Goal: Task Accomplishment & Management: Complete application form

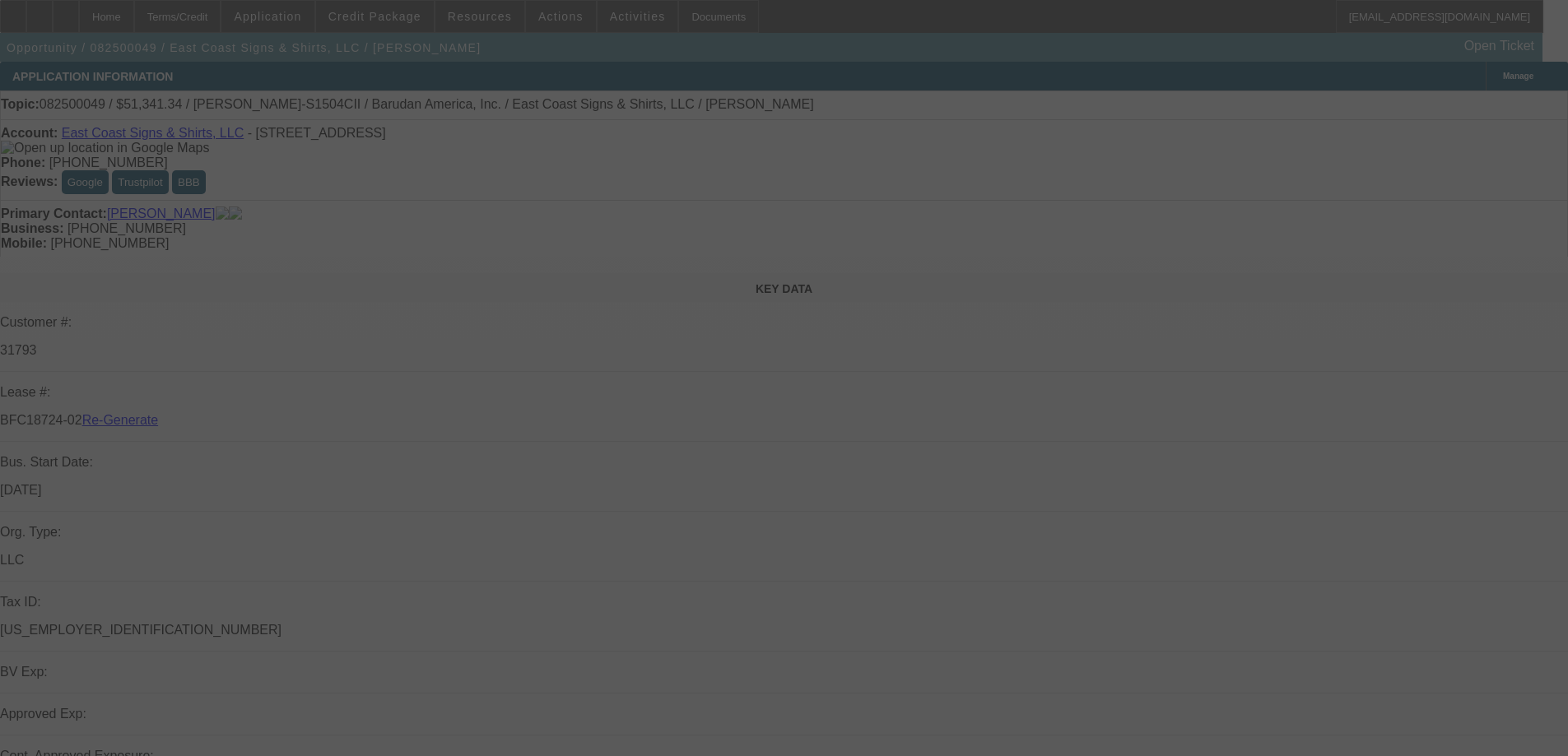
select select "3"
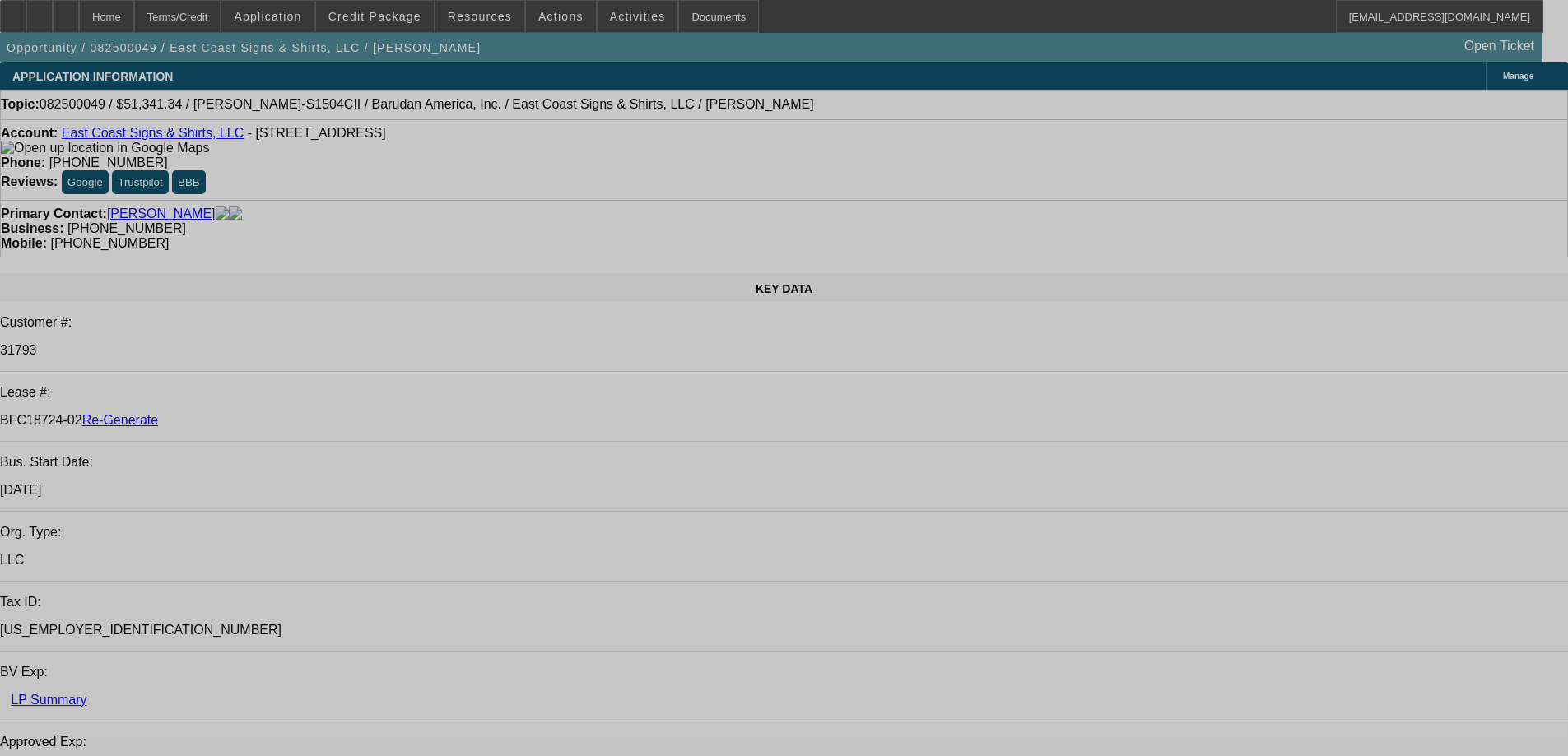
select select "0"
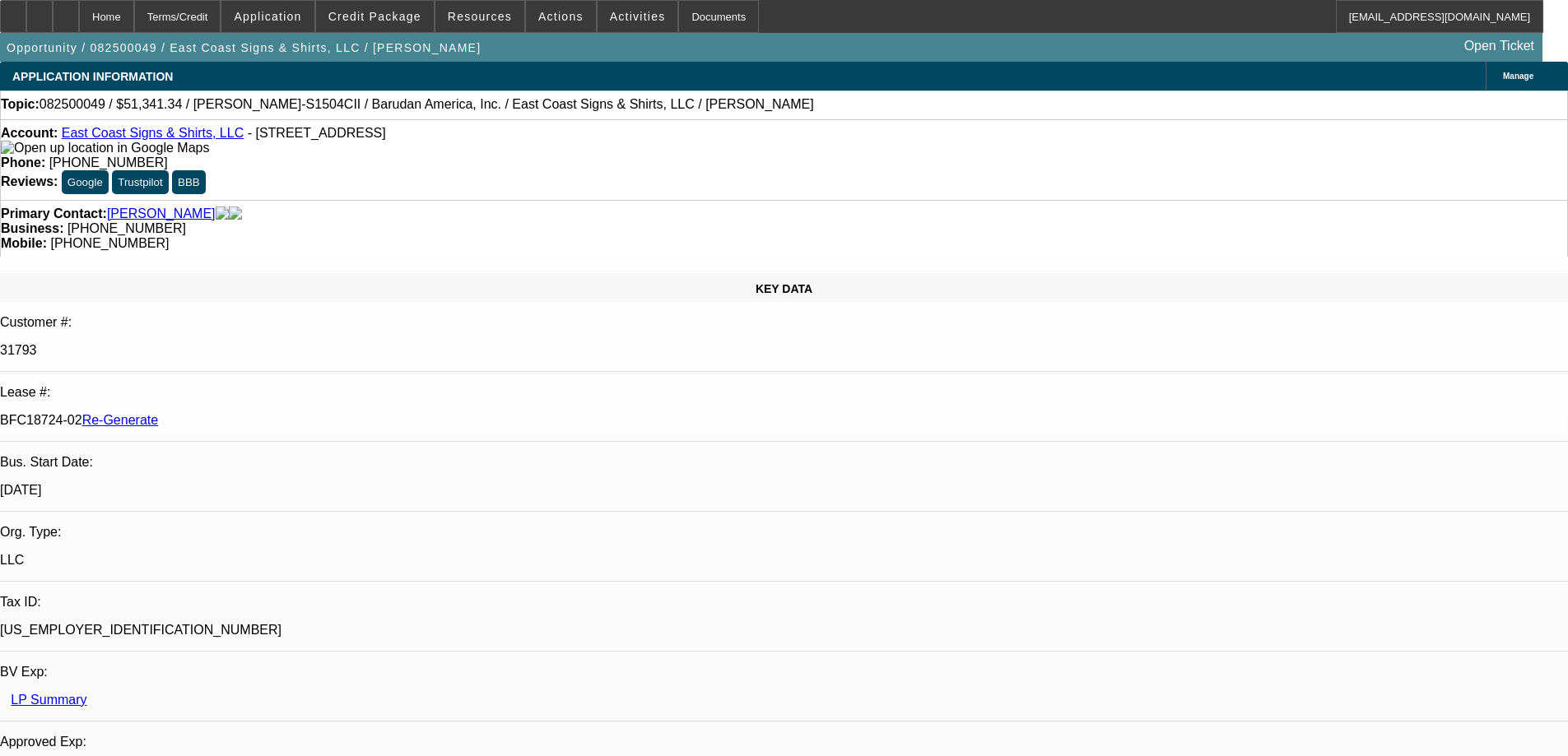
select select "2"
select select "0"
select select "6"
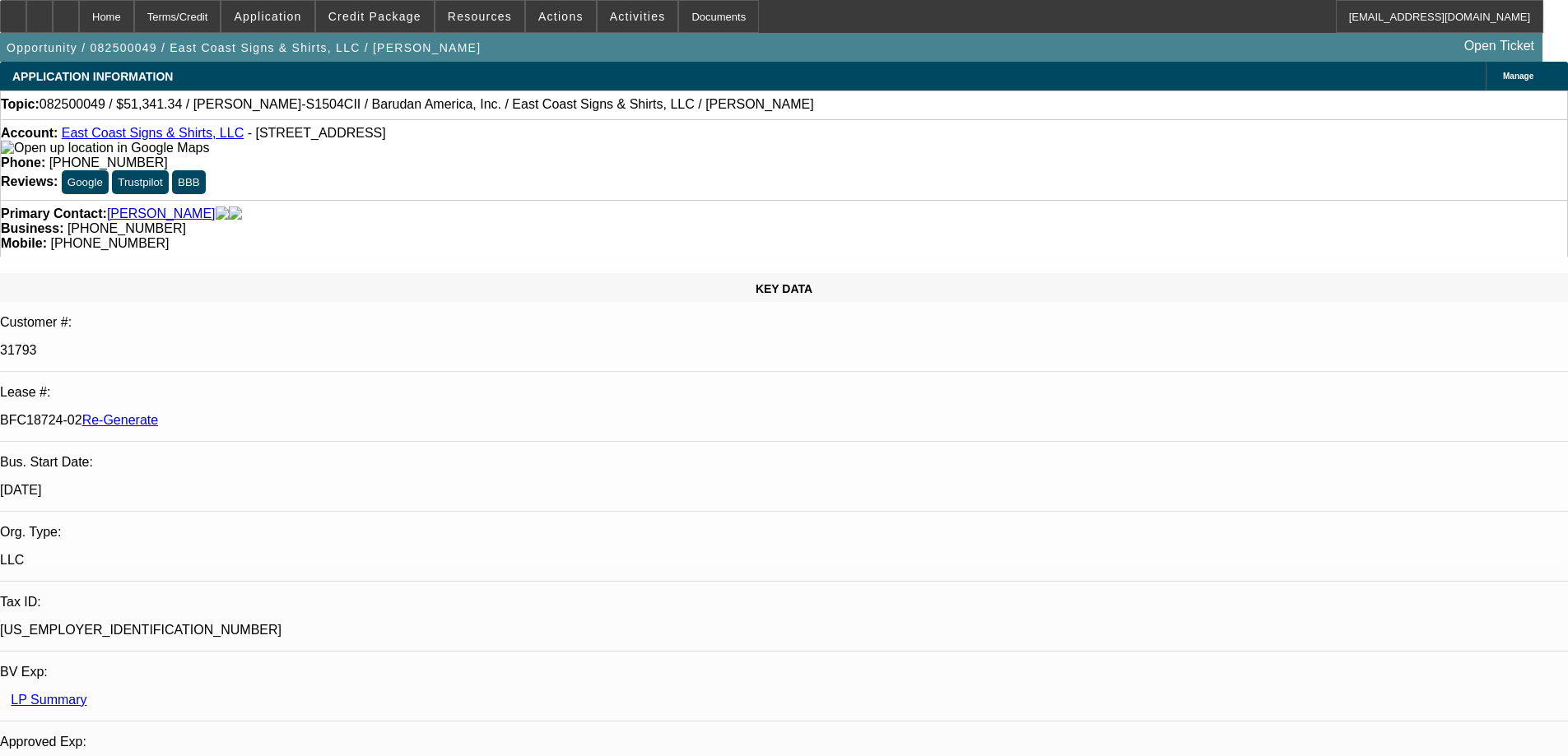
click at [538, 17] on span "Actions" at bounding box center [560, 16] width 45 height 13
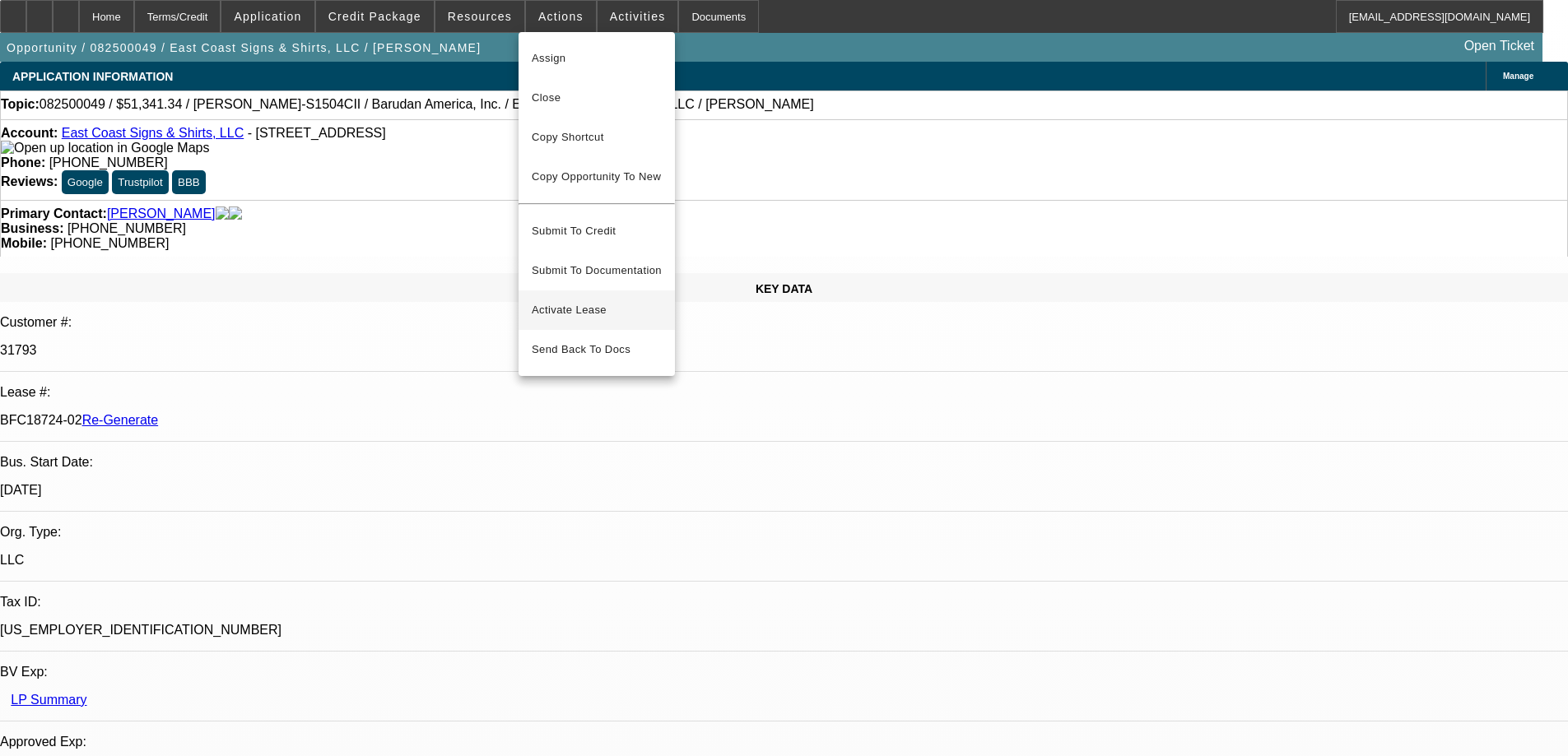
click at [551, 290] on button "Activate Lease" at bounding box center [597, 310] width 156 height 40
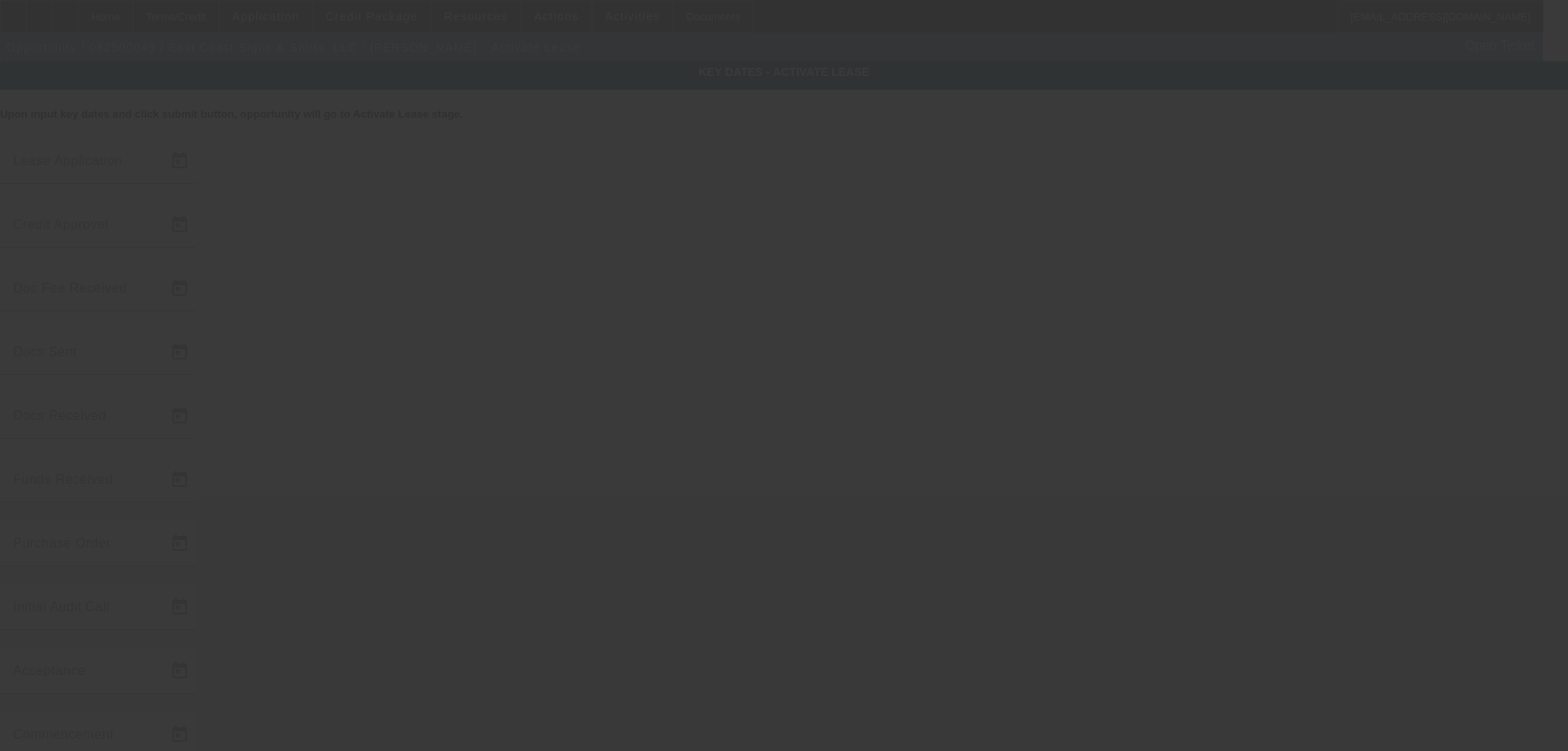
type input "8/4/2025"
type input "8/19/2025"
type input "8/20/2025"
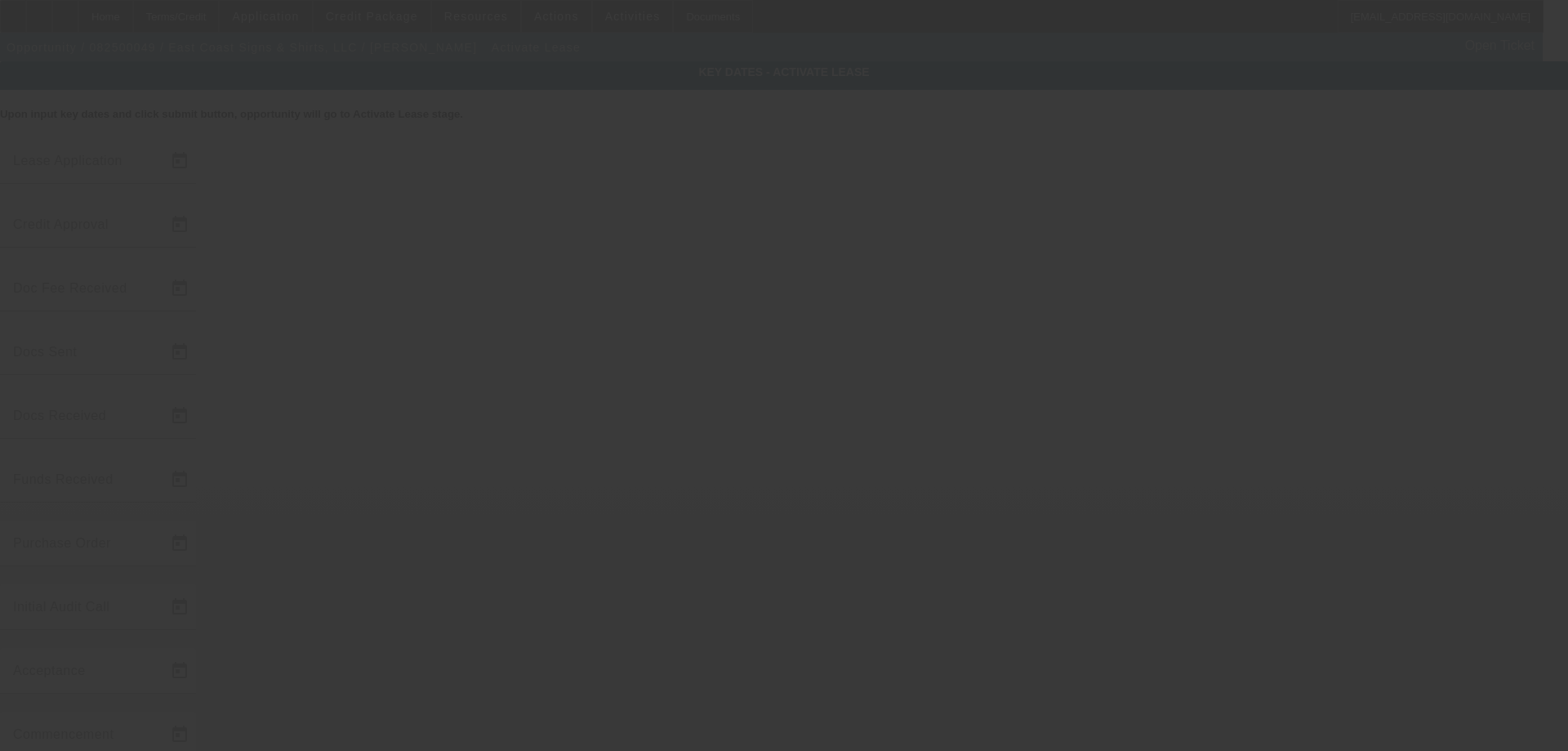
type input "8/20/2025"
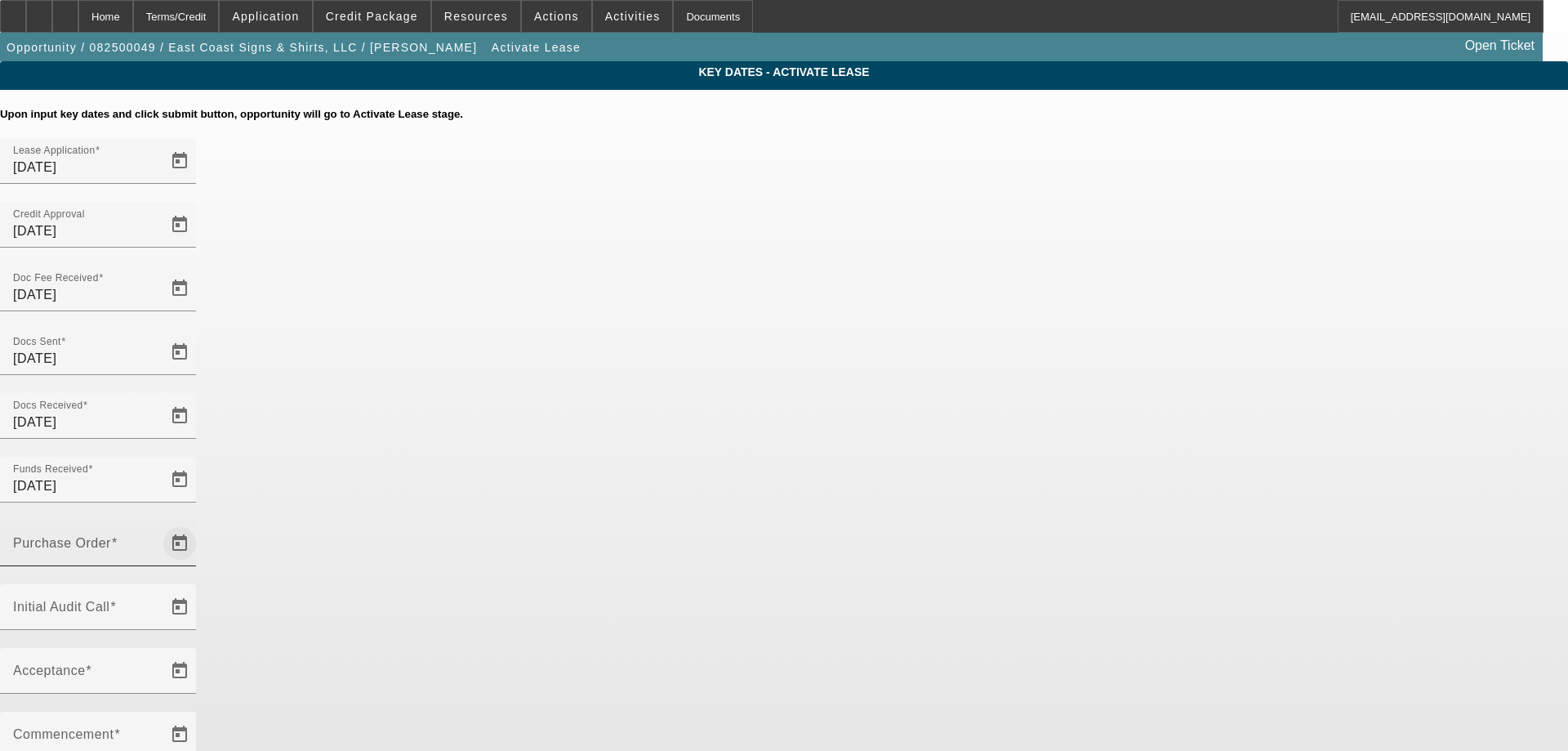
click at [200, 524] on span "Open calendar" at bounding box center [180, 544] width 39 height 39
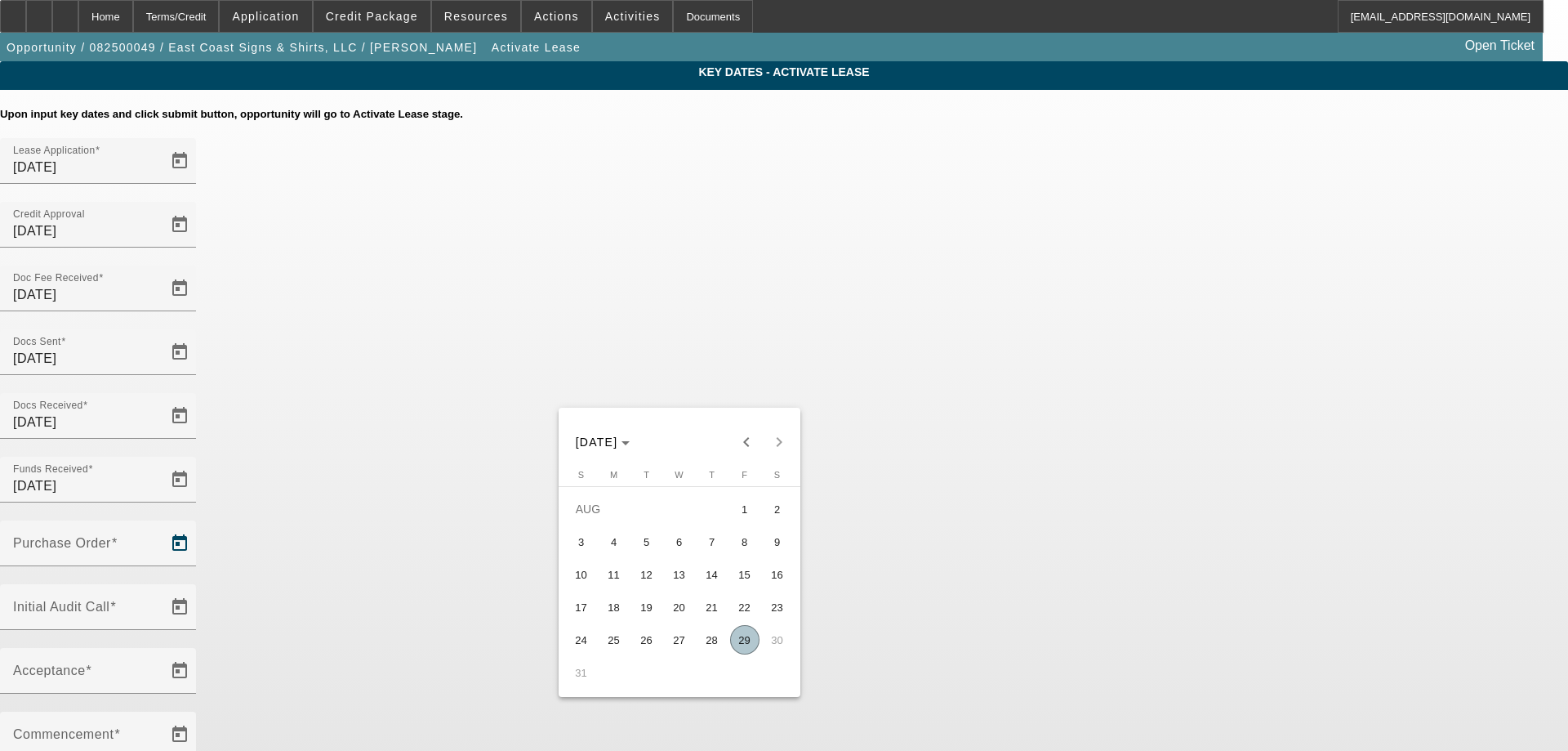
click at [751, 648] on span "29" at bounding box center [745, 640] width 29 height 29
type input "8/29/2025"
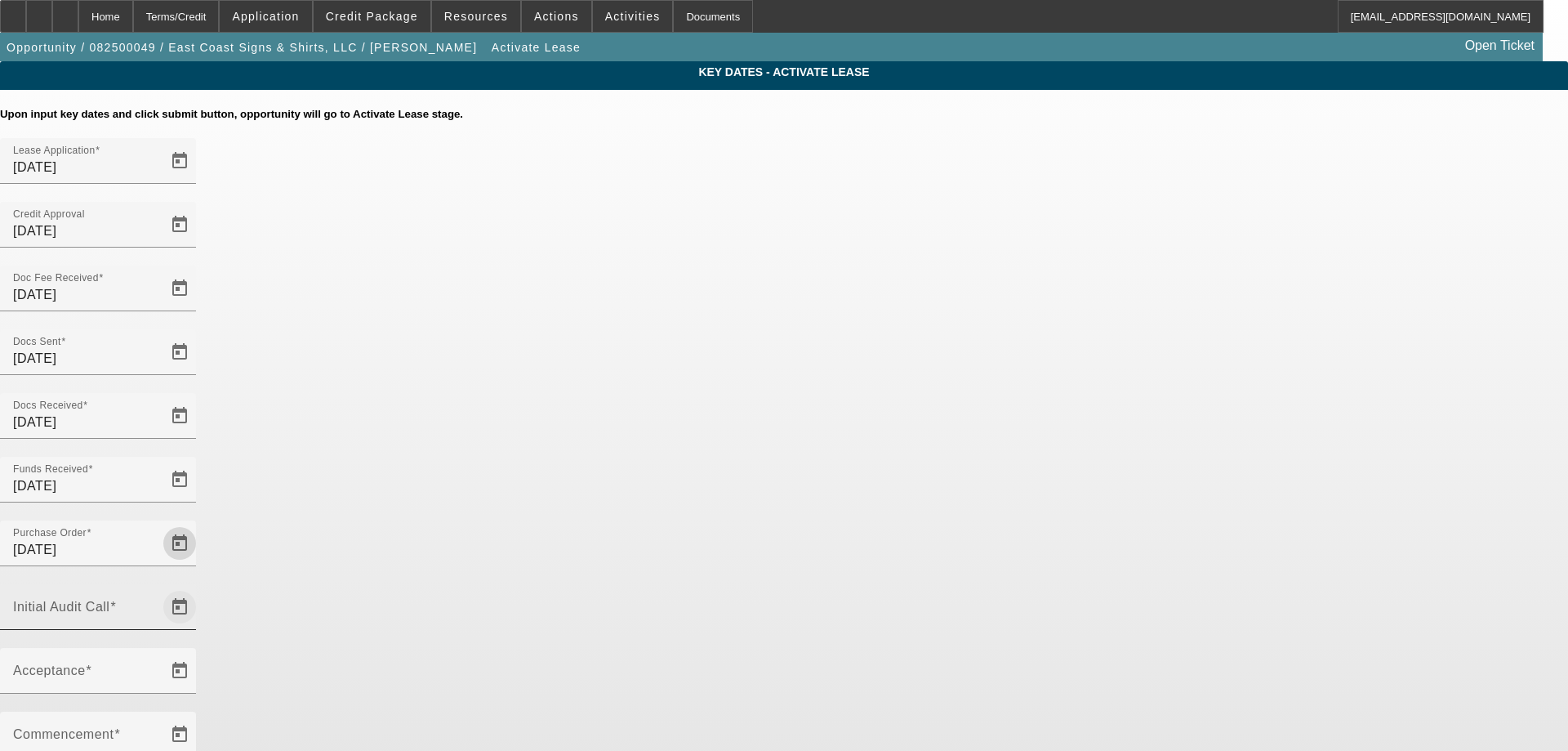
click at [200, 587] on span "Open calendar" at bounding box center [180, 607] width 39 height 39
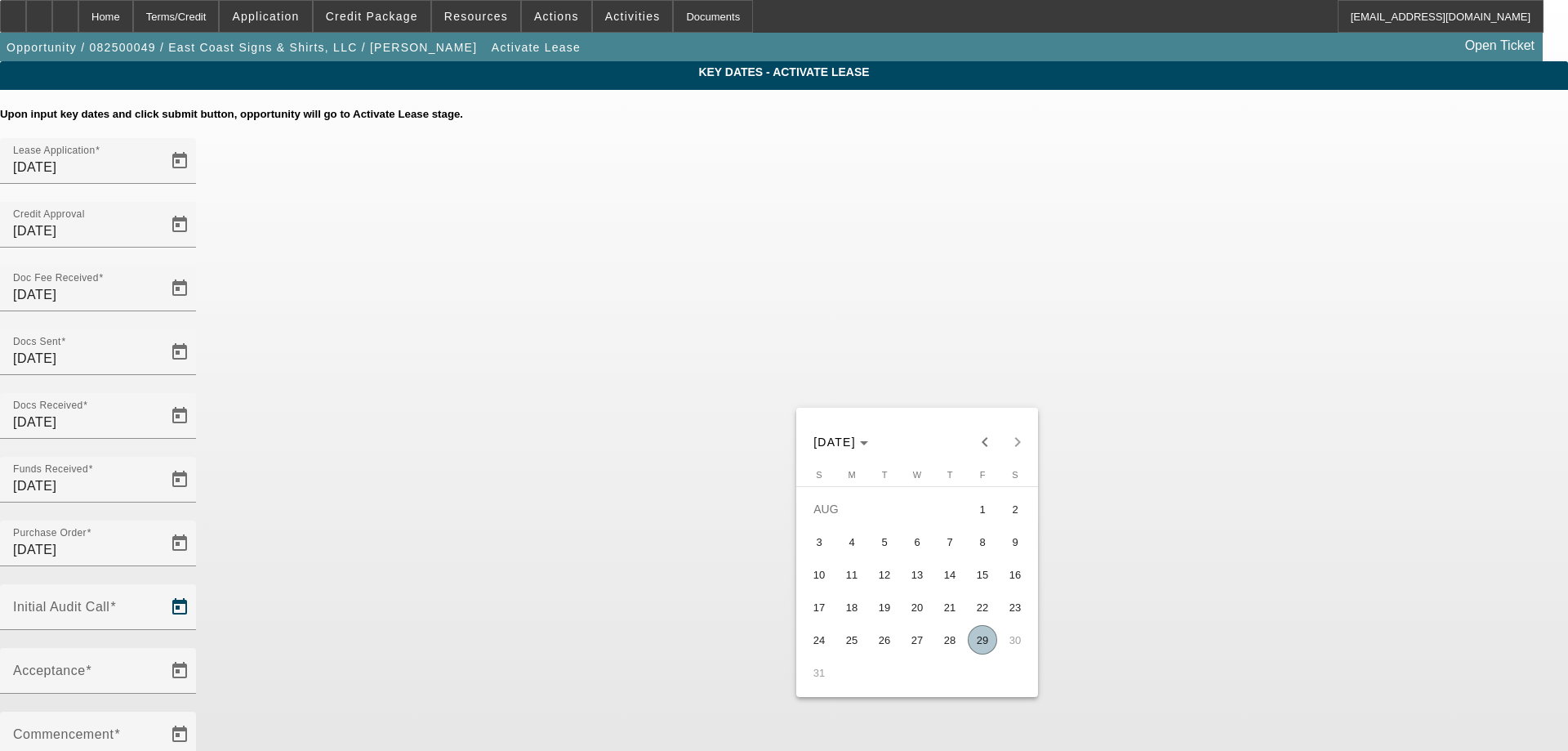
click at [983, 646] on span "29" at bounding box center [983, 640] width 29 height 29
type input "8/29/2025"
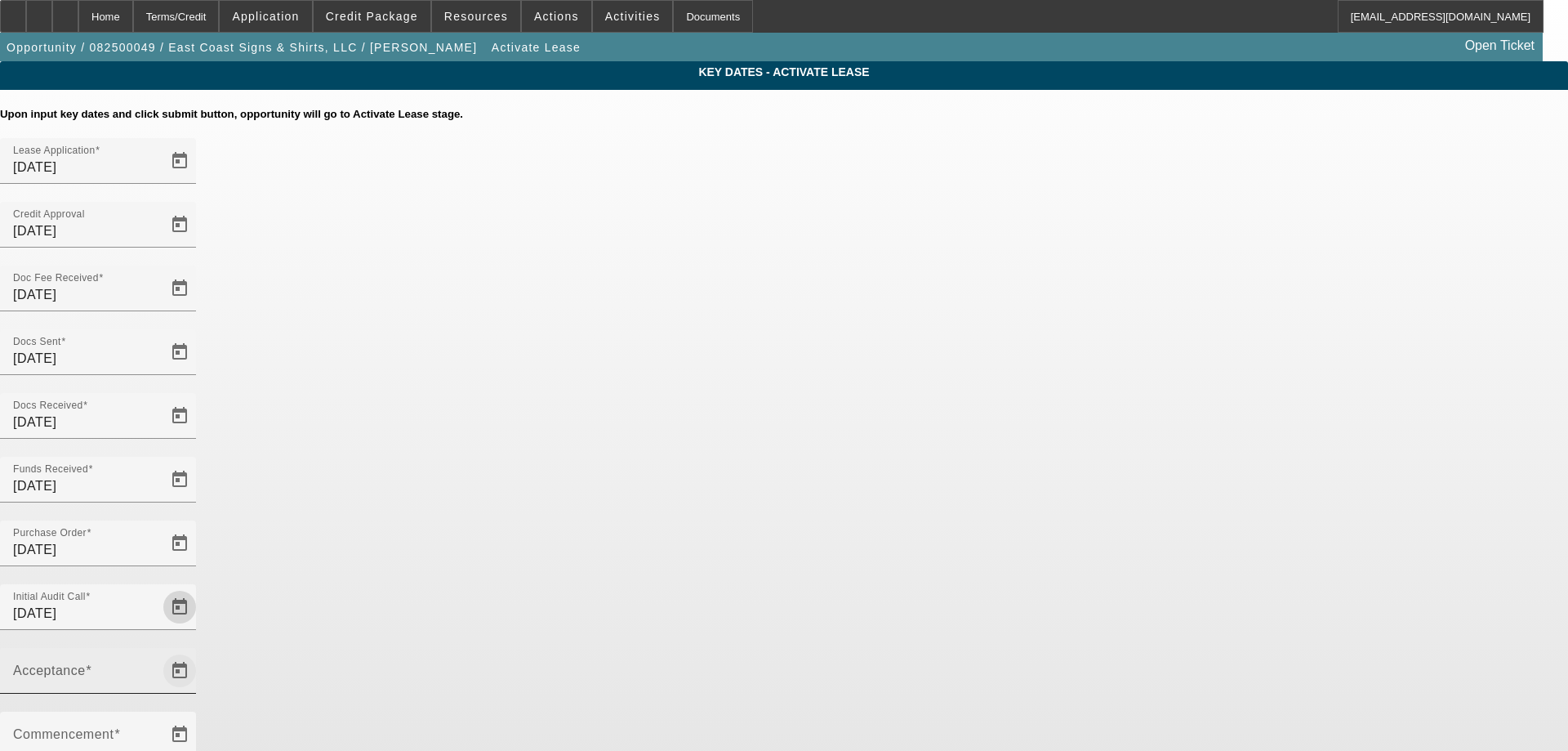
click at [200, 652] on span "Open calendar" at bounding box center [180, 671] width 39 height 39
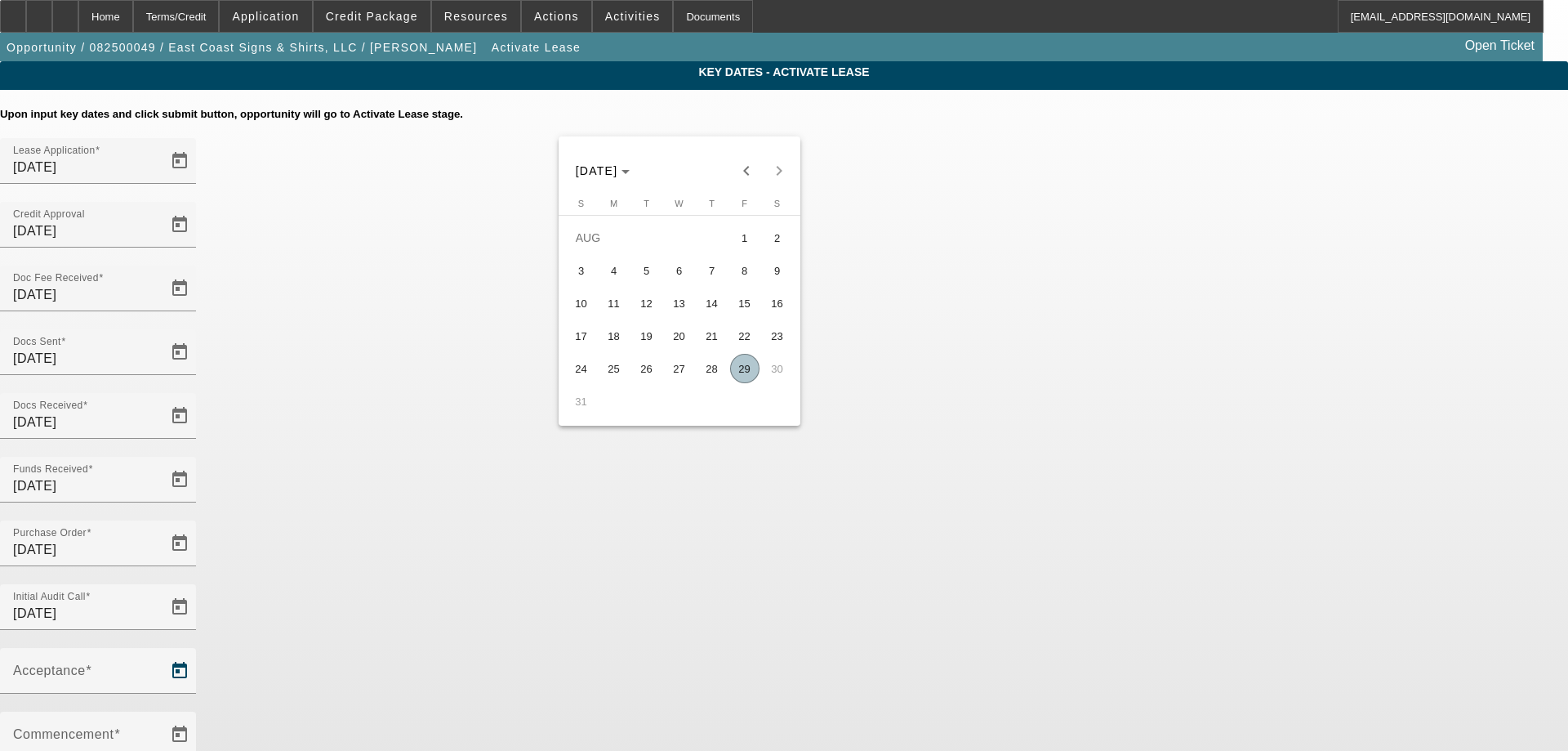
click at [746, 369] on span "29" at bounding box center [745, 369] width 29 height 29
type input "8/29/2025"
type input "9/1/2025"
type input "10/1/2025"
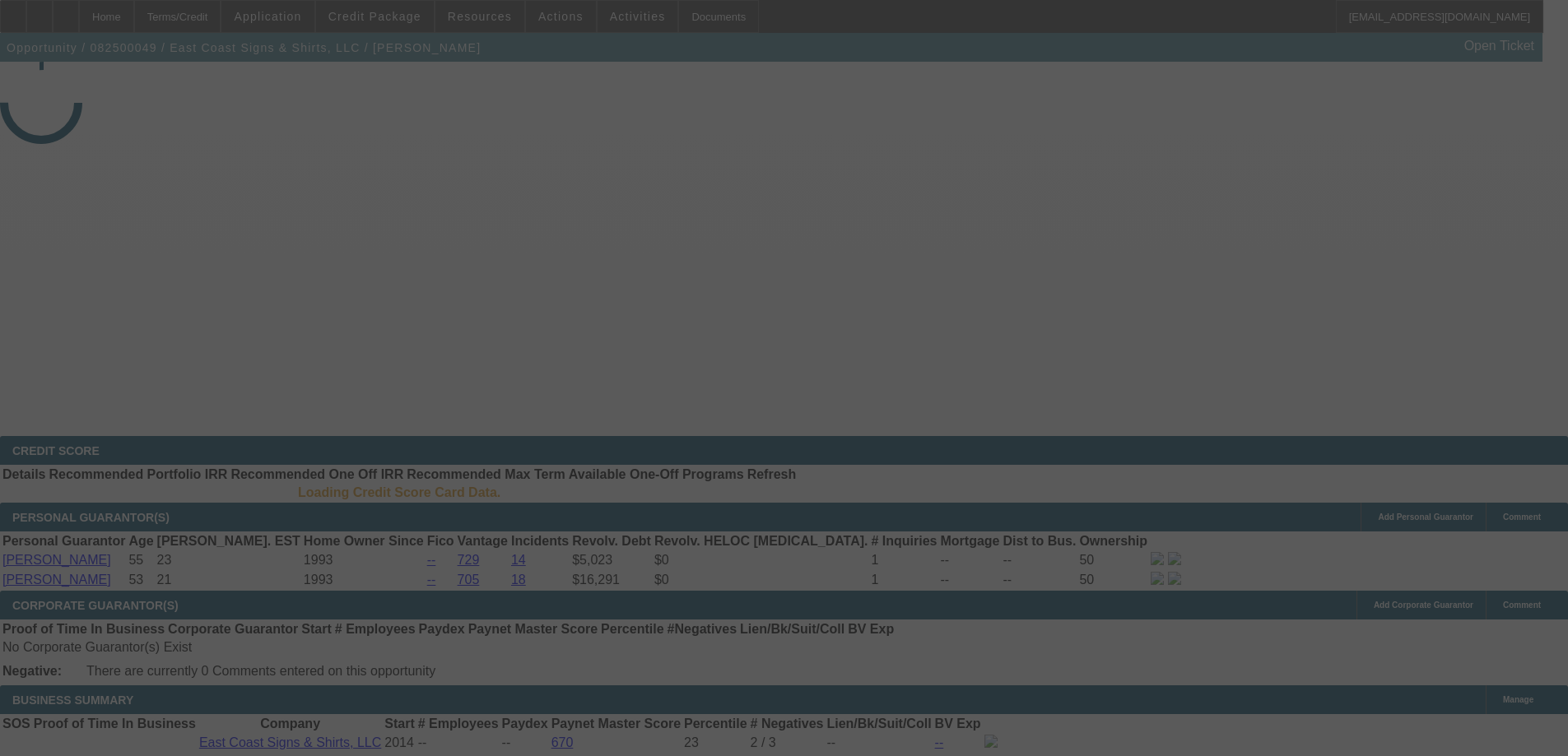
select select "4"
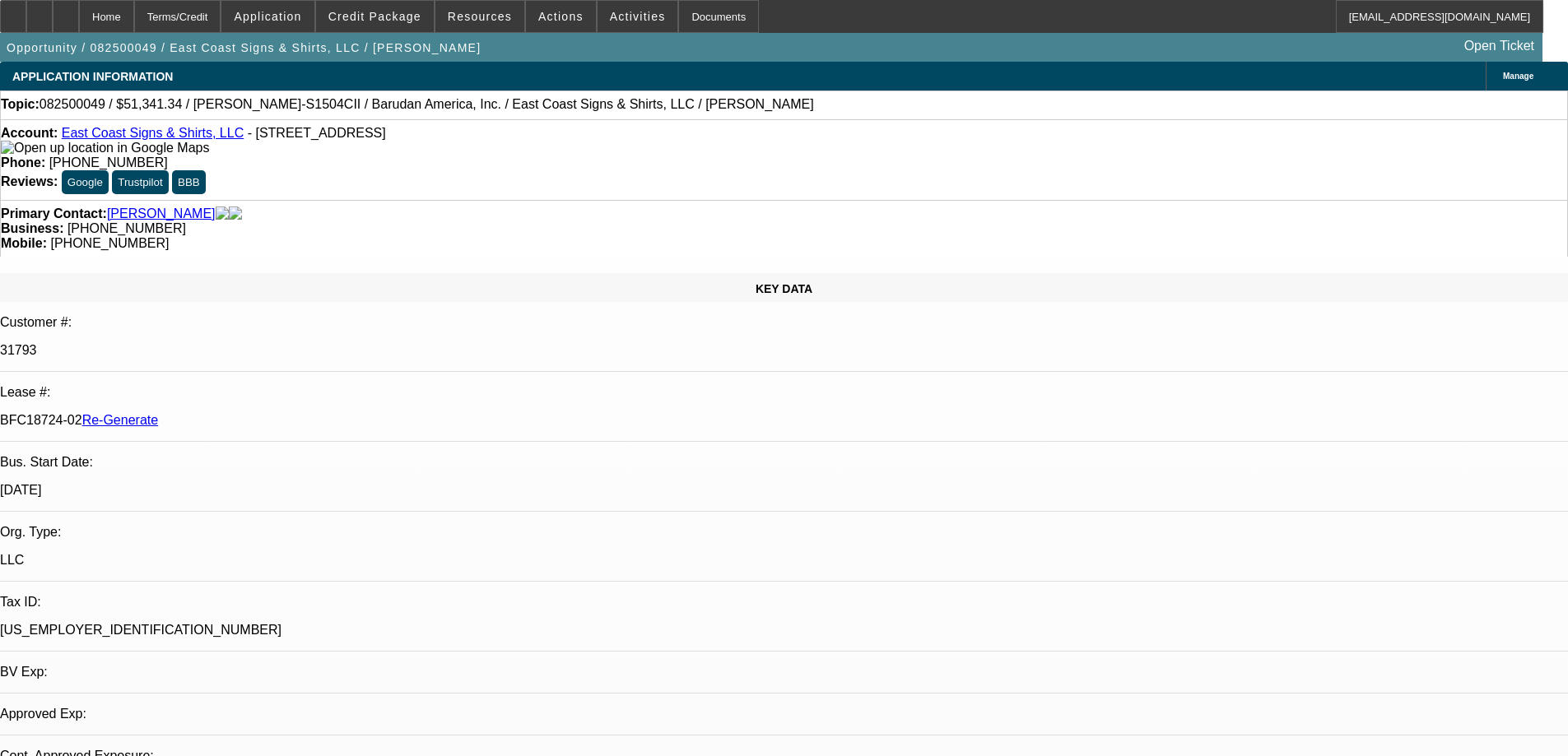
select select "0"
select select "2"
select select "0"
select select "6"
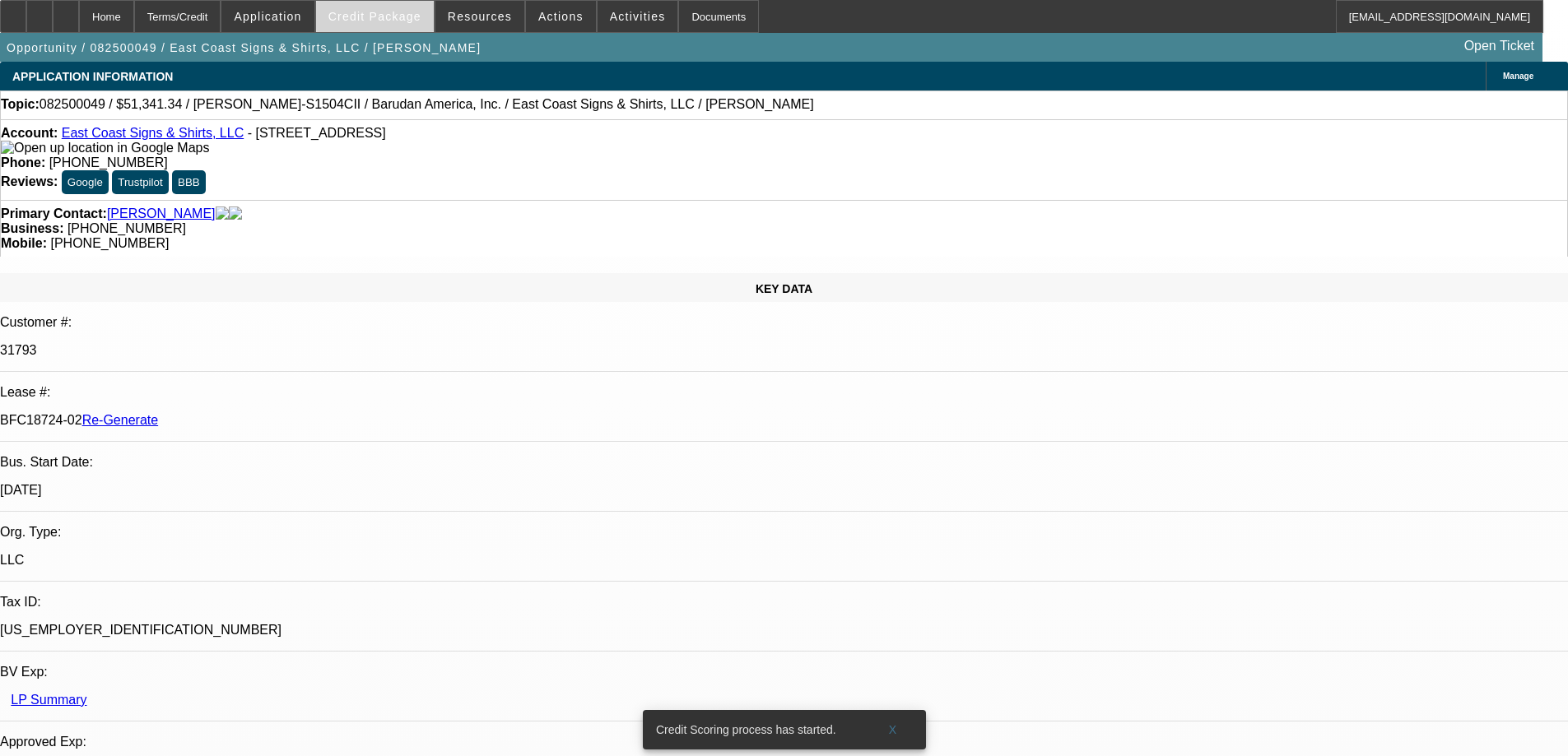
click at [404, 22] on span "Credit Package" at bounding box center [375, 16] width 93 height 13
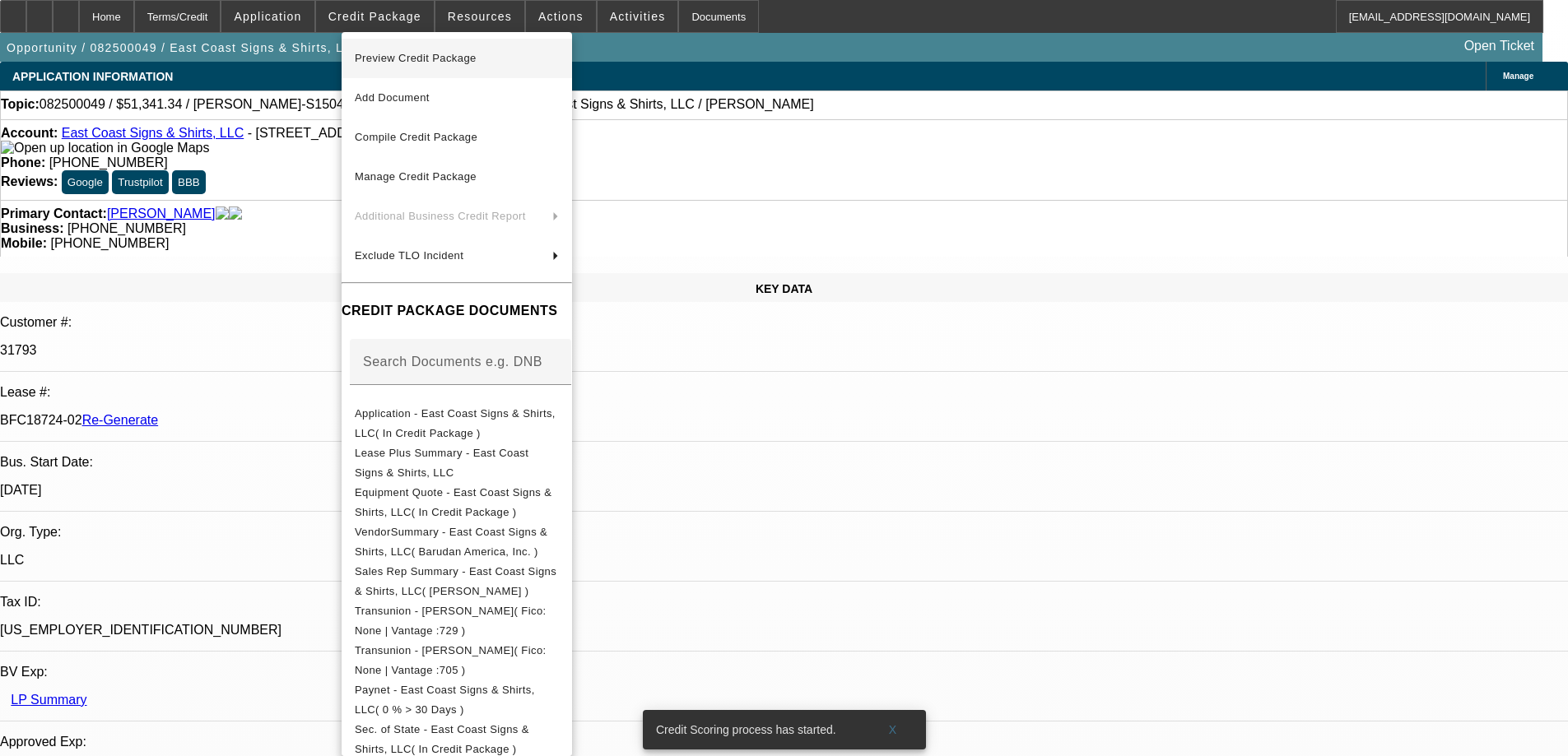
click at [408, 49] on span "Preview Credit Package" at bounding box center [457, 58] width 204 height 20
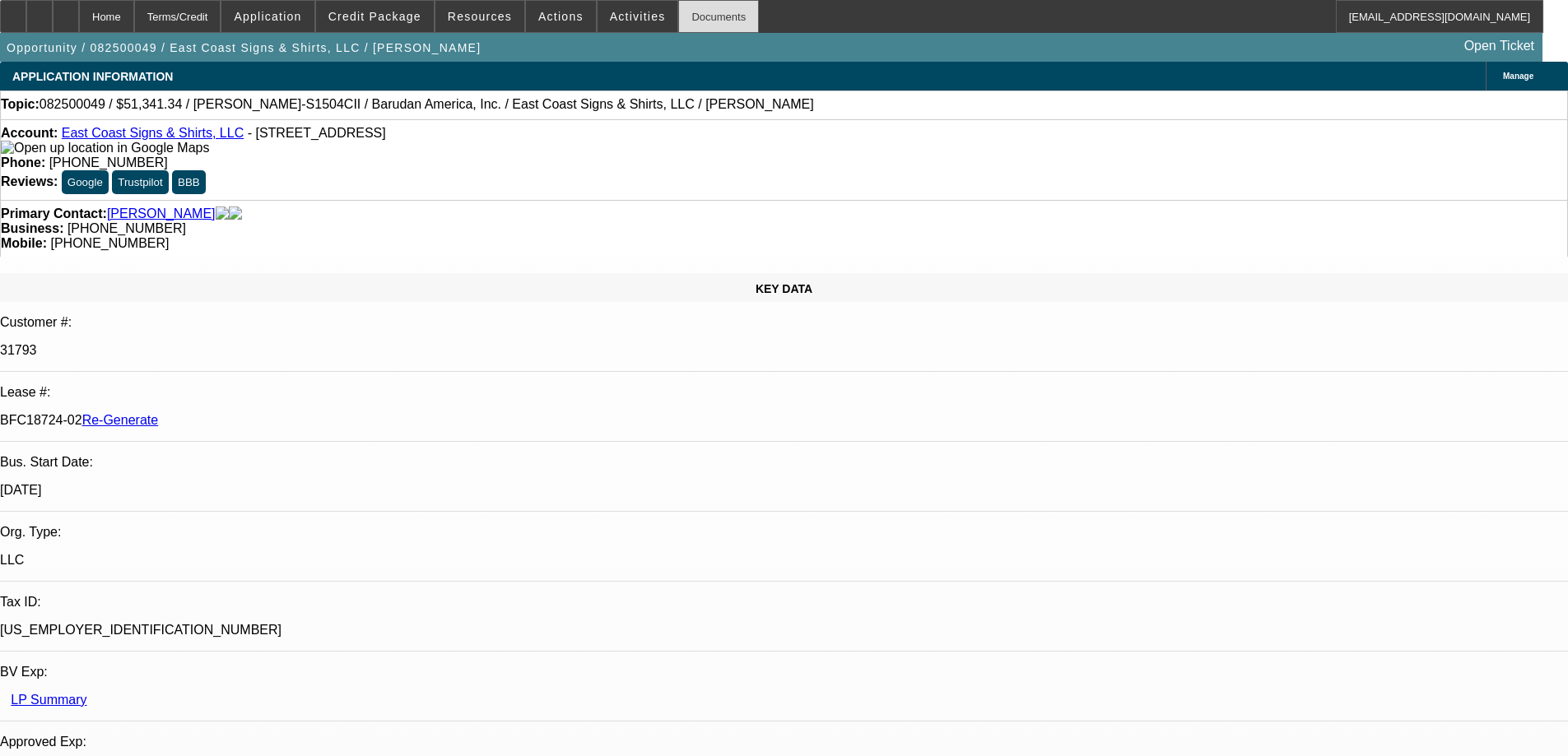
click at [705, 23] on div "Documents" at bounding box center [718, 16] width 80 height 33
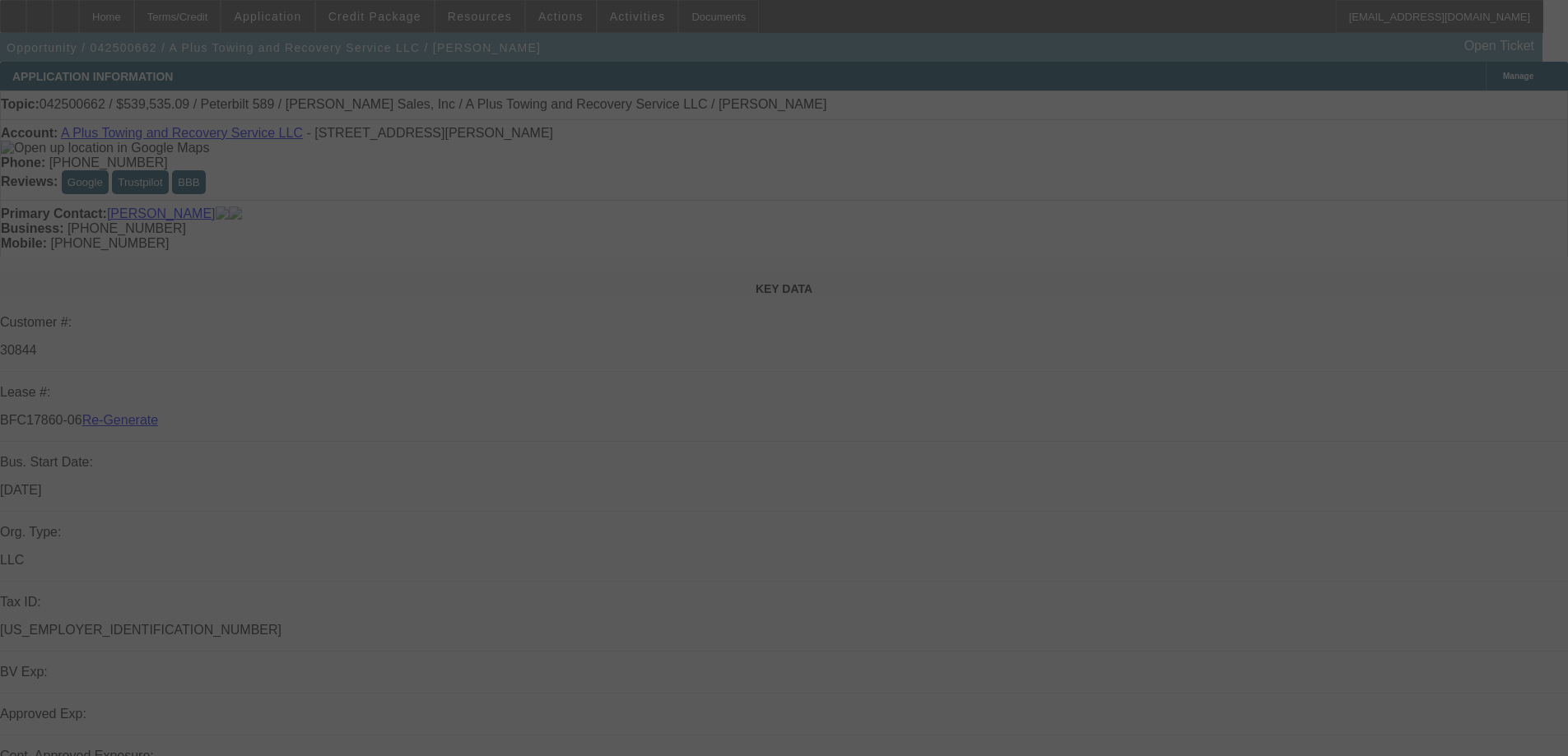
select select "4"
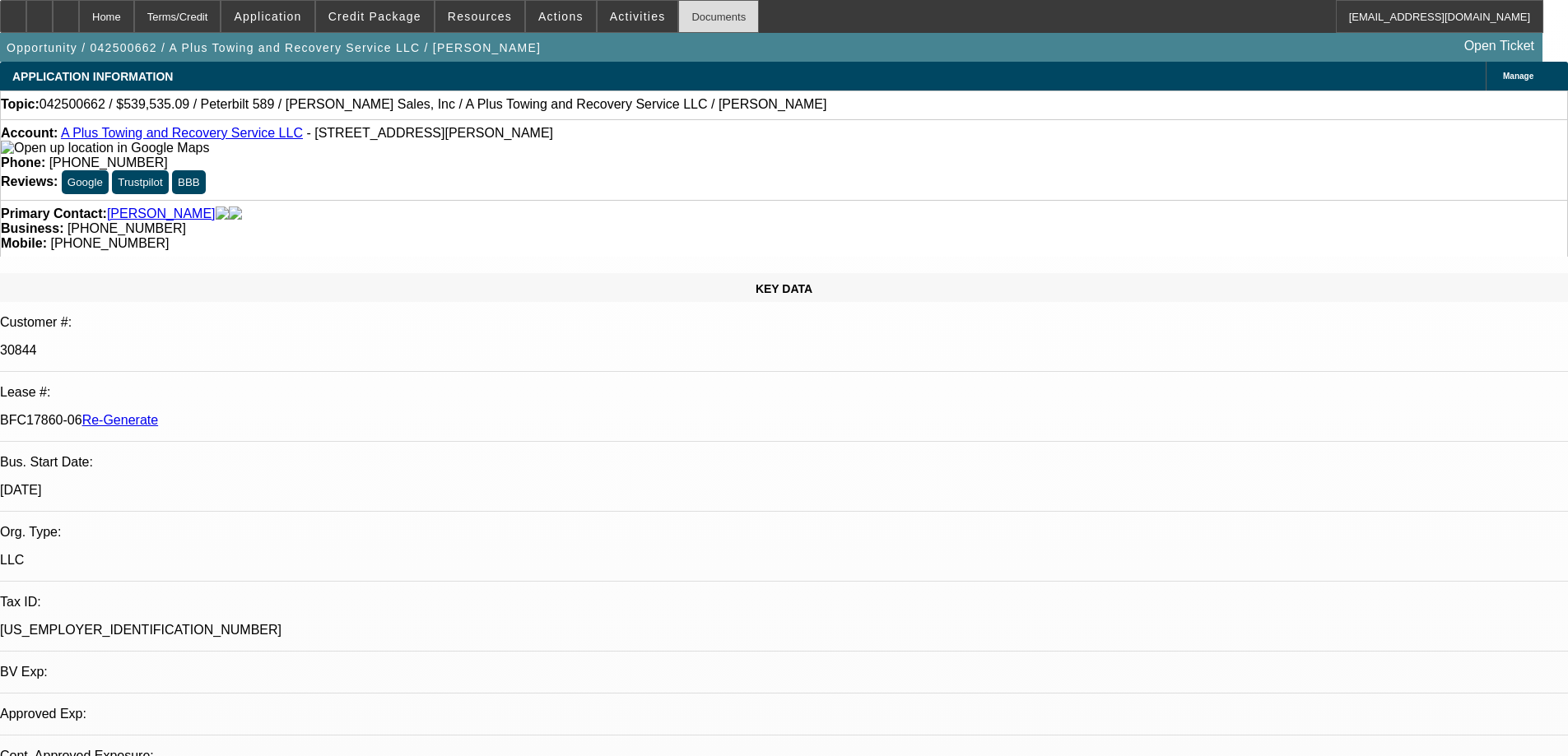
select select "0"
select select "2"
select select "0"
select select "6"
click at [702, 16] on div "Documents" at bounding box center [718, 16] width 80 height 33
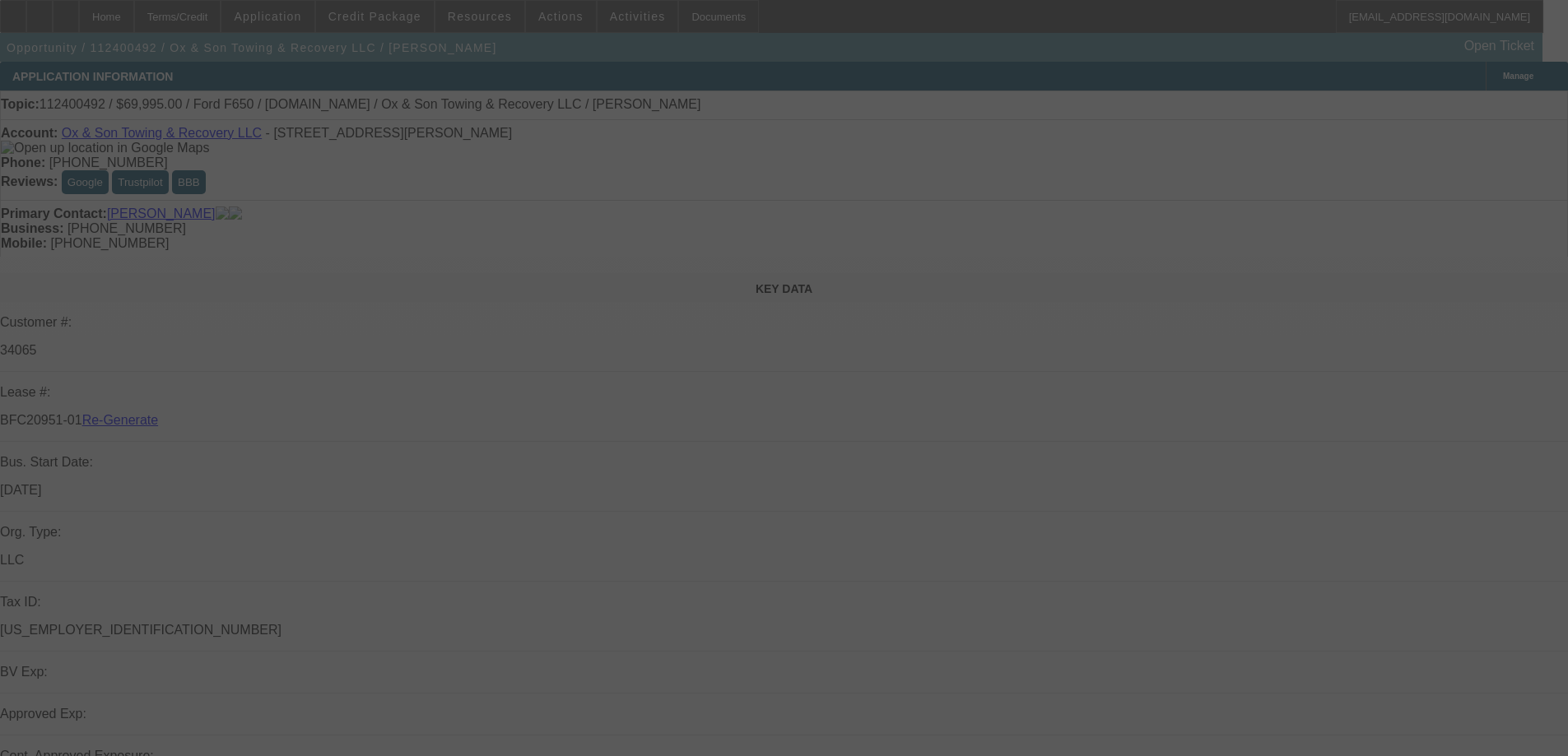
select select "4"
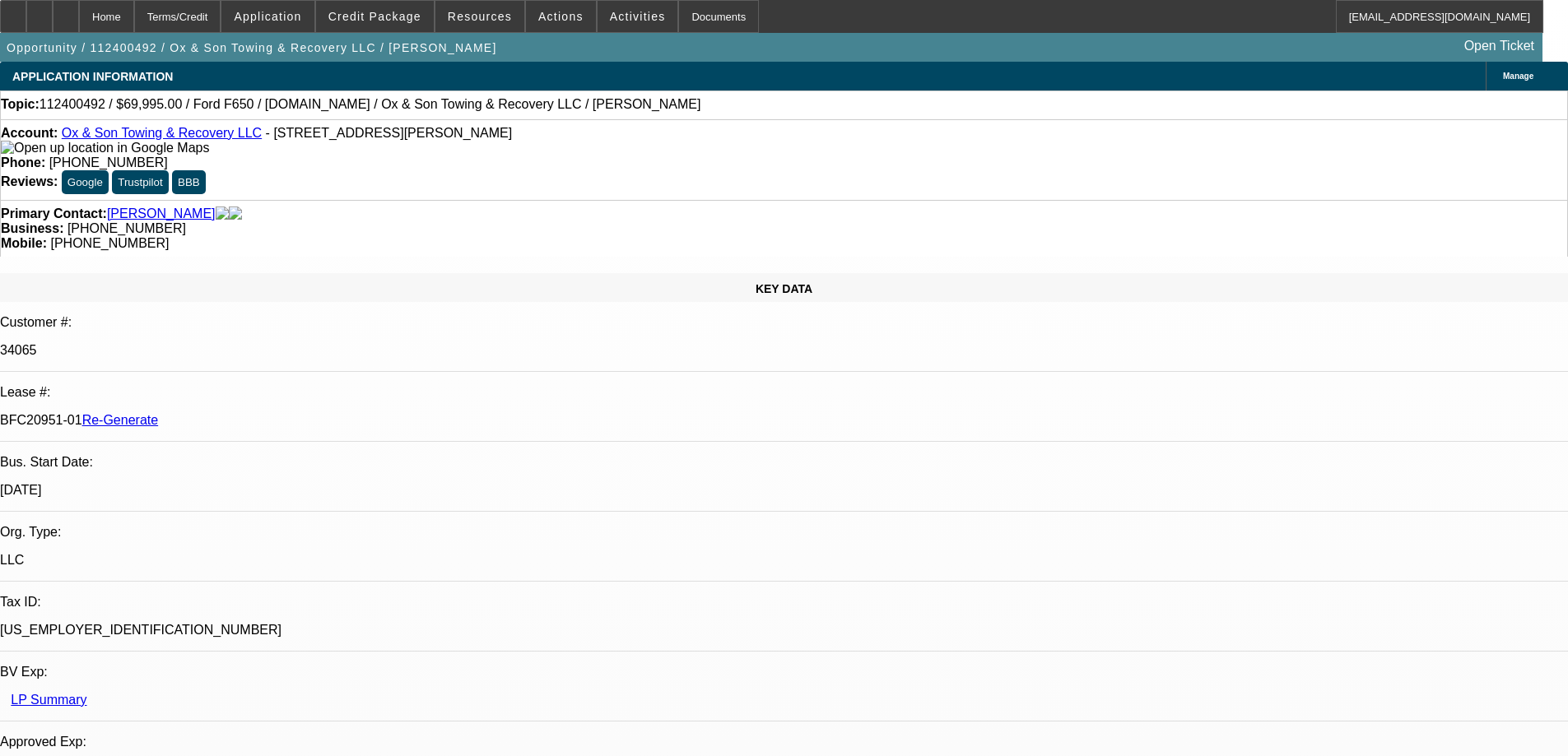
select select "0"
select select "3"
select select "0"
select select "6"
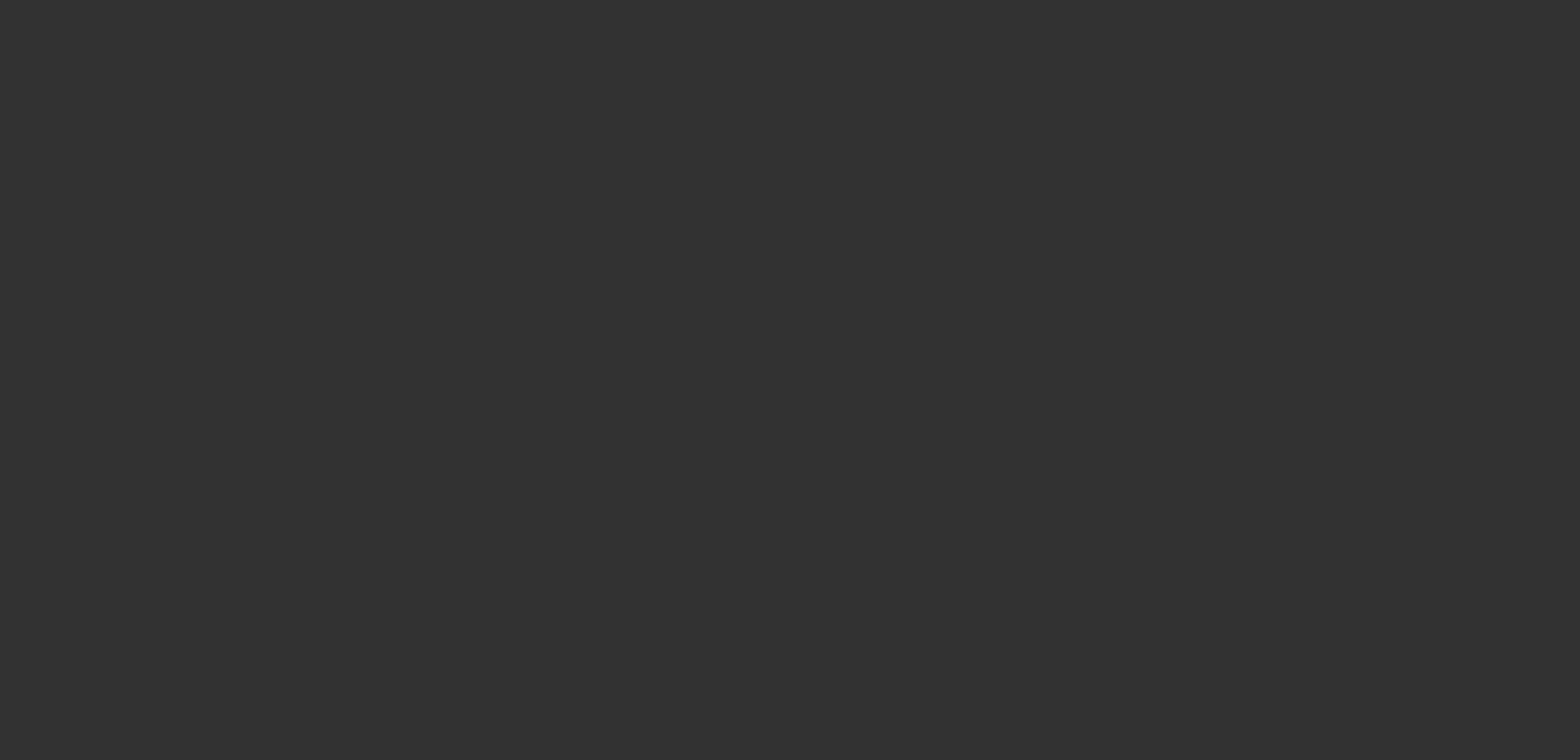
select select "3"
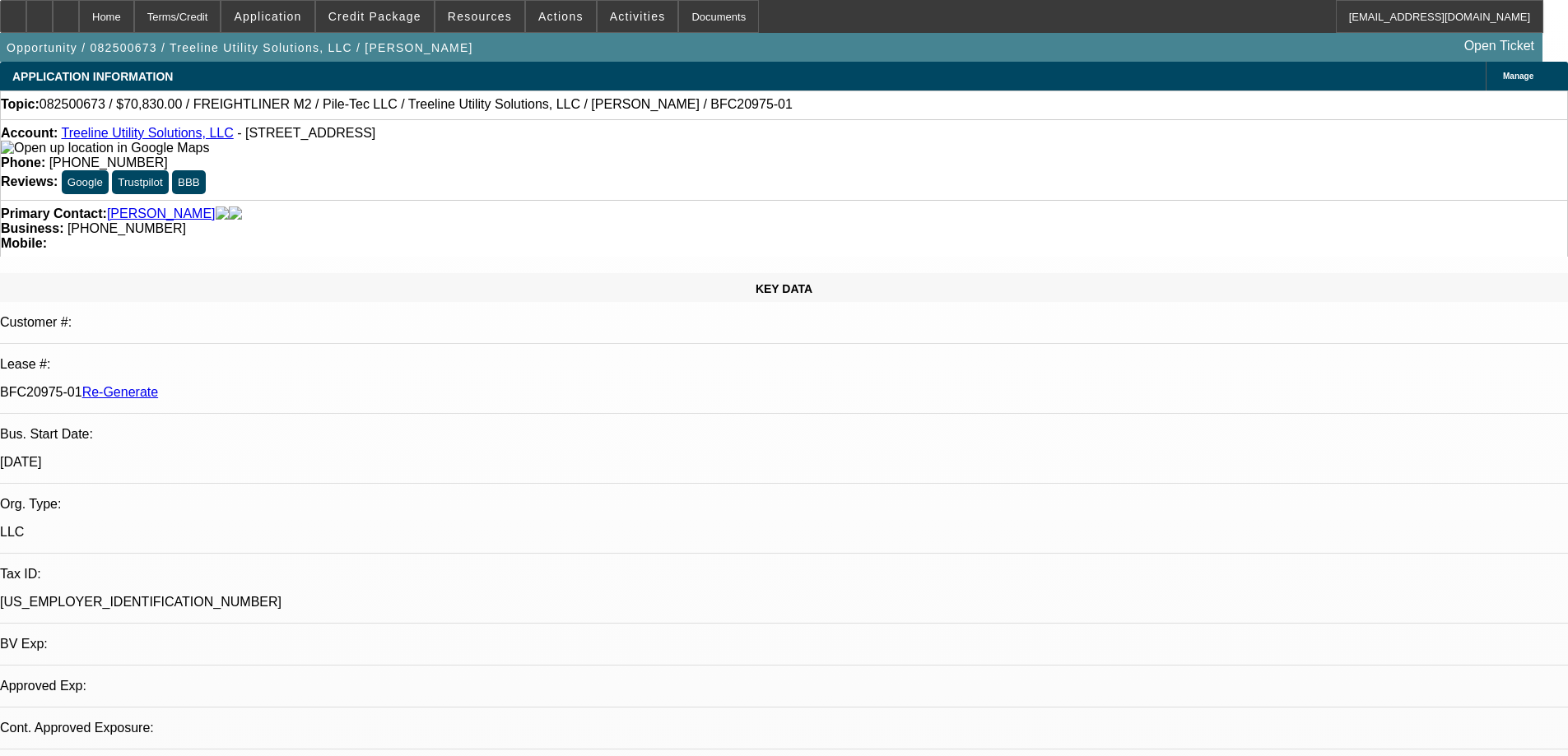
select select "0"
select select "2"
select select "0"
select select "6"
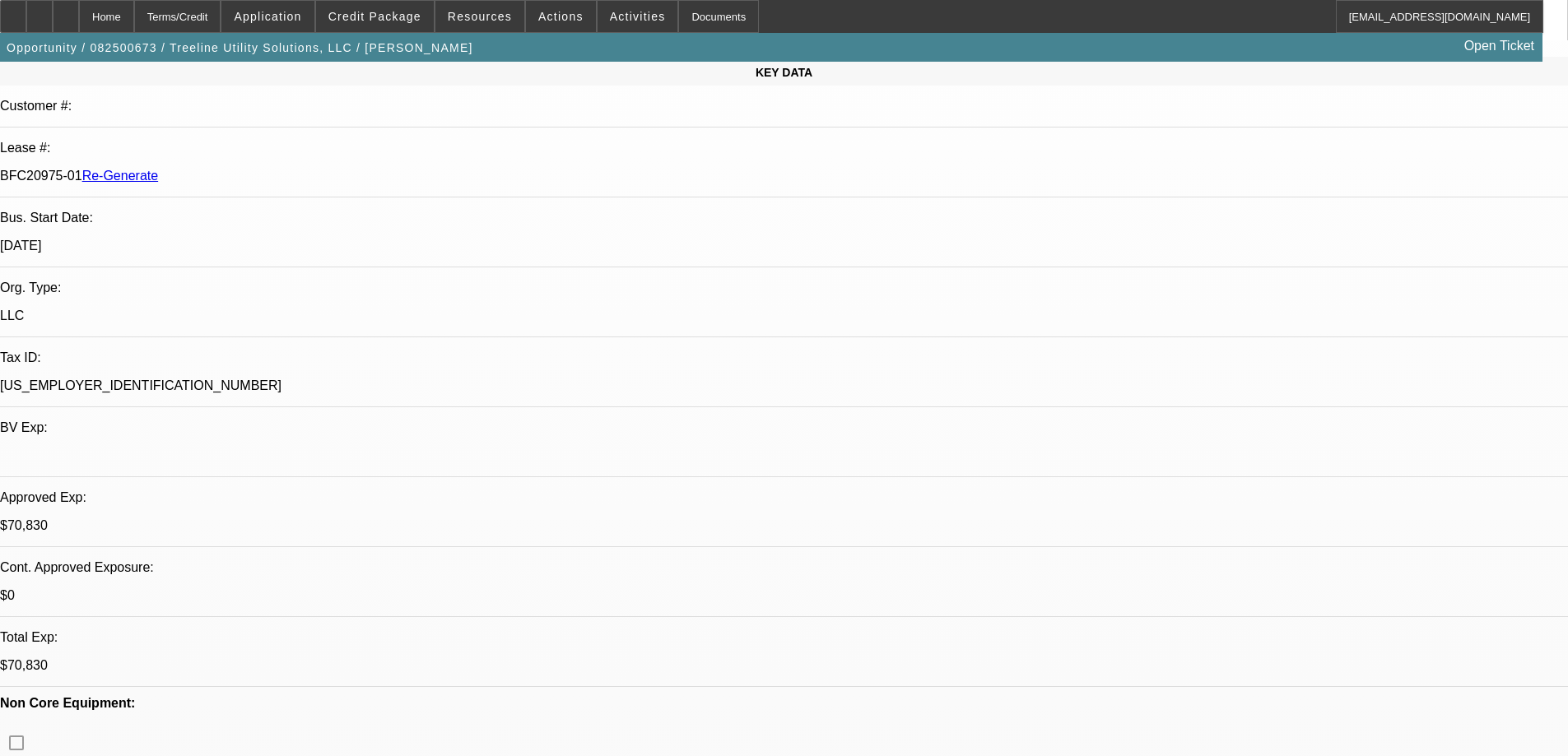
scroll to position [247, 0]
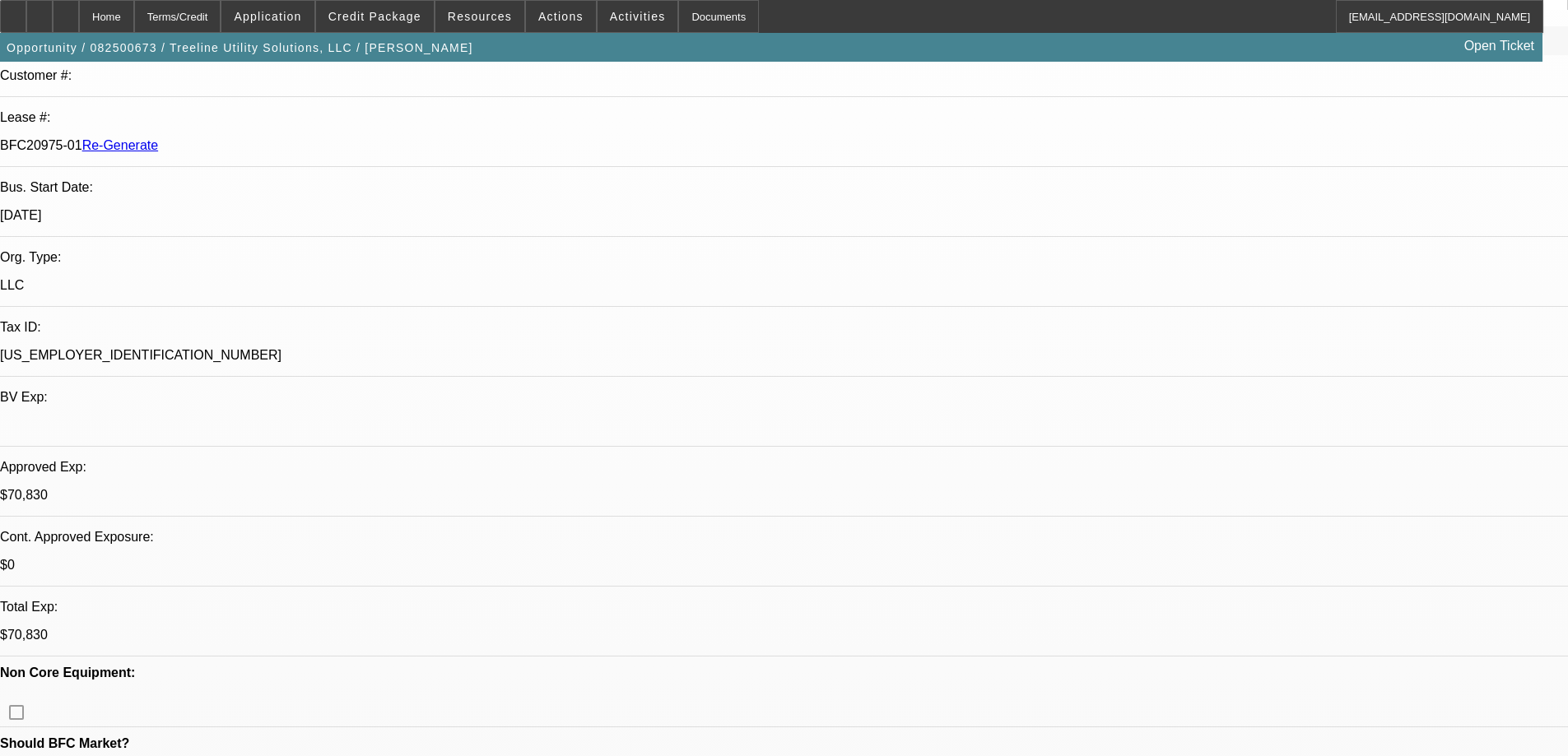
click at [678, 16] on div "Documents" at bounding box center [718, 16] width 80 height 33
click at [407, 25] on span at bounding box center [375, 16] width 117 height 40
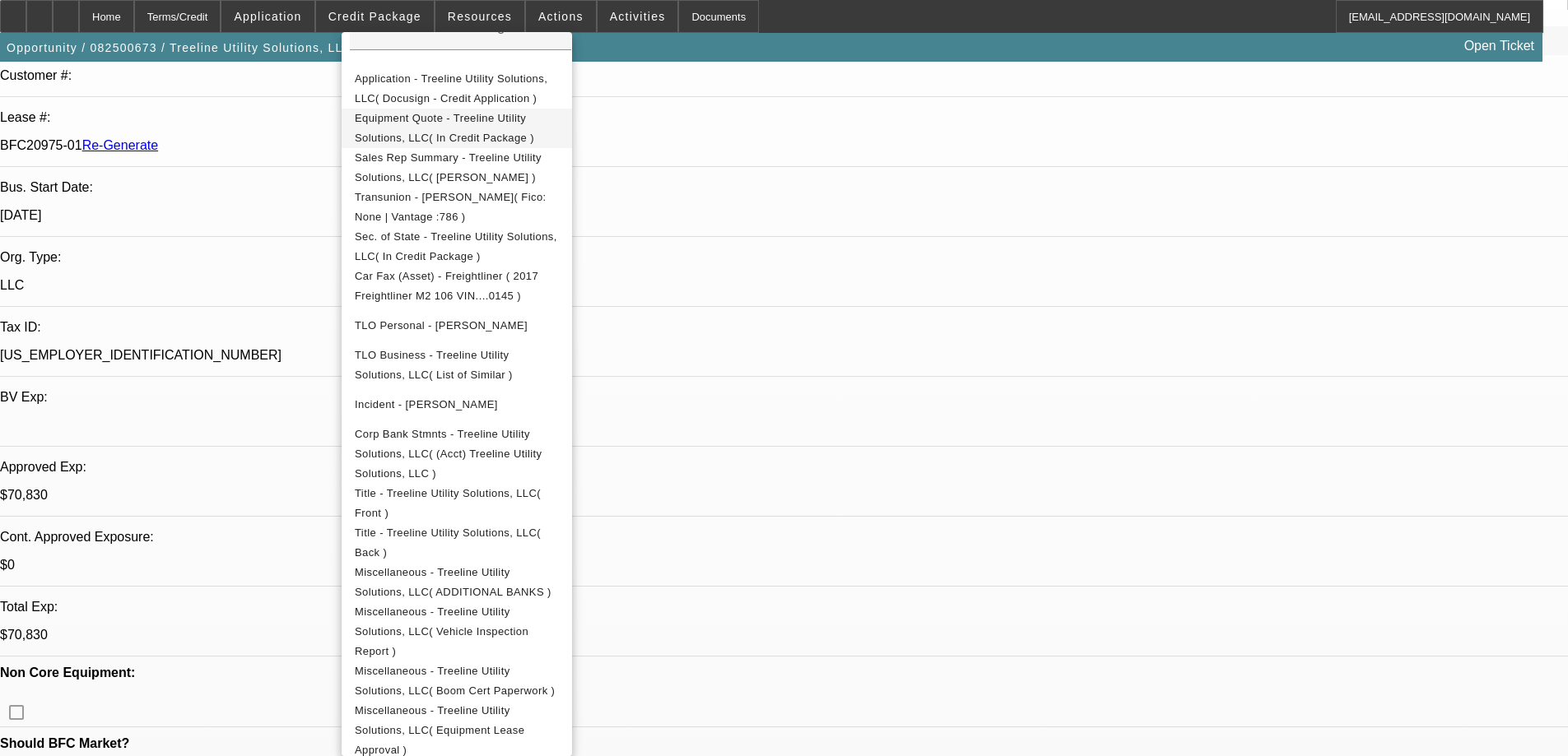
scroll to position [337, 0]
click at [520, 702] on span "Miscellaneous - Treeline Utility Solutions, LLC( Equipment Lease Approval )" at bounding box center [439, 728] width 169 height 52
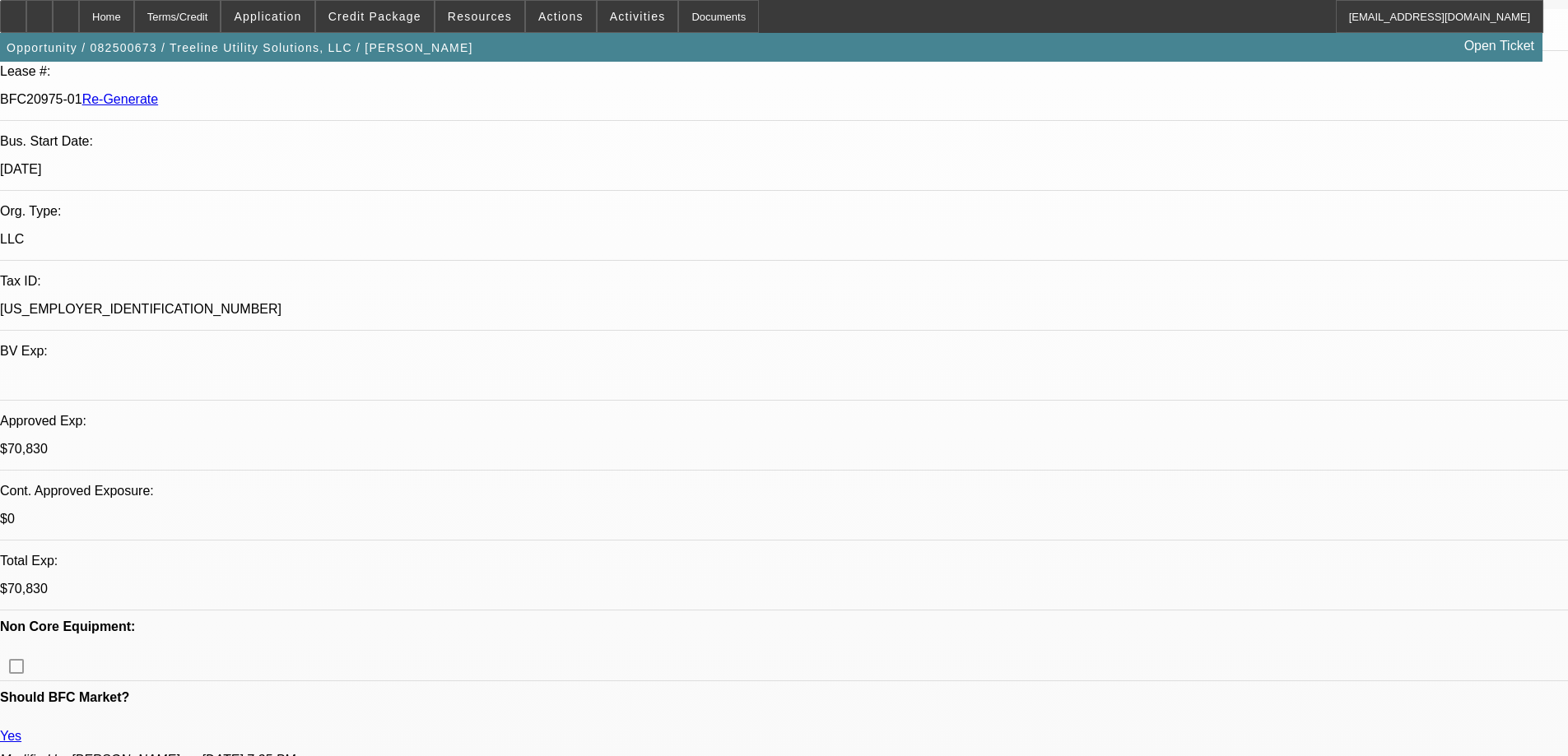
scroll to position [329, 0]
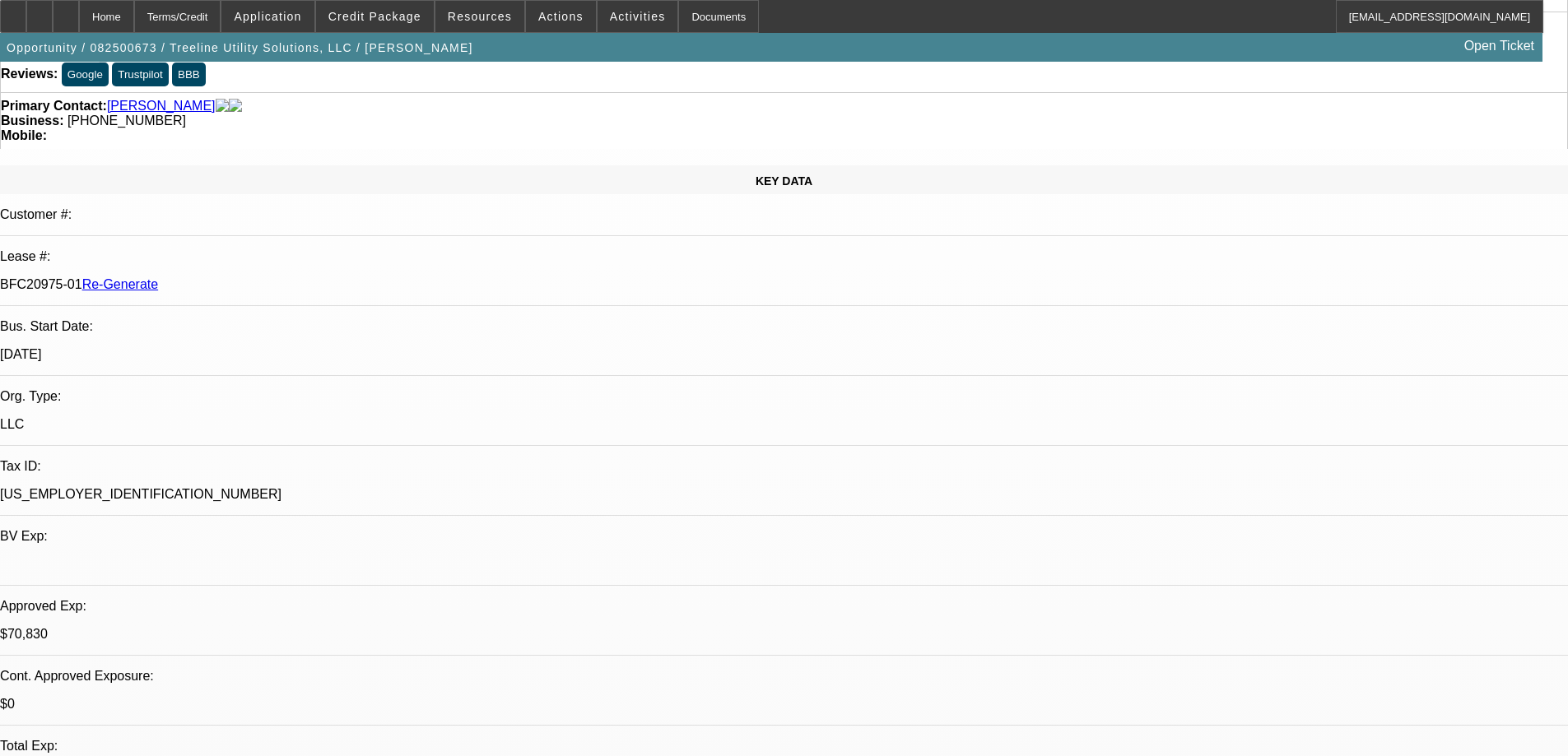
scroll to position [0, 0]
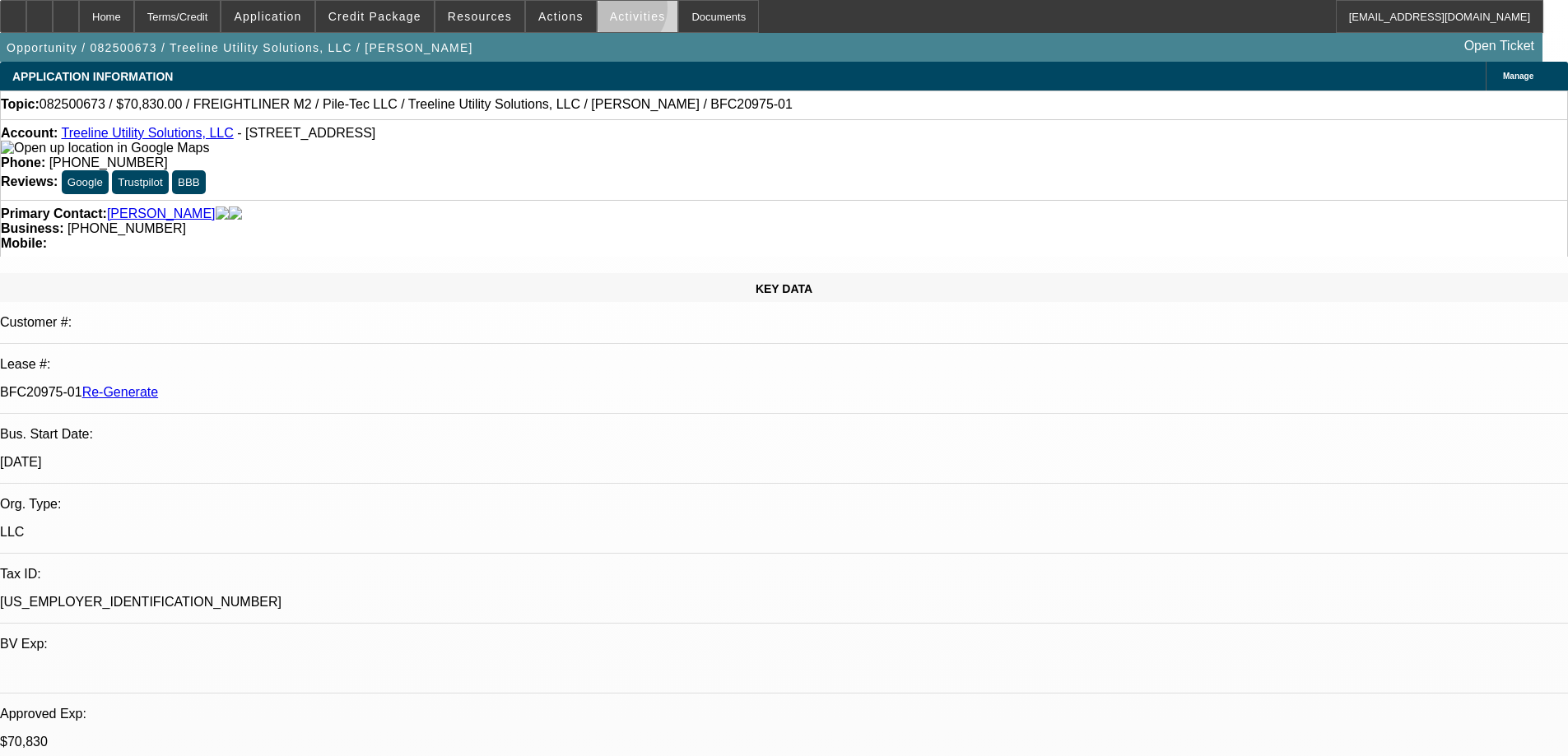
click at [610, 11] on span "Activities" at bounding box center [637, 16] width 56 height 13
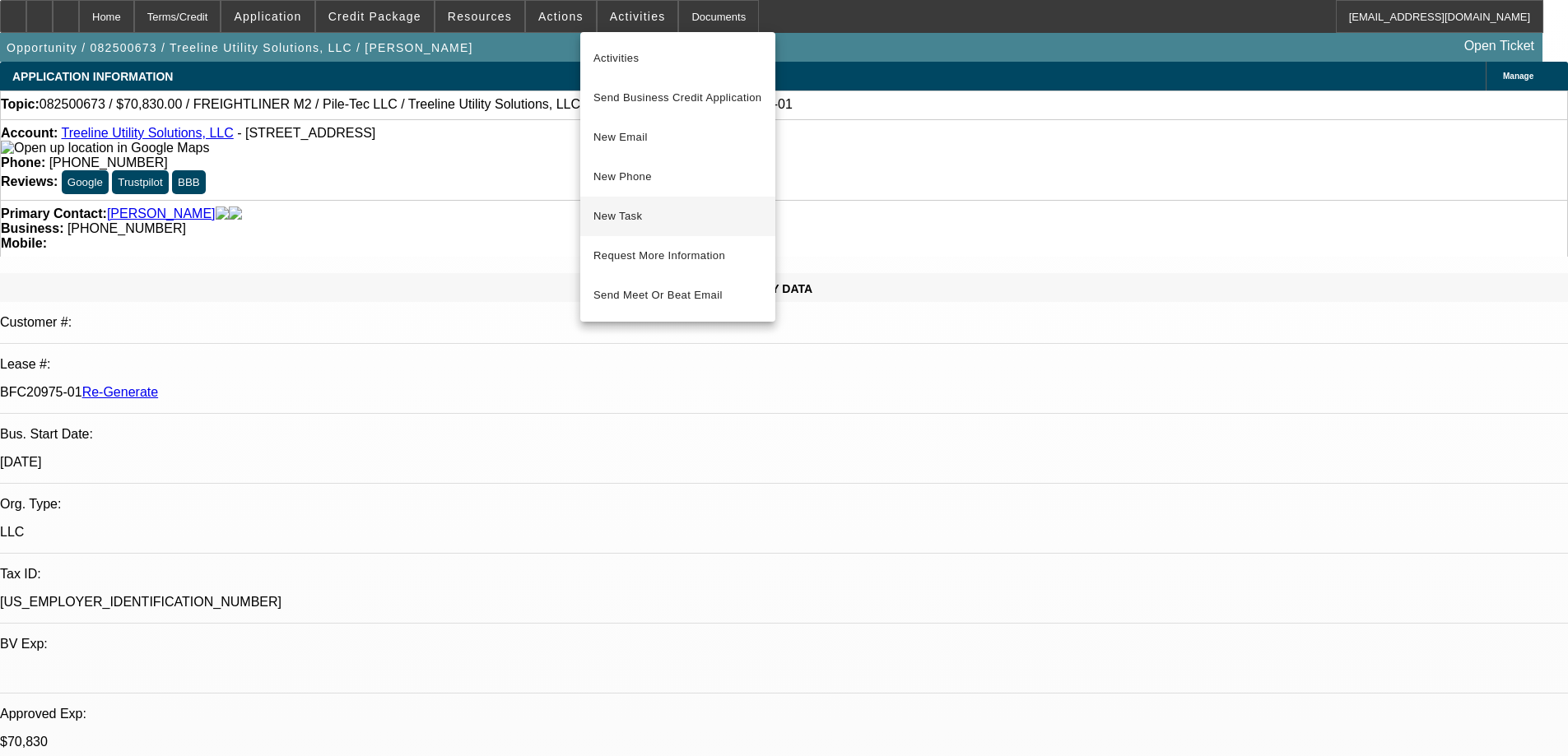
click at [623, 214] on span "New Task" at bounding box center [677, 216] width 168 height 20
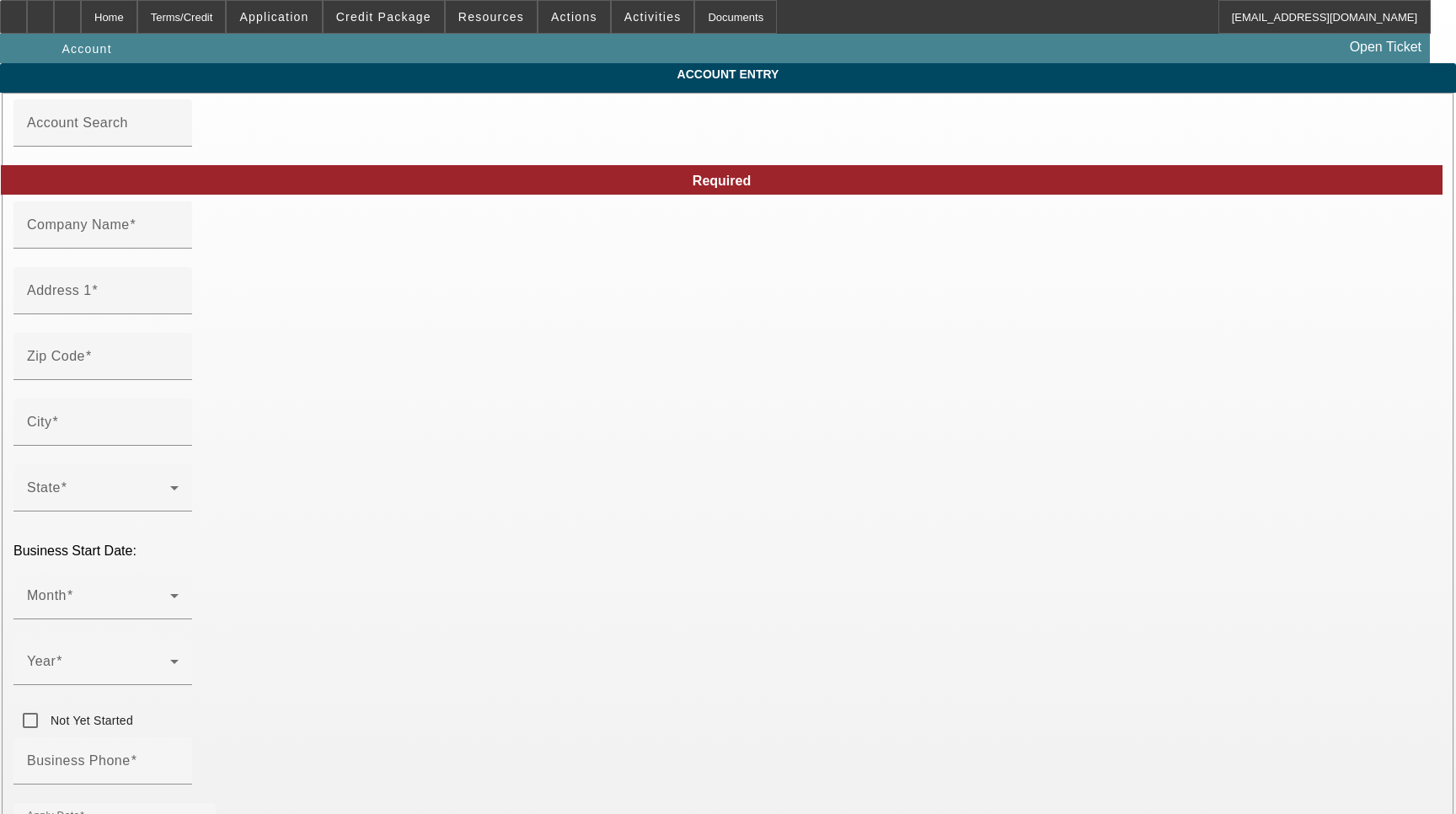
type input "Treeline Utility Solutions, LLC"
type input "3140 Tea Roll Ln NW"
type input "30721"
type input "[PERSON_NAME]"
type input "[PHONE_NUMBER]"
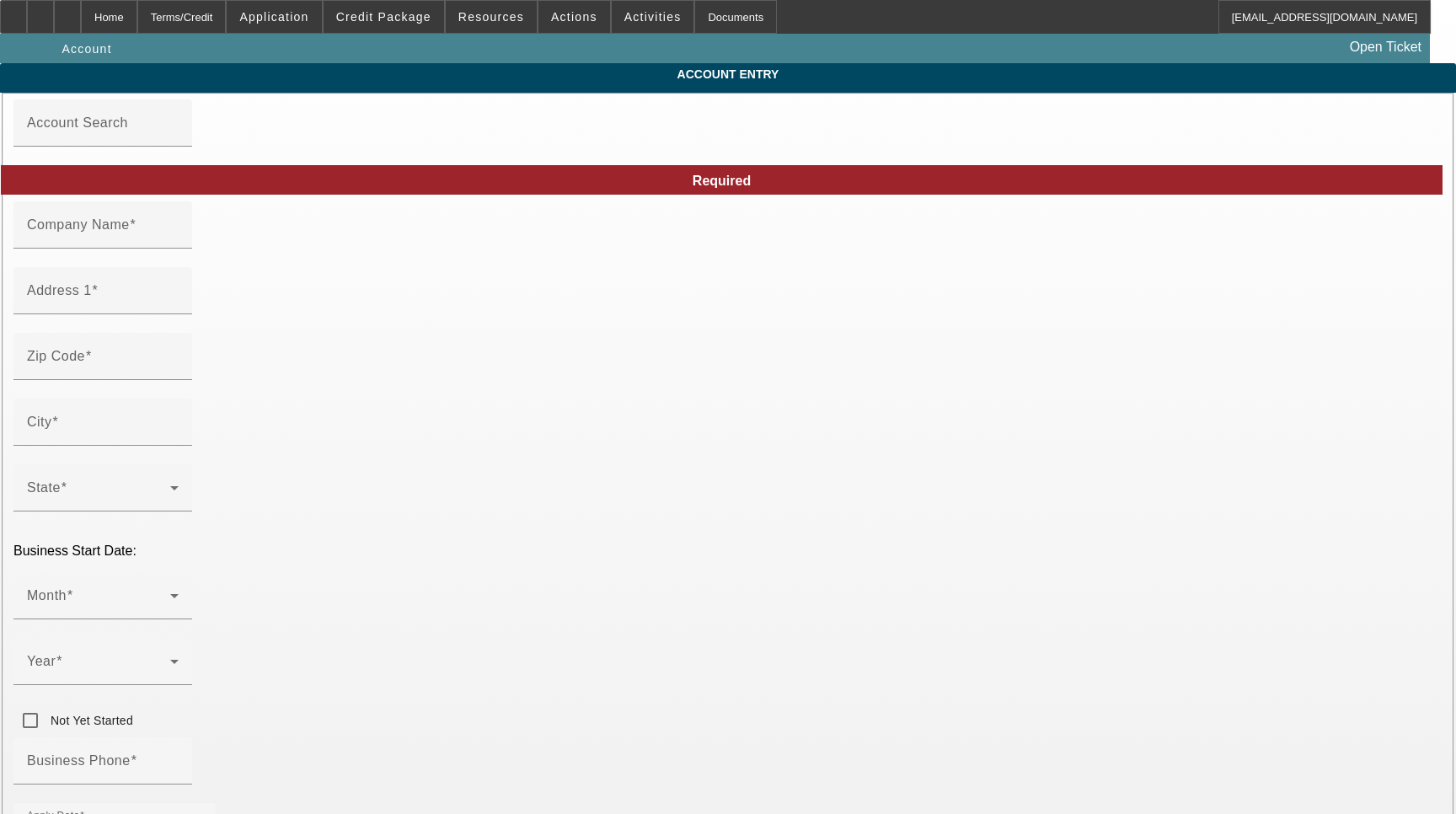
type input "[US_EMPLOYER_IDENTIFICATION_NUMBER]"
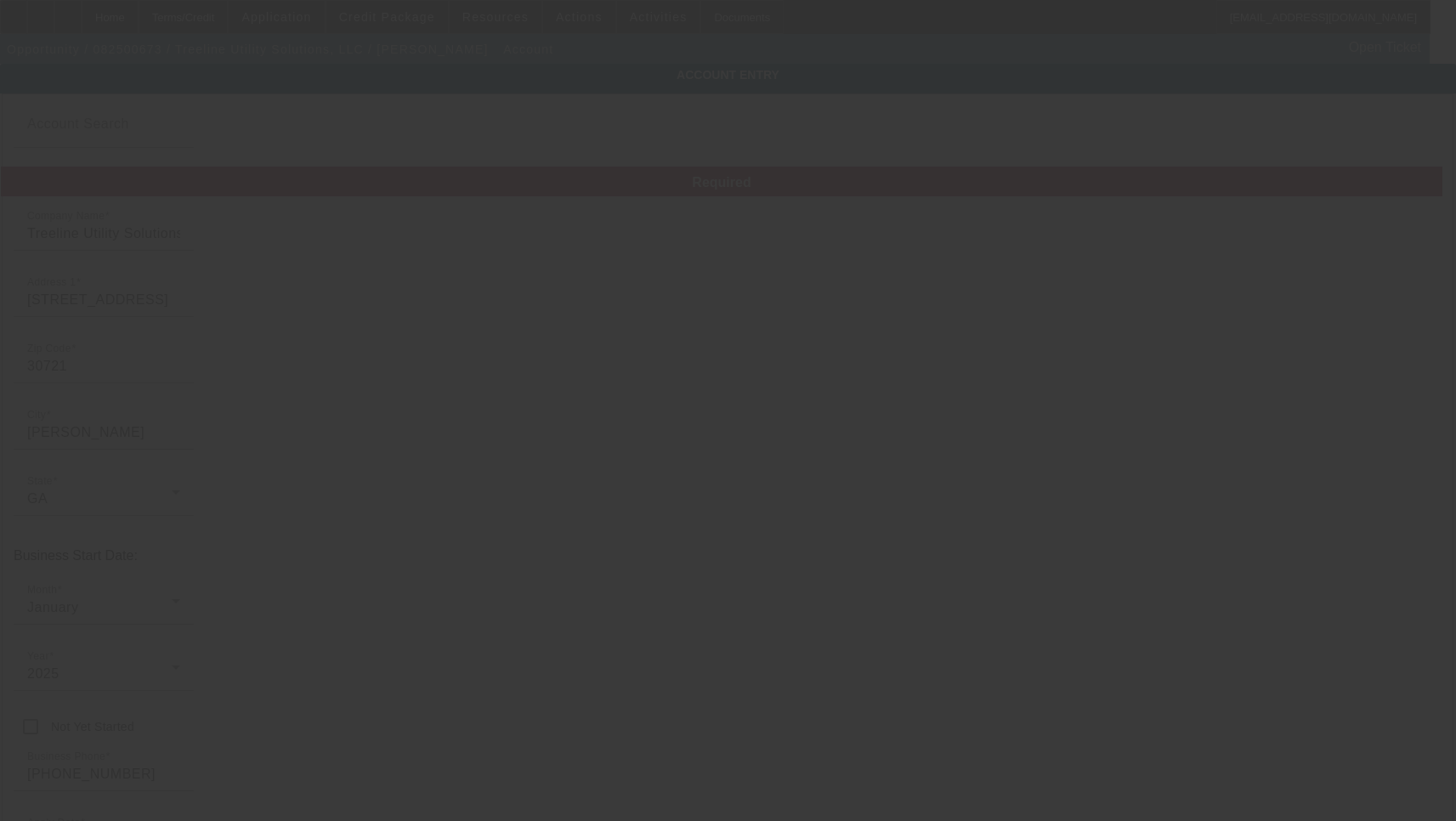
type input "8/25/2025"
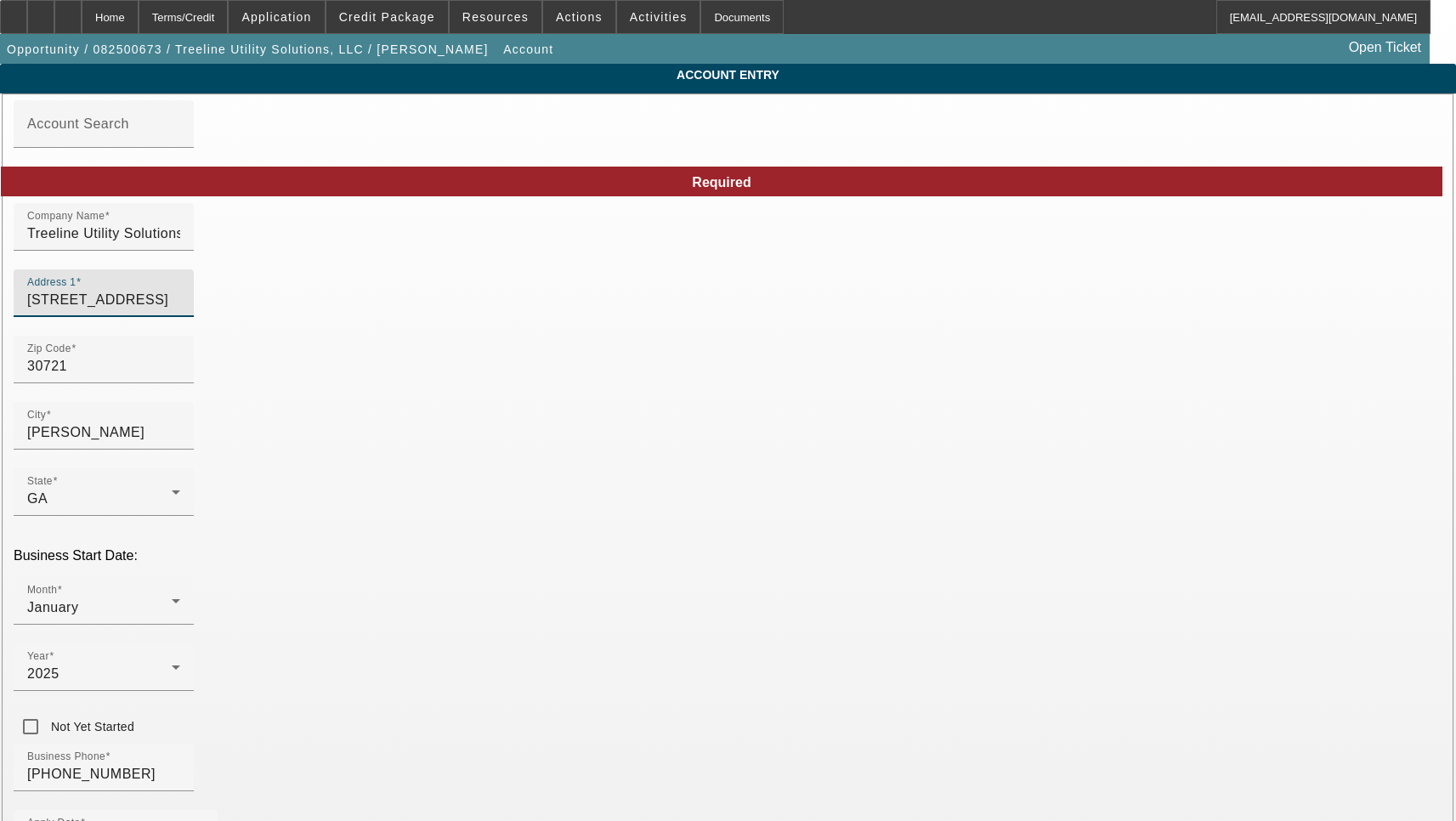
click at [180, 309] on input "3140 Tea Roll Ln NW" at bounding box center [104, 300] width 153 height 21
click at [180, 308] on input "3140 Tea Roll Ln NW" at bounding box center [104, 300] width 153 height 21
paste input
type input "3140 Tea Roll Ln"
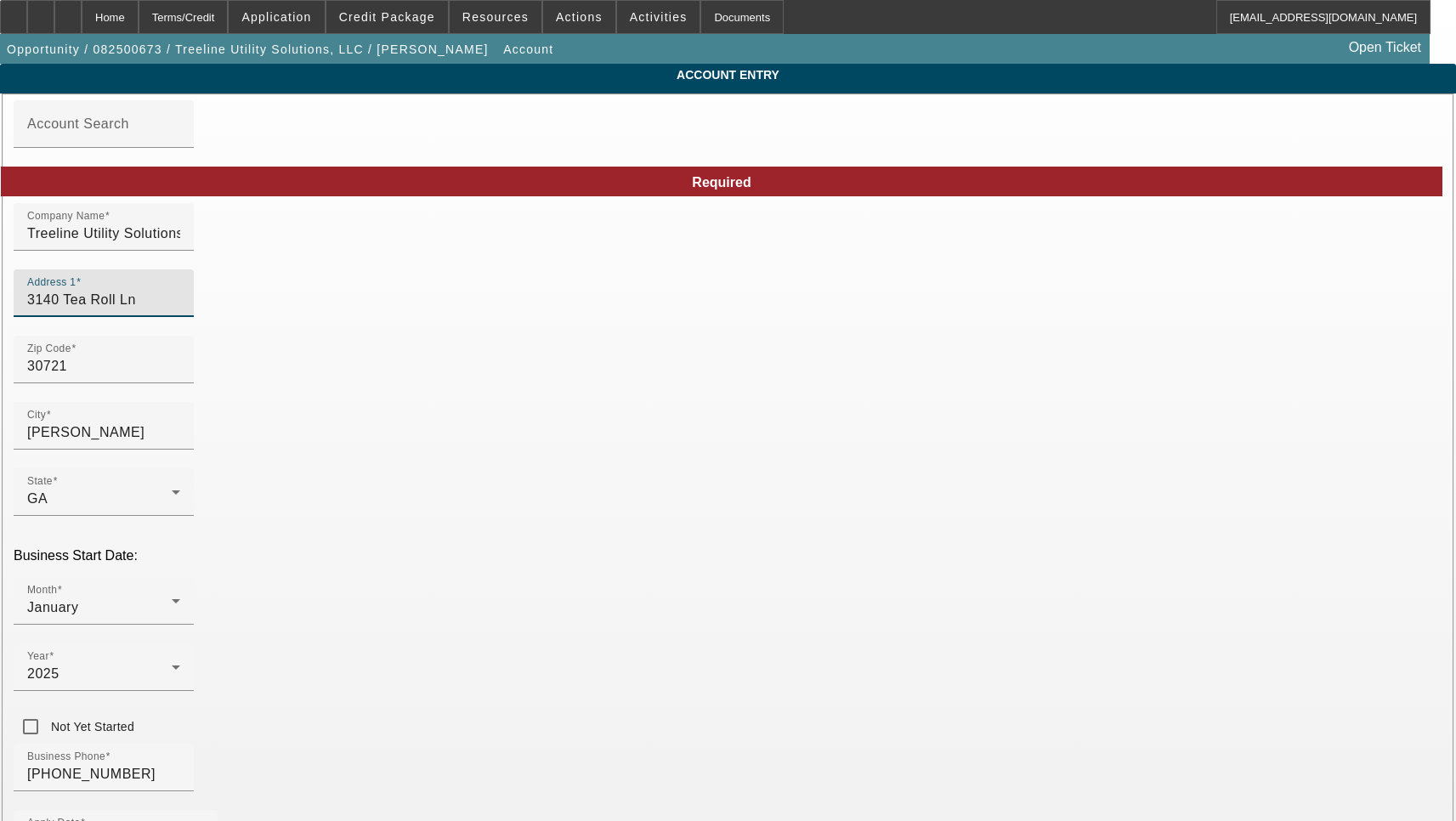
type input "[PERSON_NAME]"
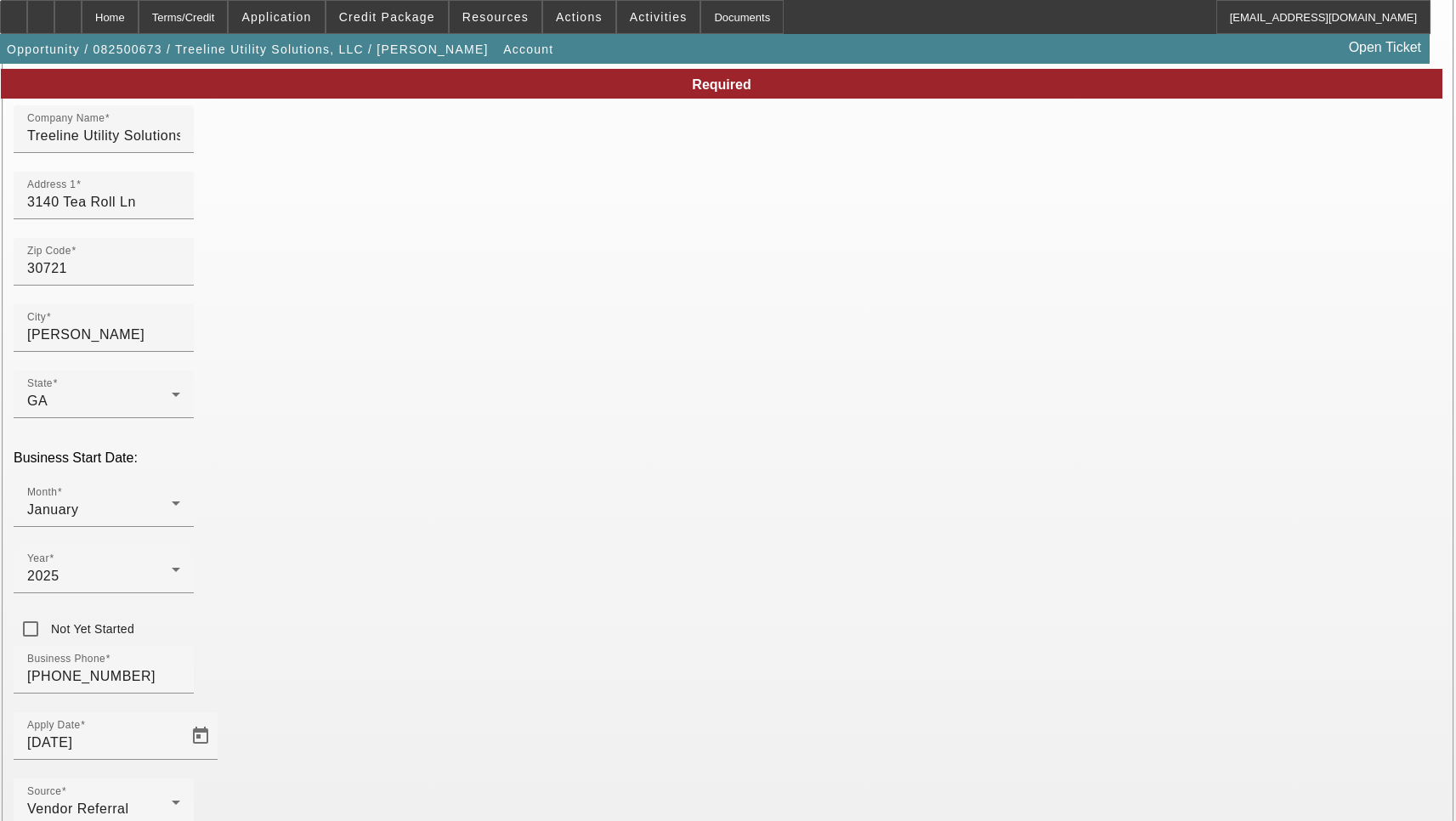
scroll to position [181, 0]
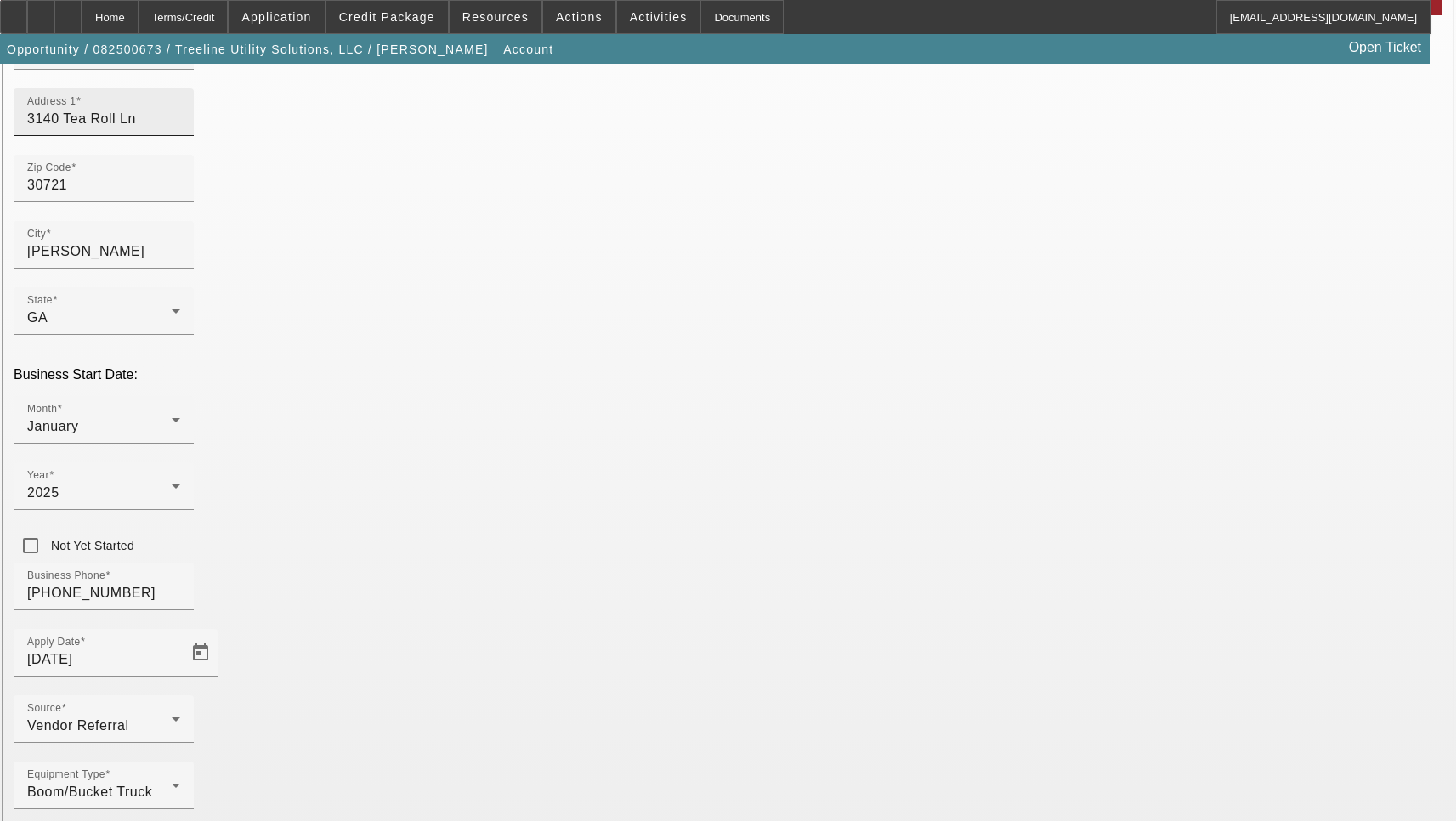
type input "alex.p@treelinesus.com"
click at [180, 129] on input "3140 Tea Roll Ln" at bounding box center [104, 119] width 153 height 21
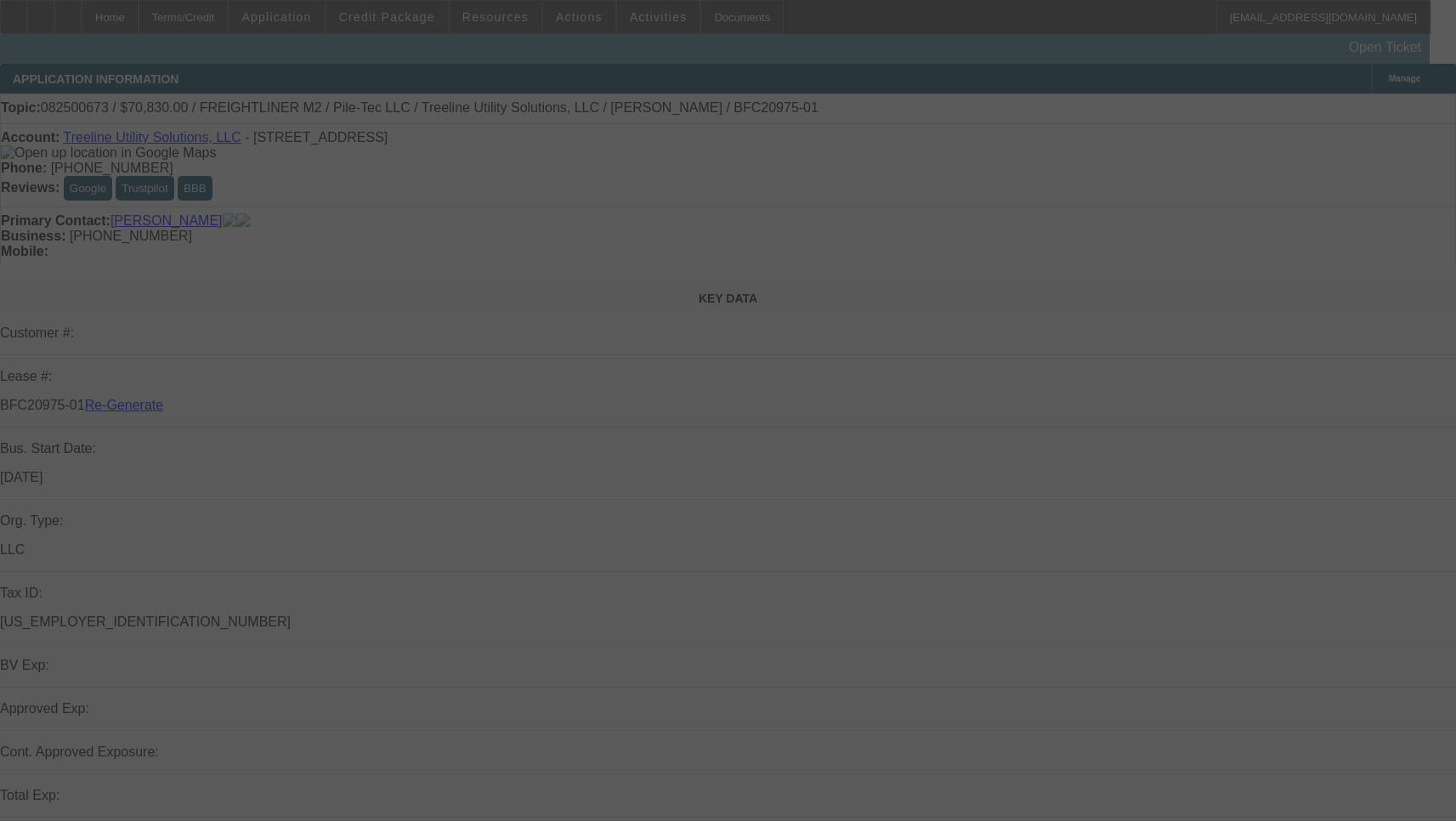
select select "3"
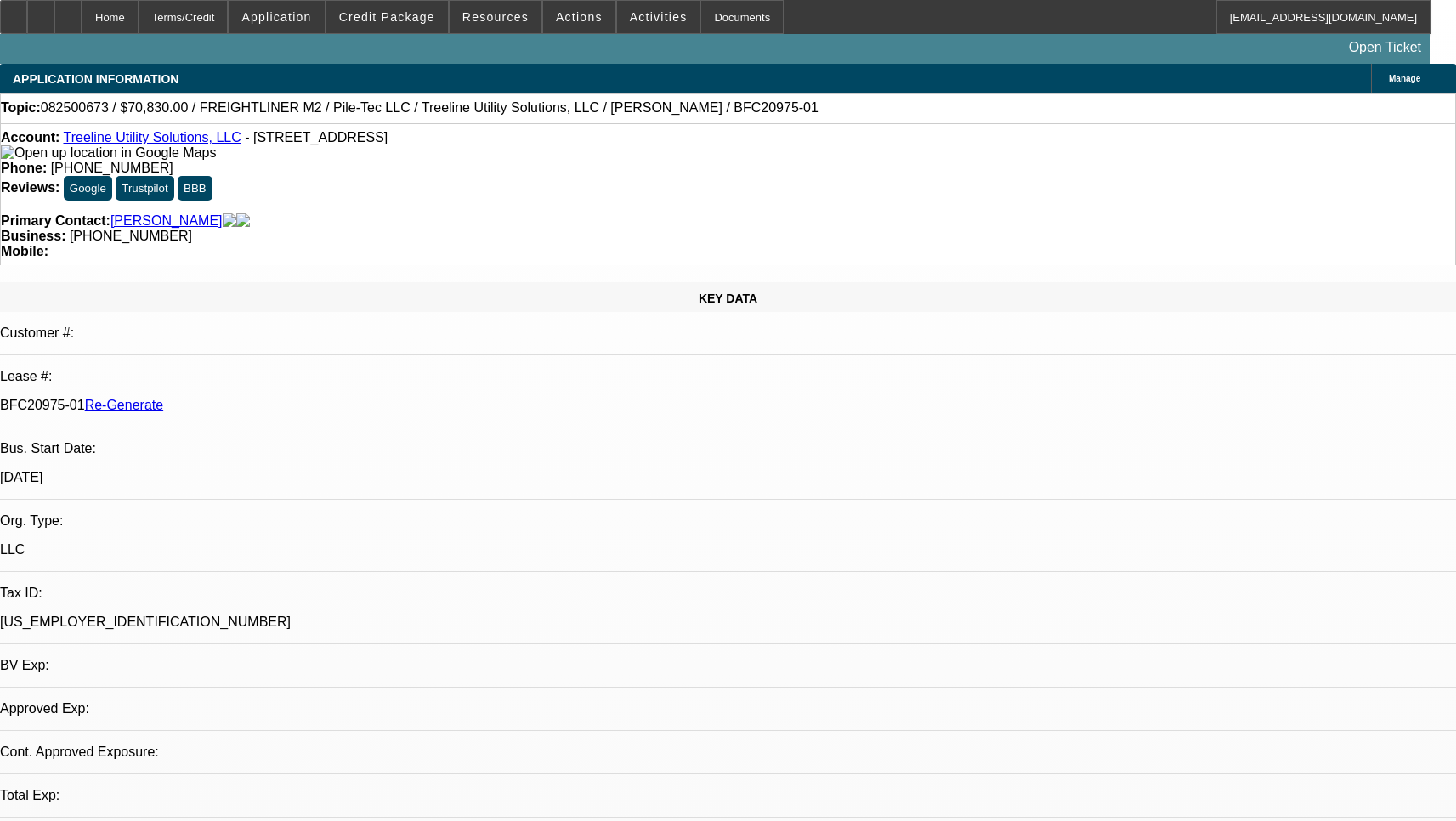
select select "0"
select select "2"
select select "0"
select select "6"
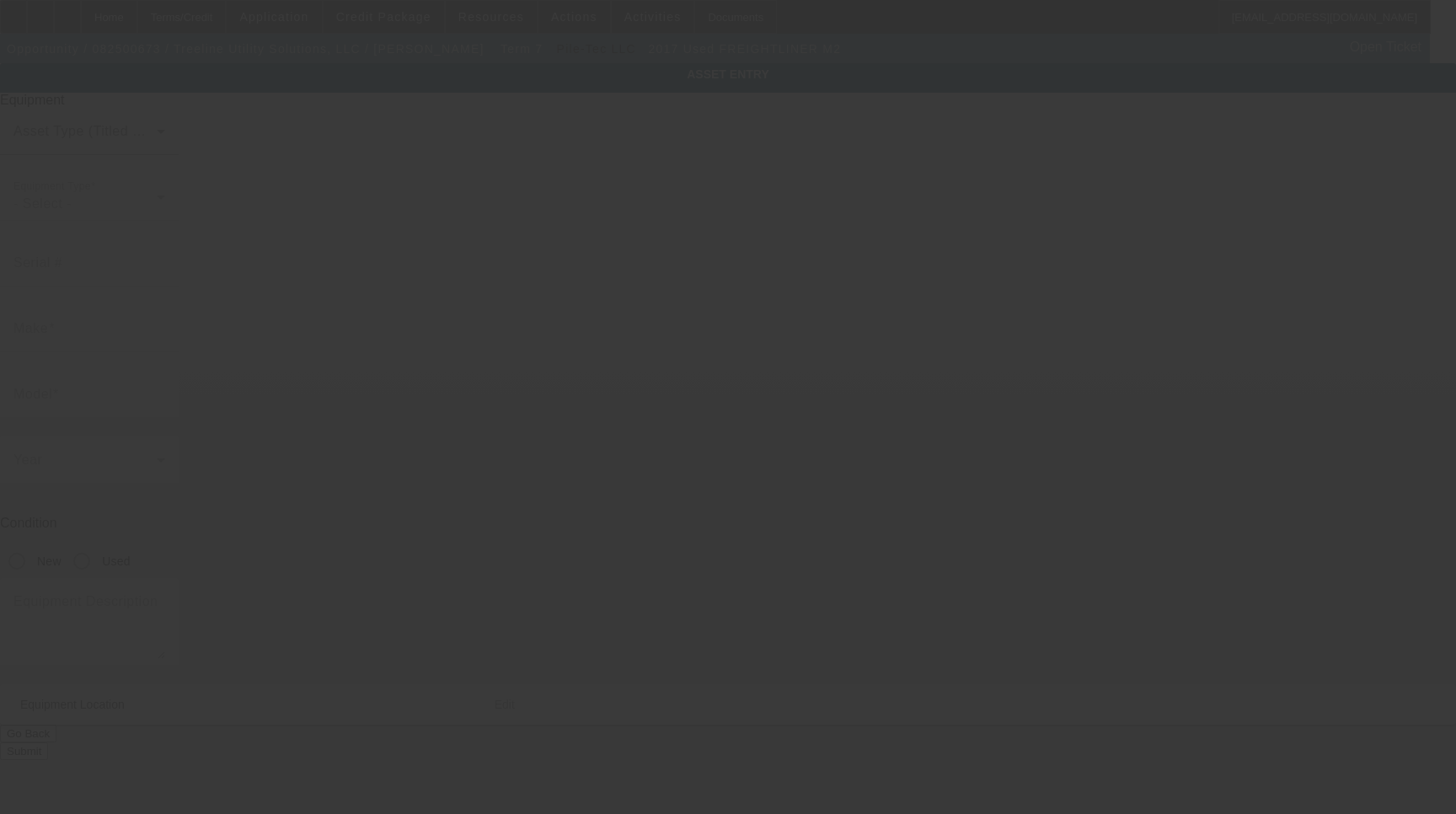
type input "[US_VEHICLE_IDENTIFICATION_NUMBER]"
type input "Freightliner"
type input "M2"
radio input "true"
type input "[STREET_ADDRESS]"
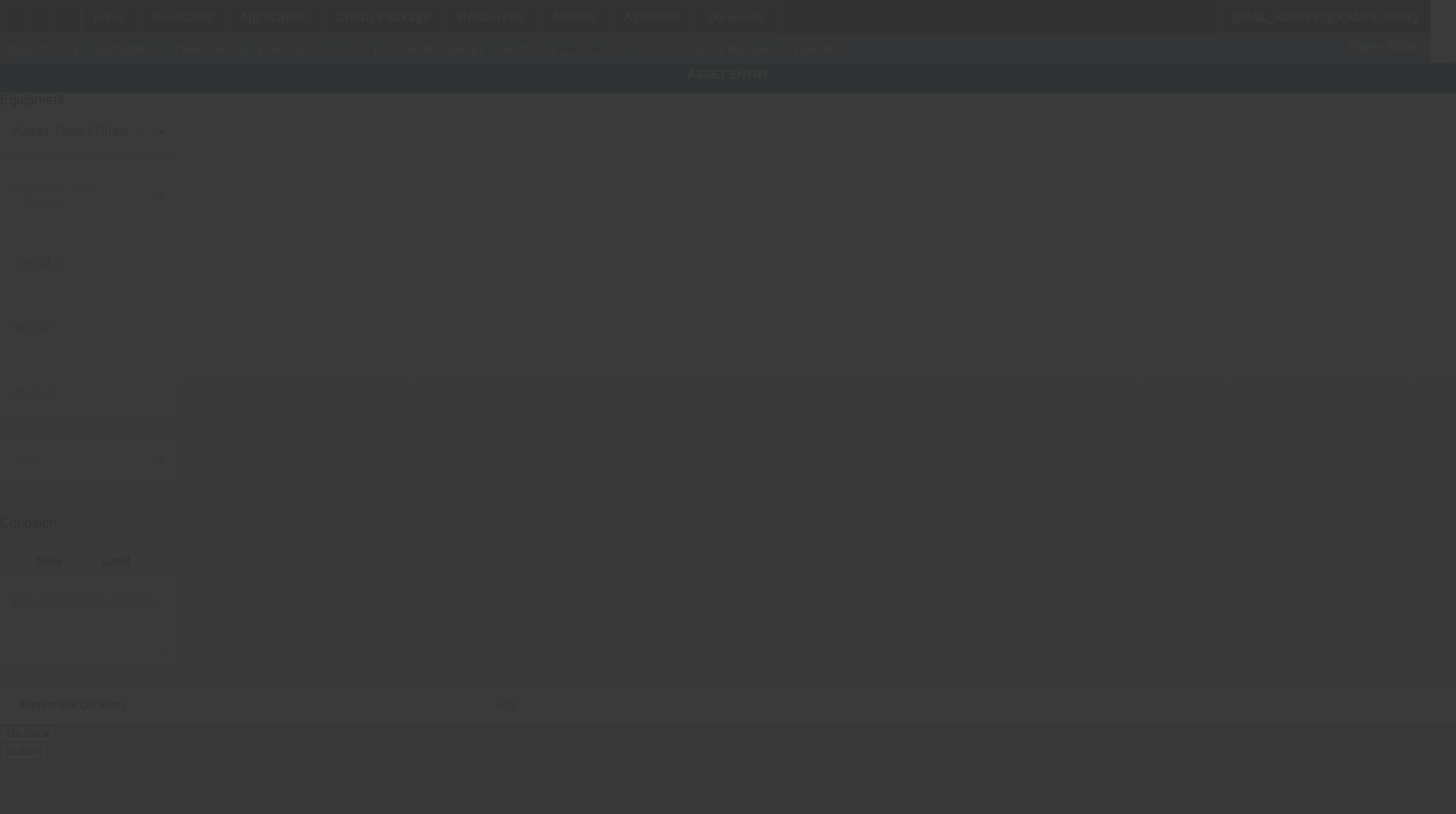
type input "[PERSON_NAME]"
type input "30721"
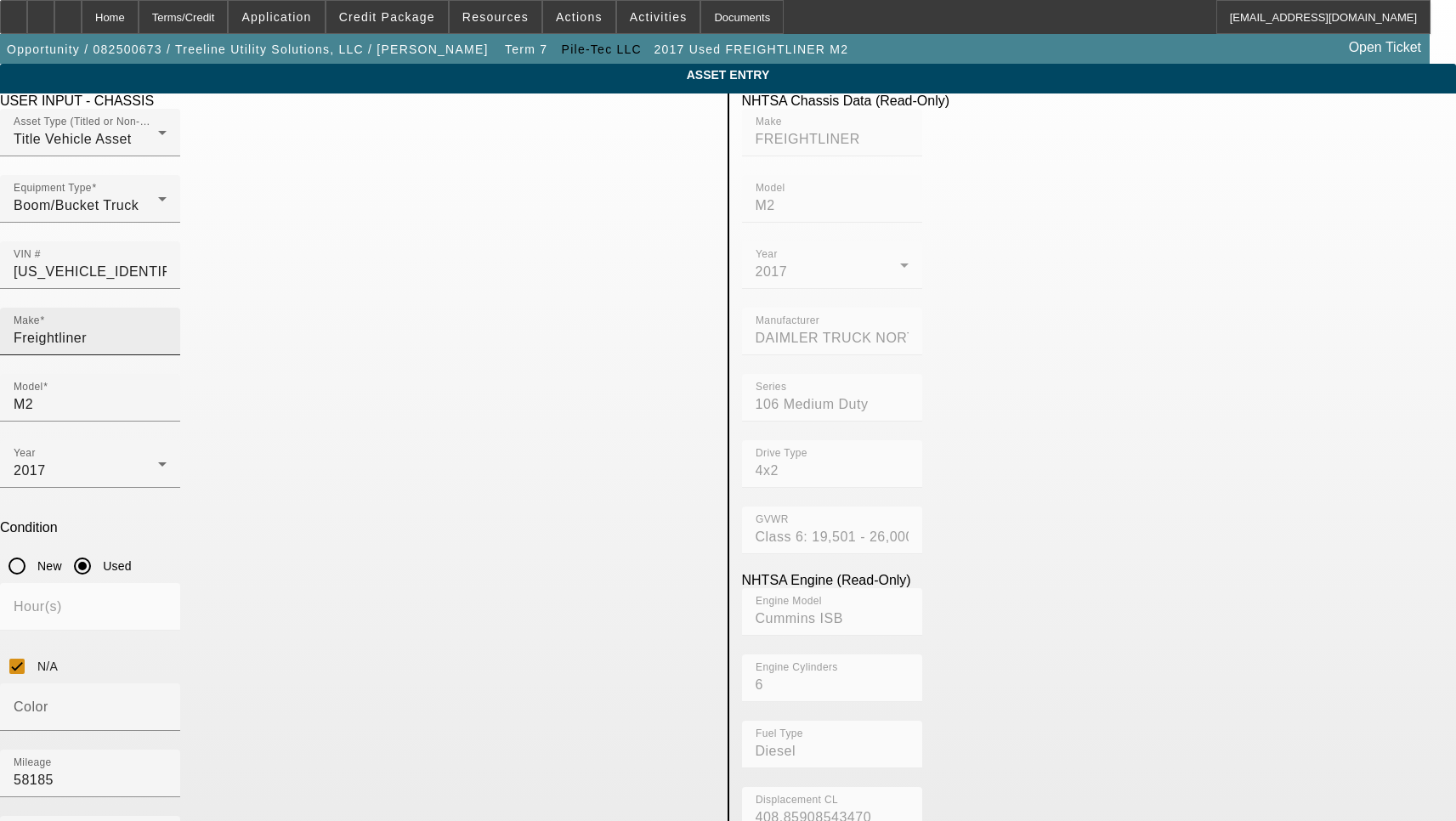
click at [167, 328] on input "Freightliner" at bounding box center [90, 338] width 153 height 21
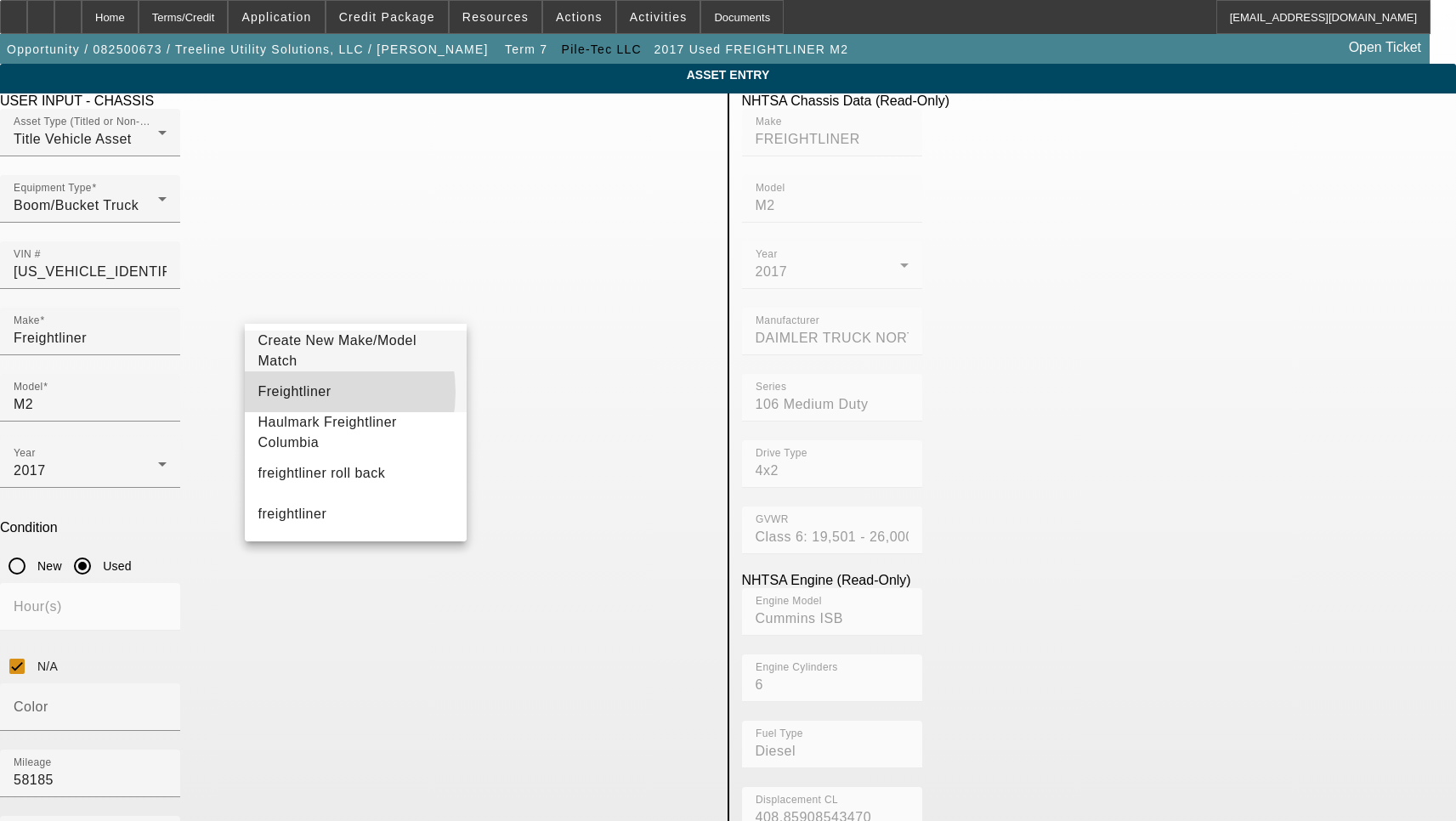
click at [304, 391] on span "Freightliner" at bounding box center [295, 391] width 73 height 14
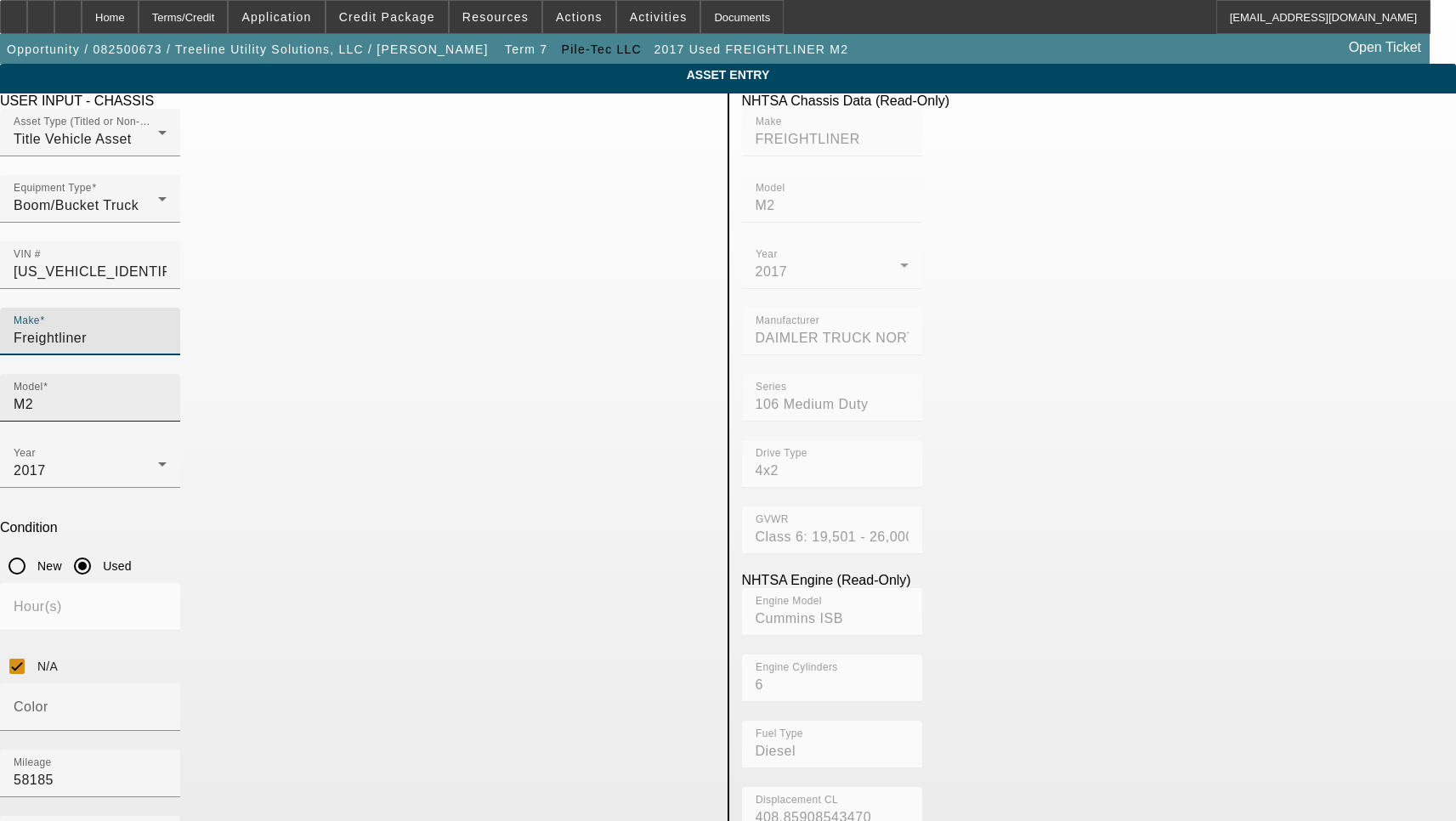
click at [167, 394] on input "M2" at bounding box center [90, 404] width 153 height 21
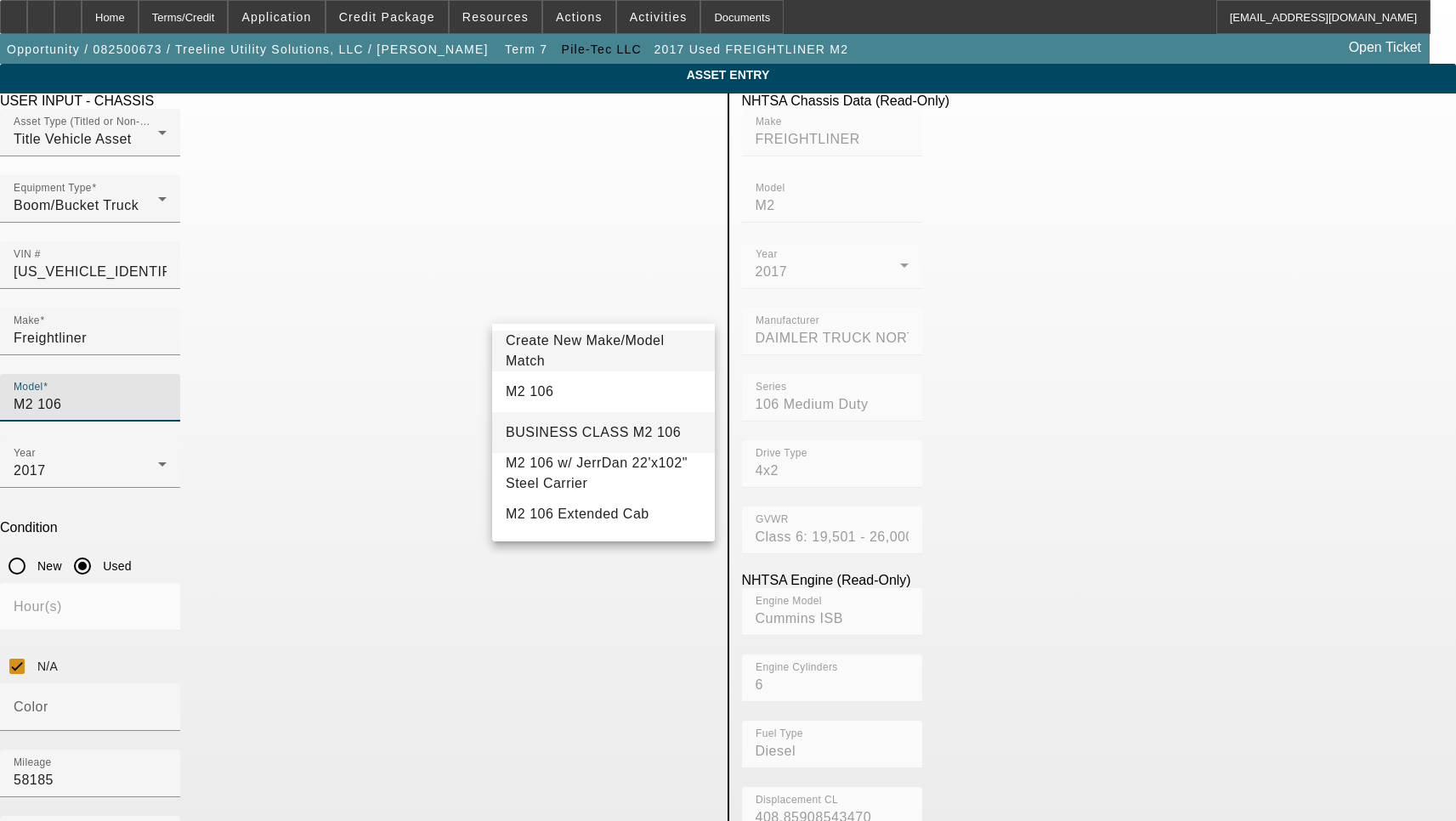
click at [549, 412] on mat-option "BUSINESS CLASS M2 106" at bounding box center [604, 432] width 223 height 41
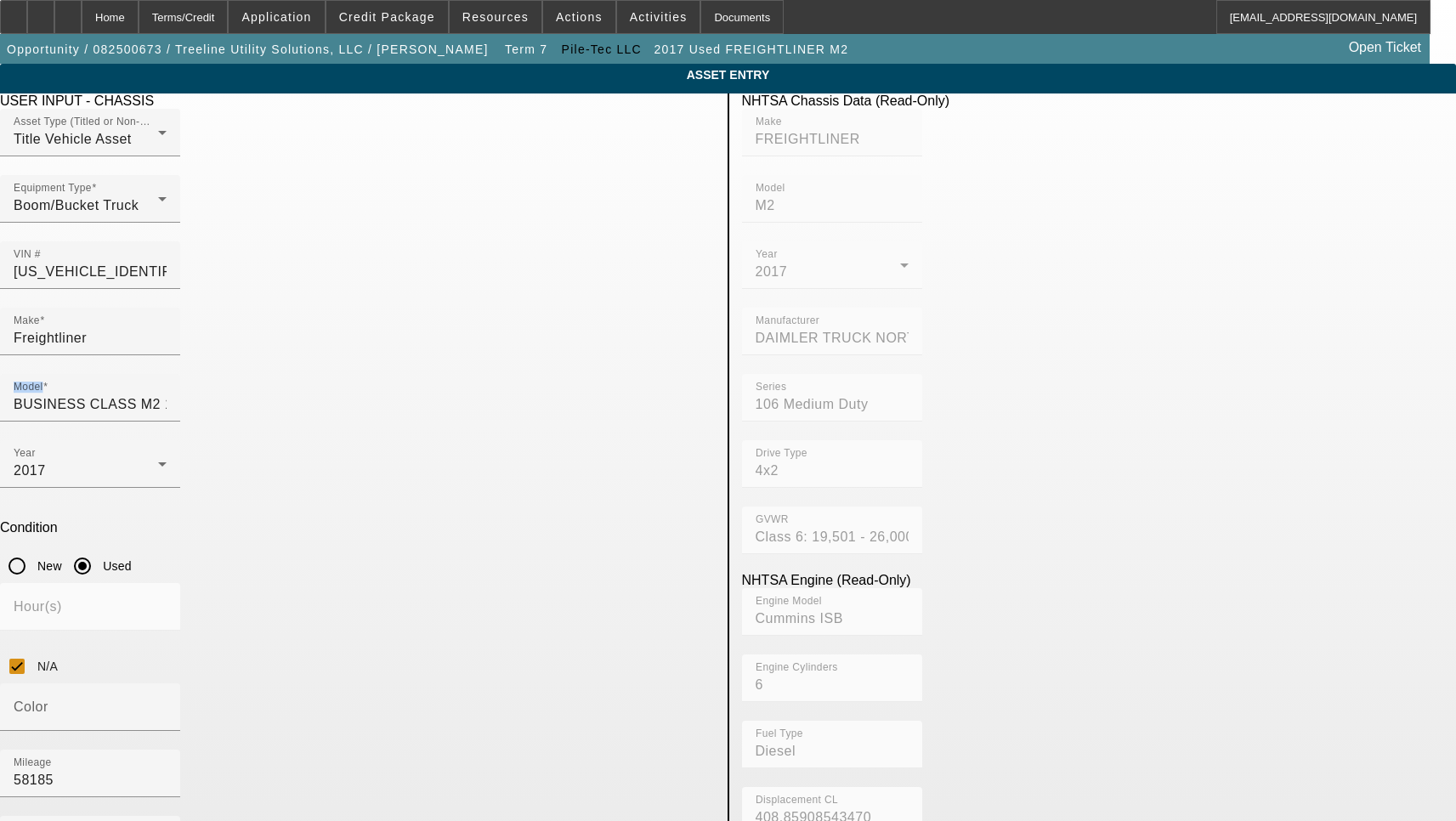
drag, startPoint x: 653, startPoint y: 295, endPoint x: 485, endPoint y: 301, distance: 168.1
click at [485, 374] on div "Model BUSINESS CLASS M2 106" at bounding box center [358, 406] width 715 height 66
click at [180, 374] on div "Model BUSINESS CLASS M2 106" at bounding box center [90, 397] width 180 height 47
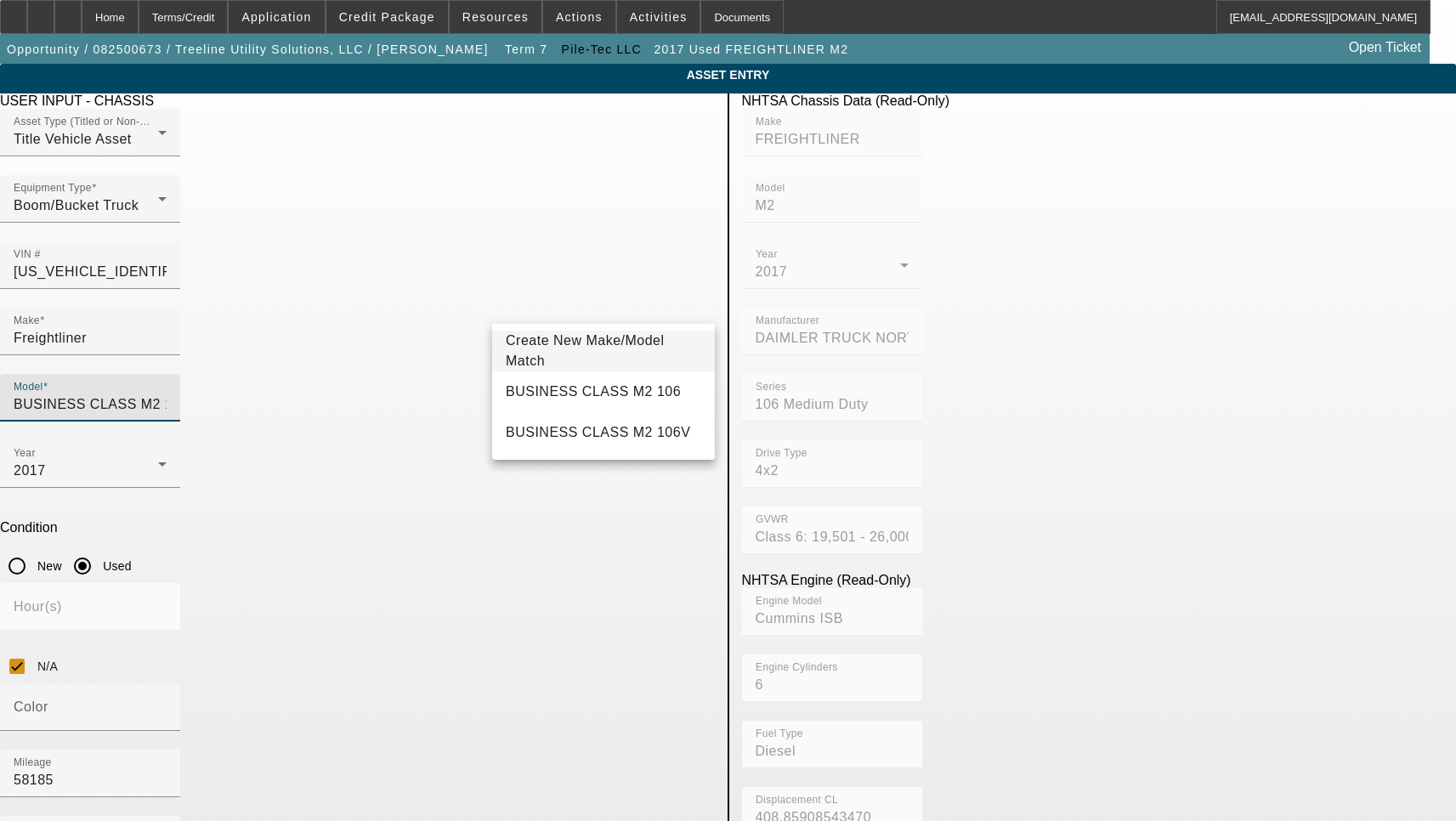
drag, startPoint x: 668, startPoint y: 300, endPoint x: 506, endPoint y: 301, distance: 162.0
click at [167, 394] on input "BUSINESS CLASS M2 106" at bounding box center [90, 404] width 153 height 21
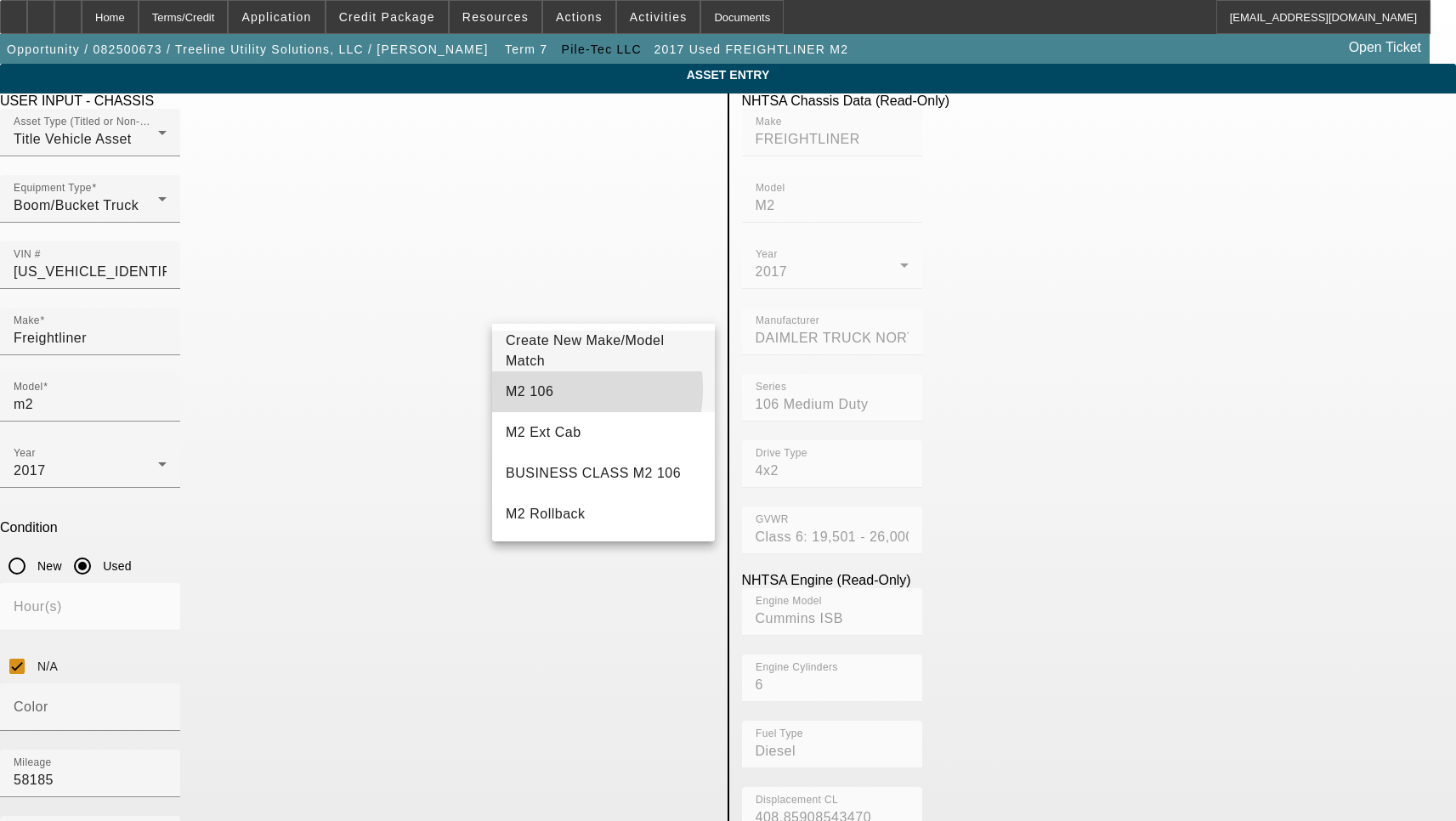
click at [530, 389] on span "M2 106" at bounding box center [529, 391] width 47 height 14
type input "M2 106"
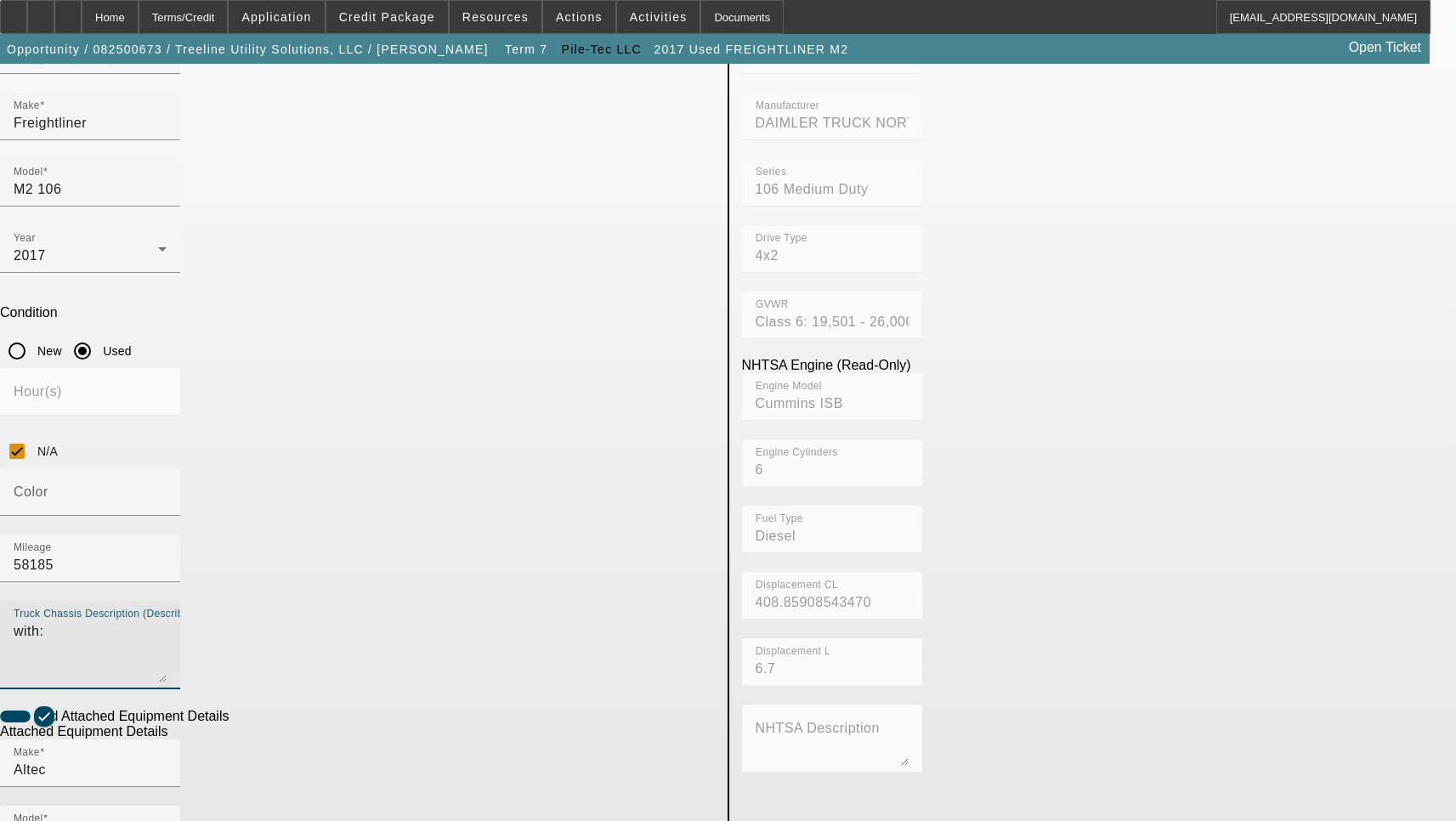
scroll to position [340, 0]
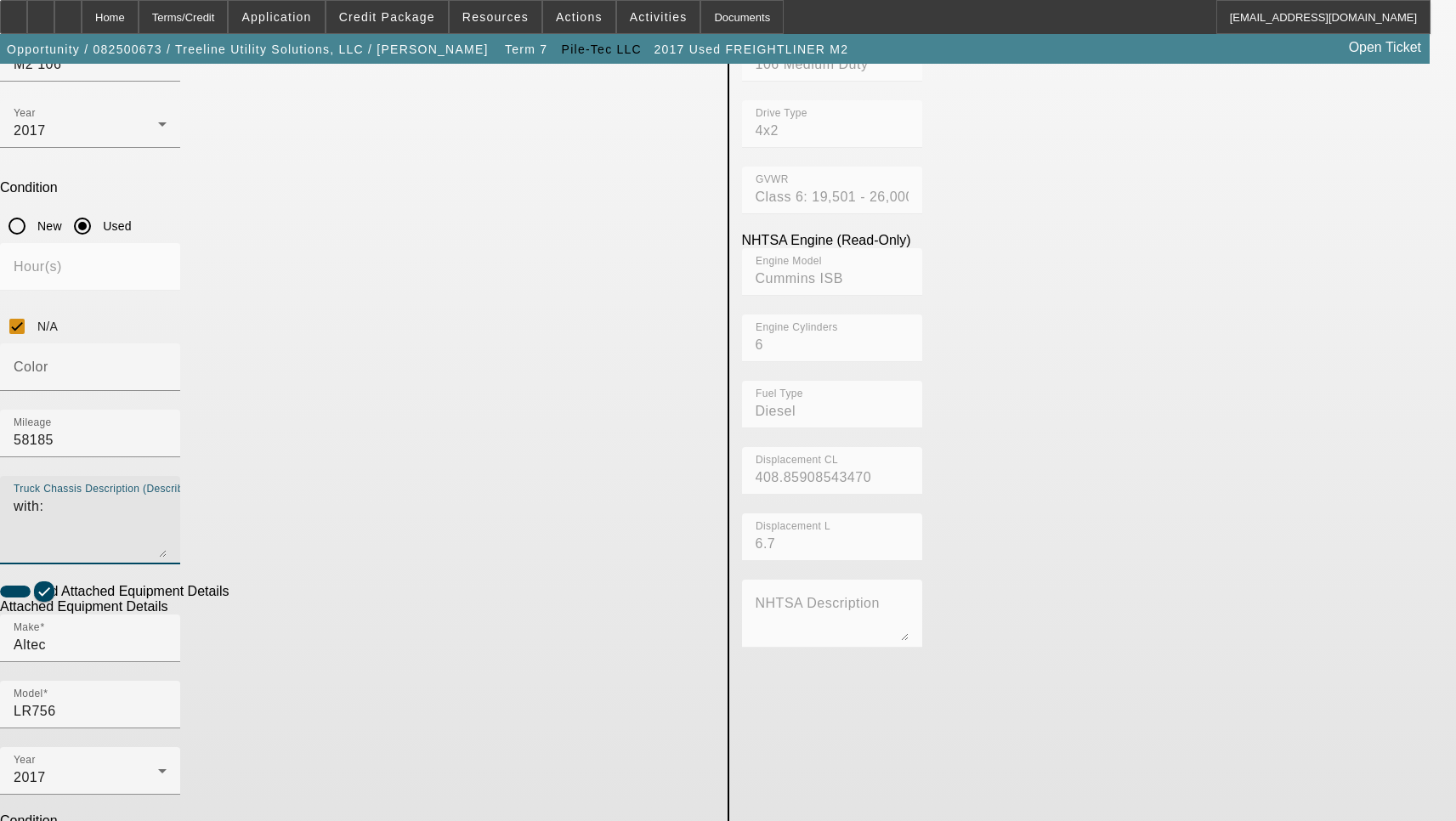
type textarea "with:"
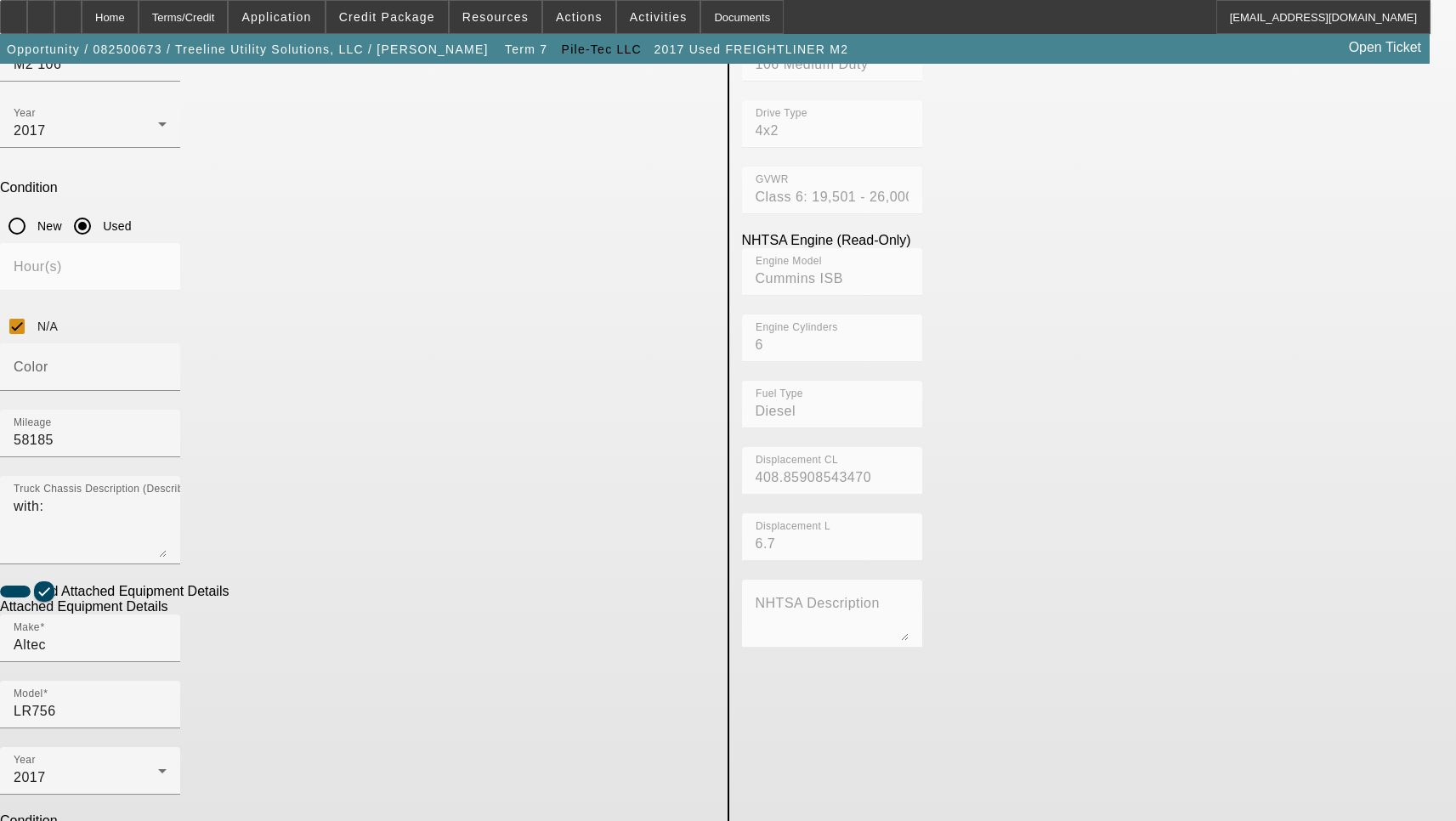
drag, startPoint x: 478, startPoint y: 619, endPoint x: 195, endPoint y: 618, distance: 283.0
click at [195, 618] on app-asset-collateral-manage "ASSET ENTRY Delete asset USER INPUT - CHASSIS Asset Type (Titled or Non-Titled)…" at bounding box center [728, 435] width 1456 height 1423
type textarea "Includes all options, attachments and accessories"
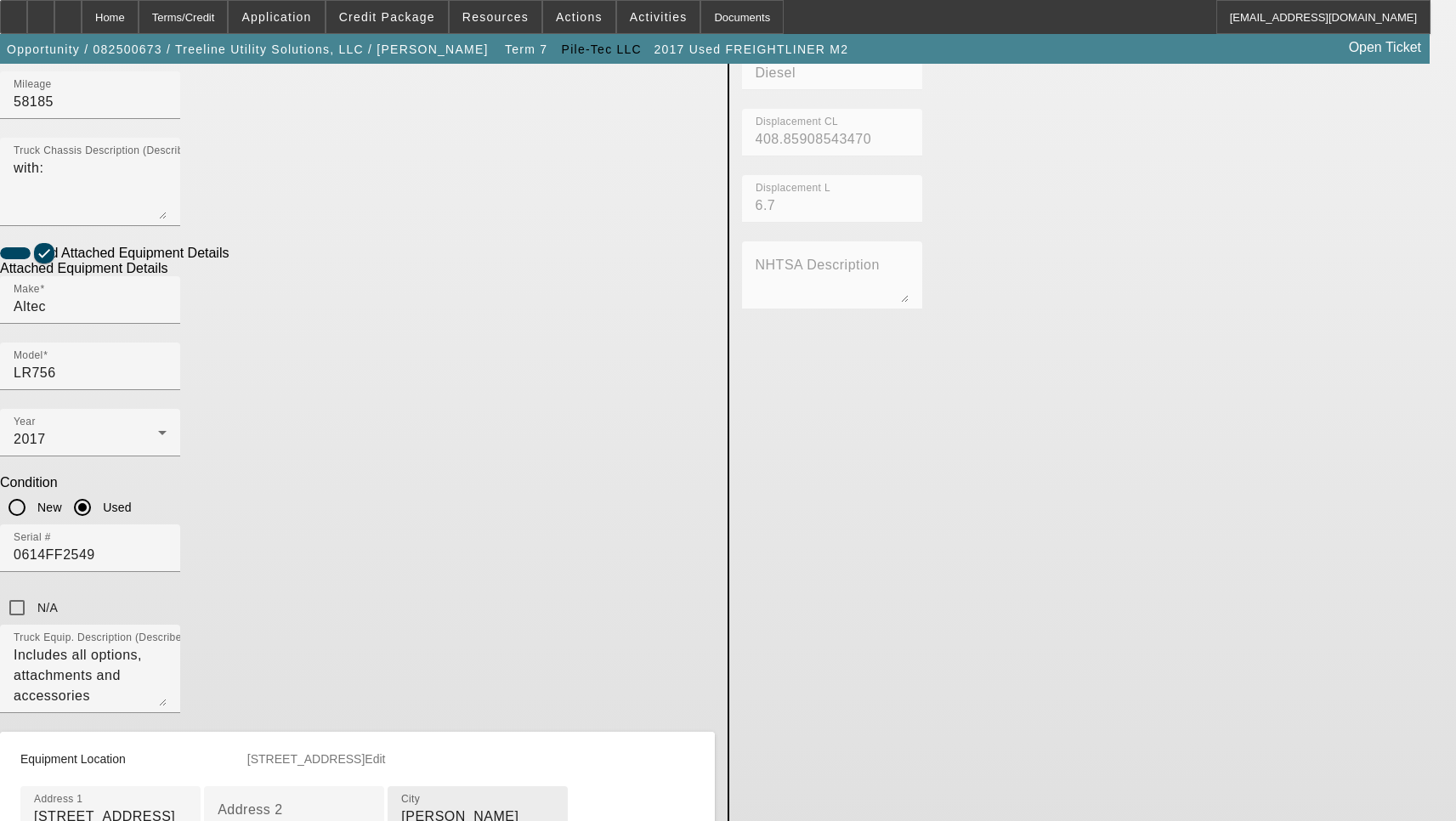
scroll to position [681, 0]
click at [187, 804] on input "3140 Tea Roll Lane" at bounding box center [111, 814] width 153 height 21
paste input "n"
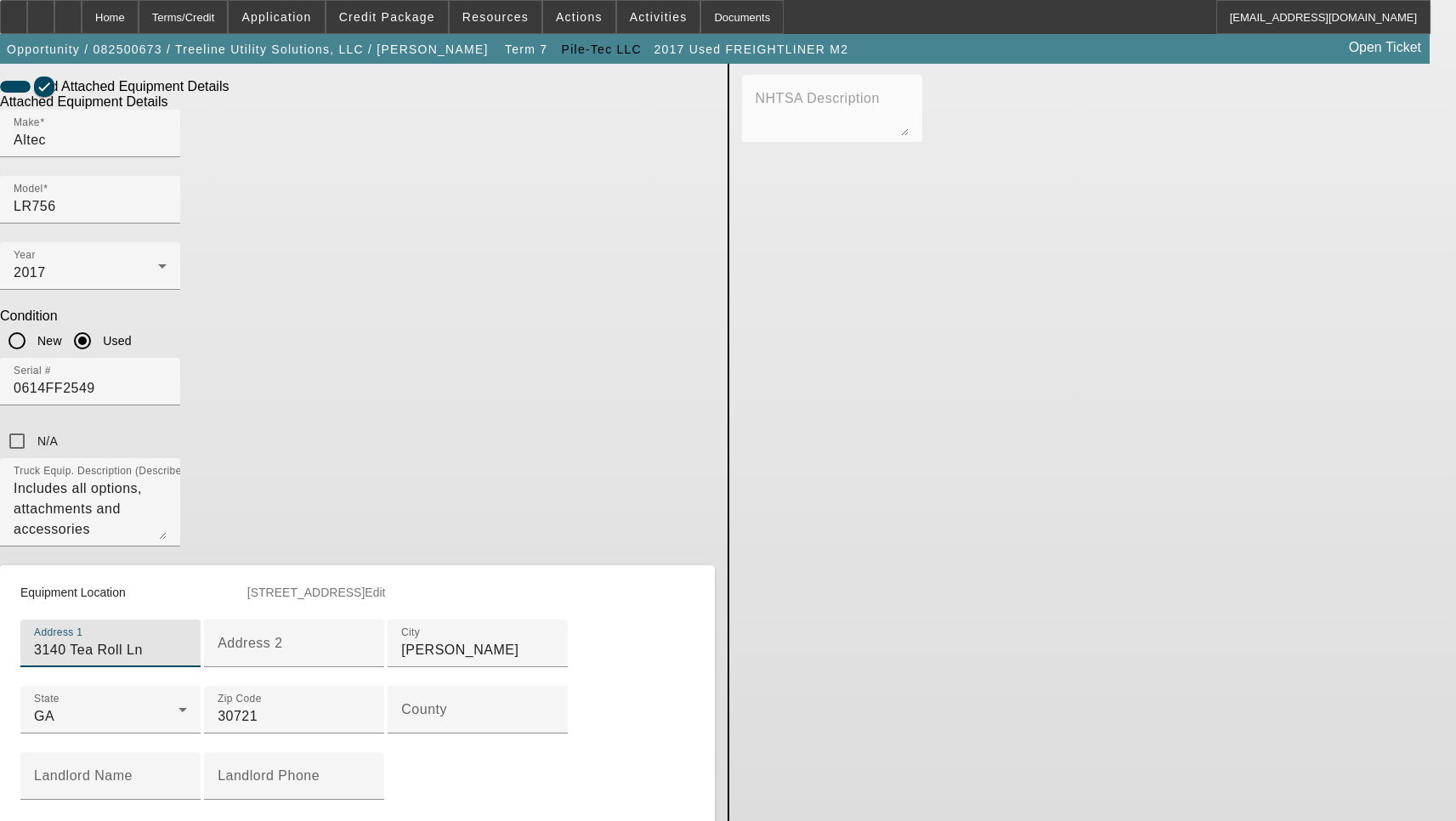
scroll to position [850, 0]
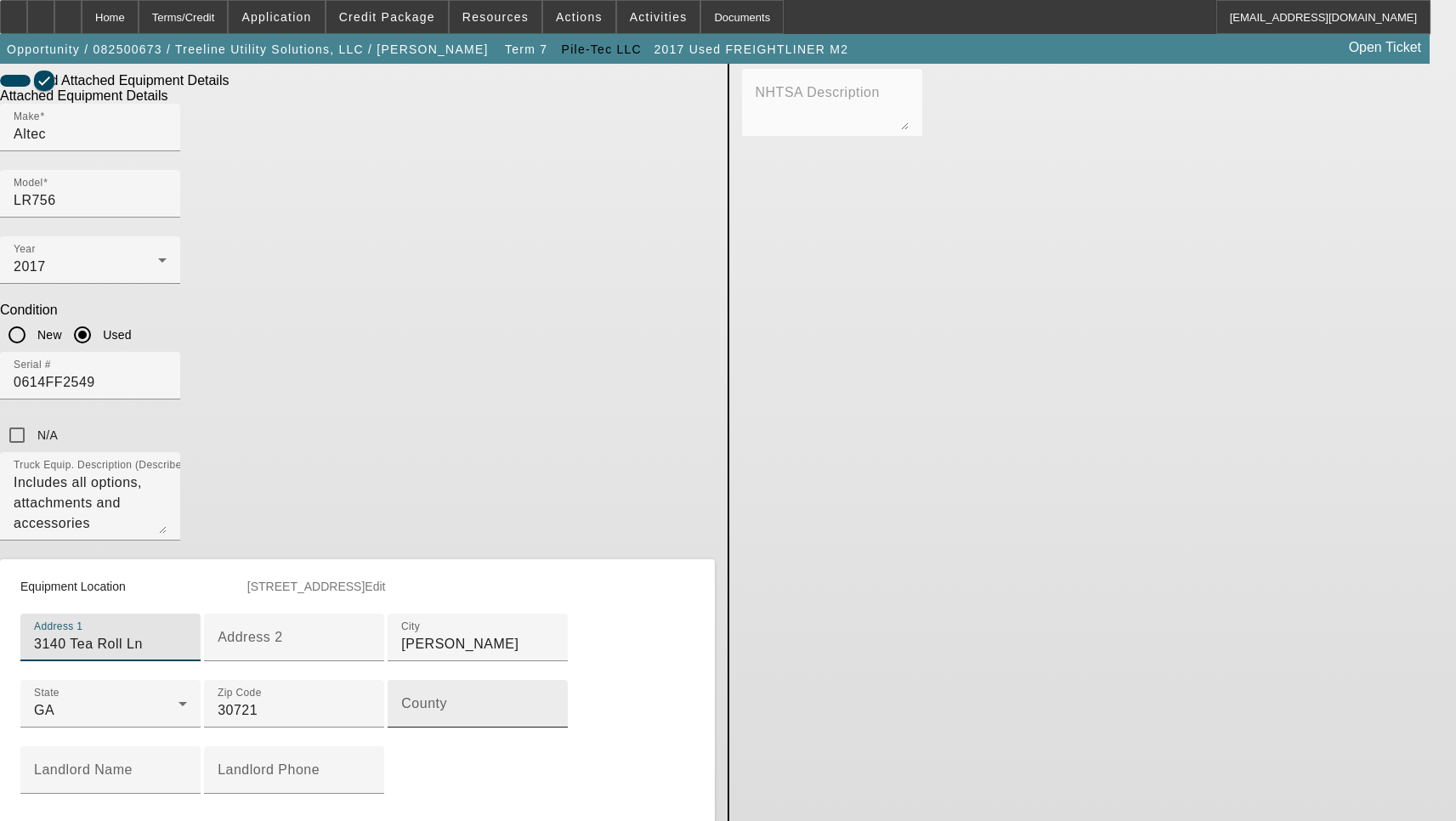
type input "3140 Tea Roll Ln"
click at [401, 700] on input "County" at bounding box center [478, 710] width 153 height 21
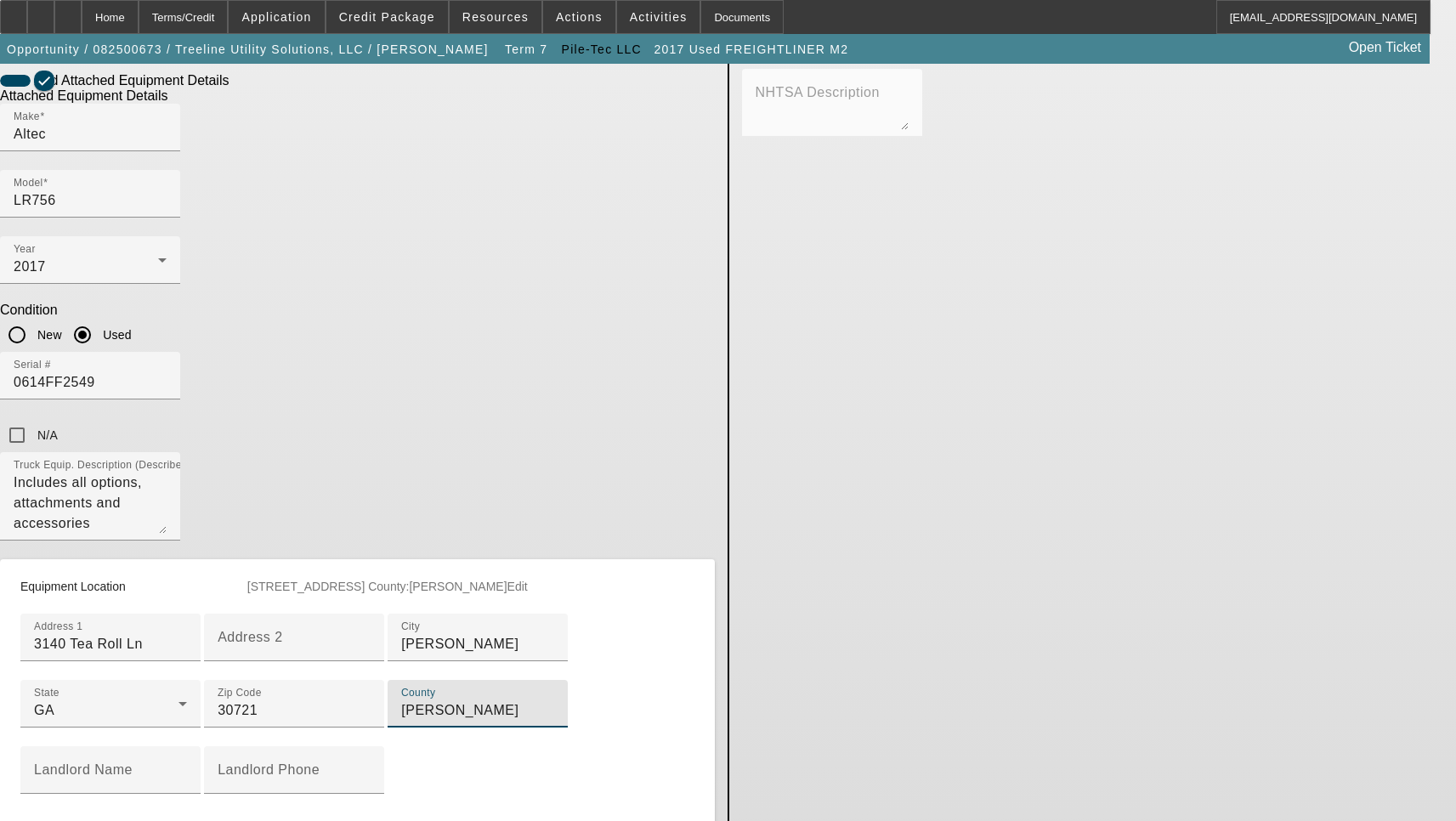
scroll to position [922, 0]
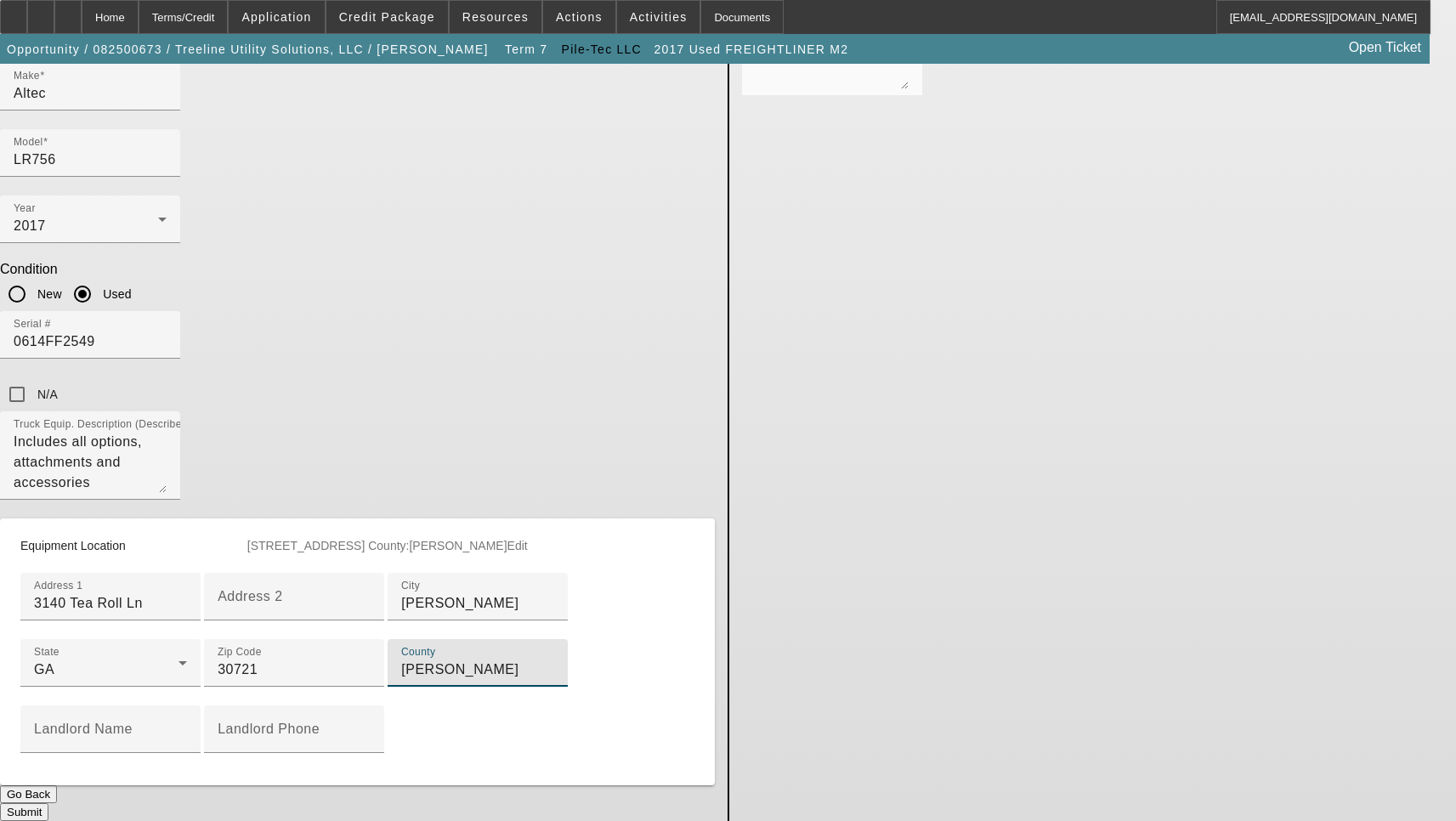
type input "Whitfield"
click at [48, 803] on button "Submit" at bounding box center [24, 812] width 48 height 18
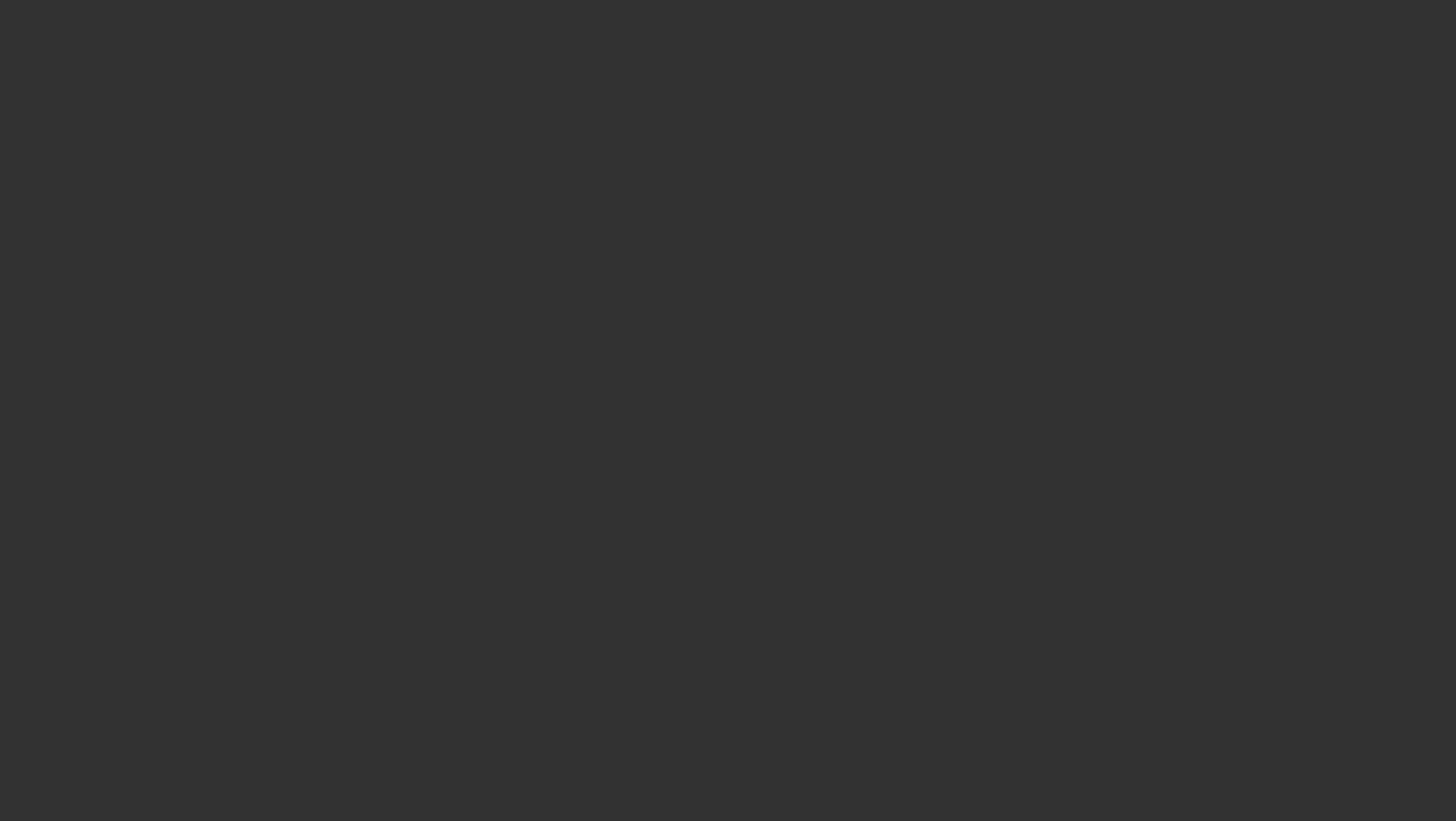
select select "3"
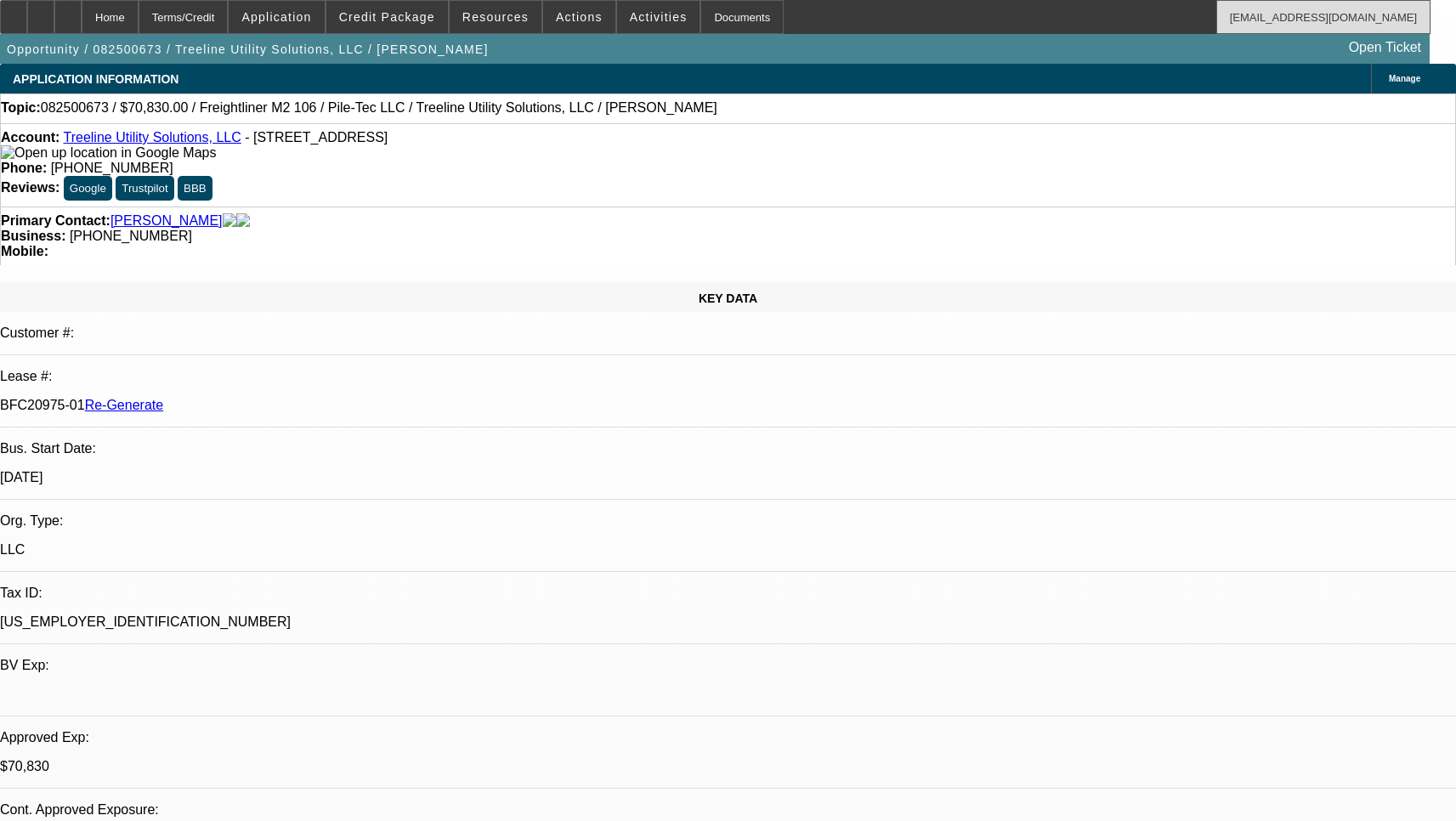
select select "0"
select select "2"
select select "0"
select select "6"
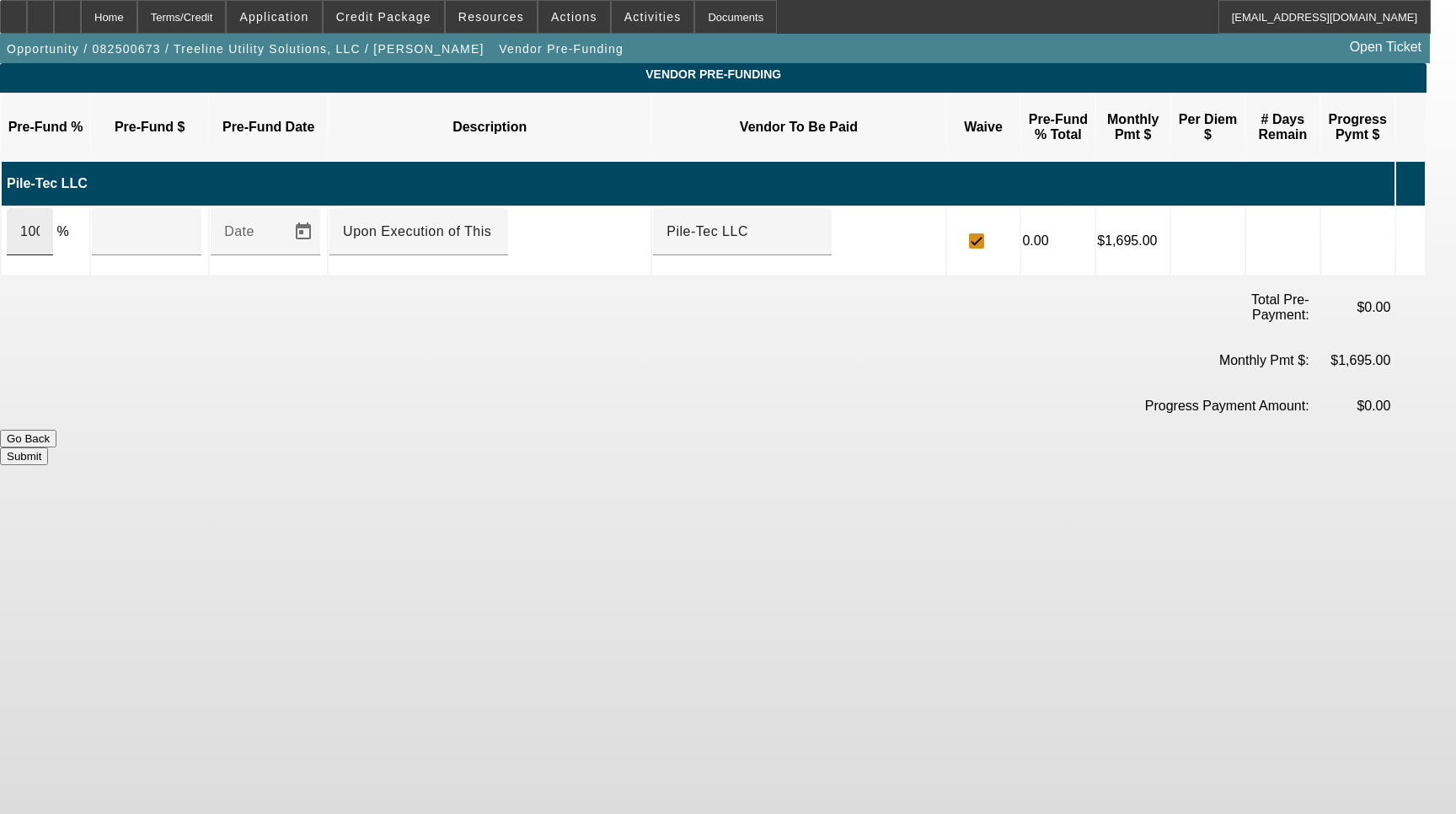
click at [53, 209] on div "100" at bounding box center [30, 231] width 46 height 47
type input "$84,900.00"
click at [48, 447] on button "Submit" at bounding box center [24, 456] width 48 height 18
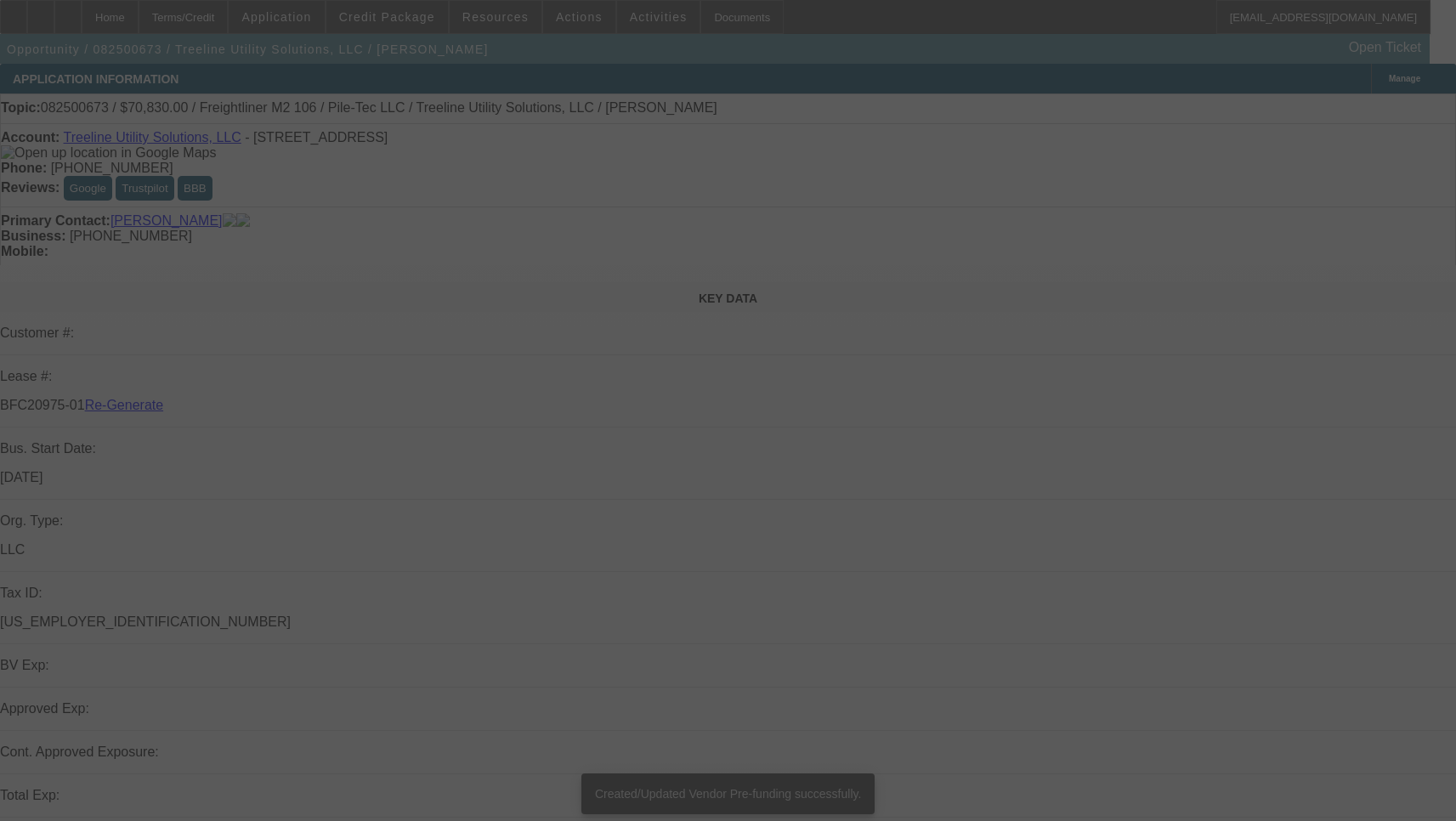
select select "3"
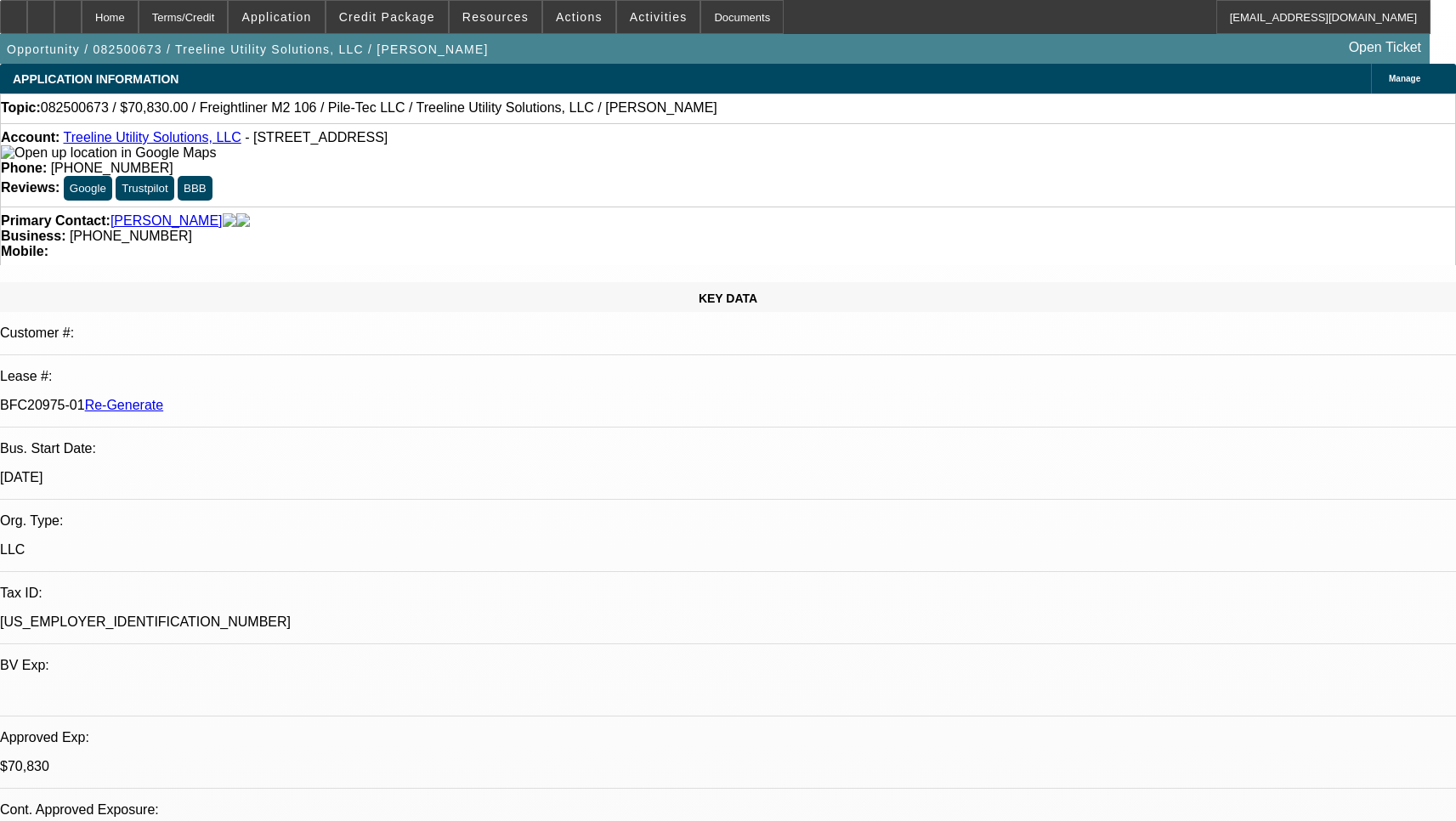
select select "0"
select select "2"
select select "0"
select select "6"
